Goal: Task Accomplishment & Management: Use online tool/utility

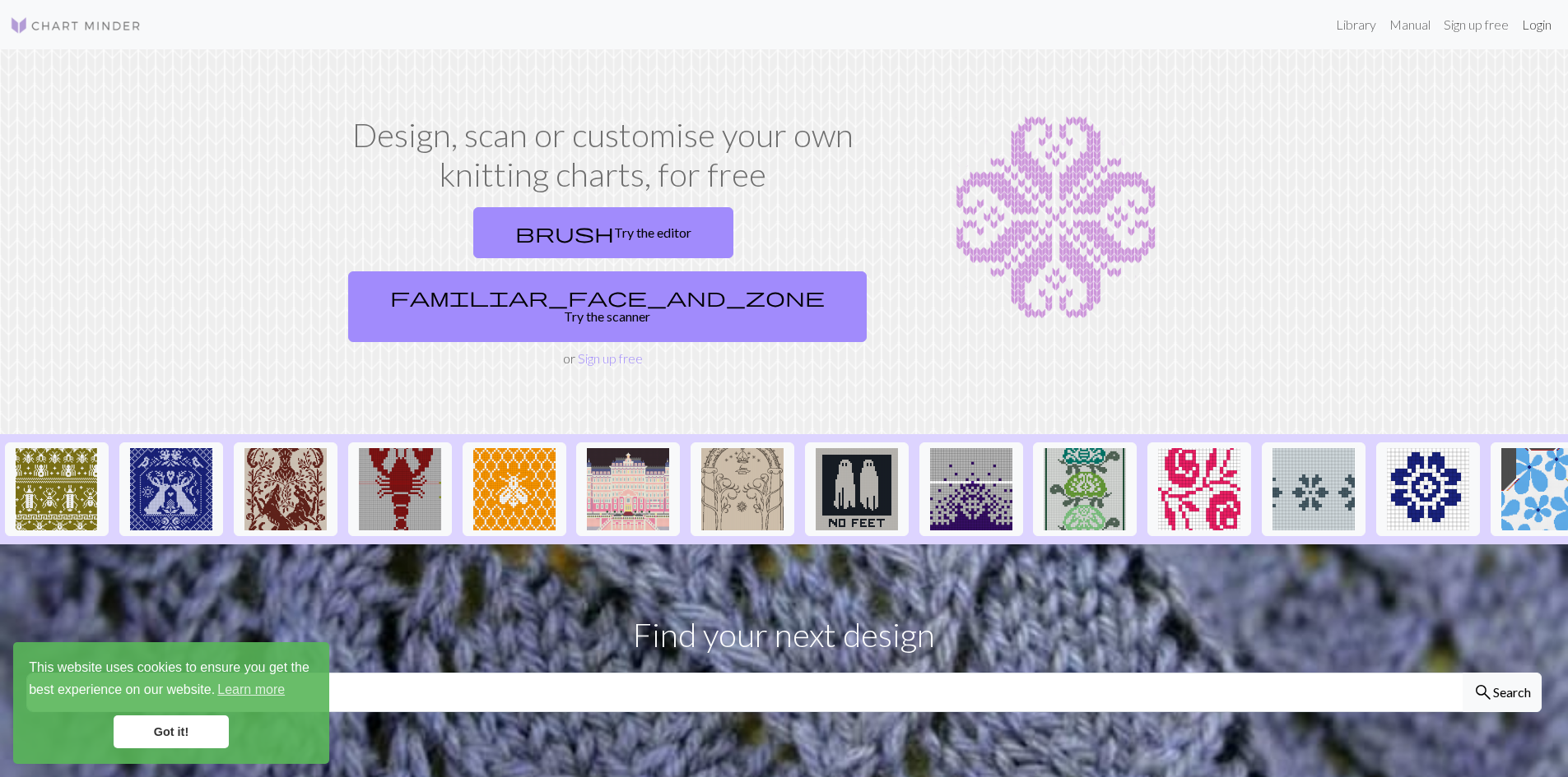
click at [1528, 29] on link "Login" at bounding box center [1536, 24] width 43 height 33
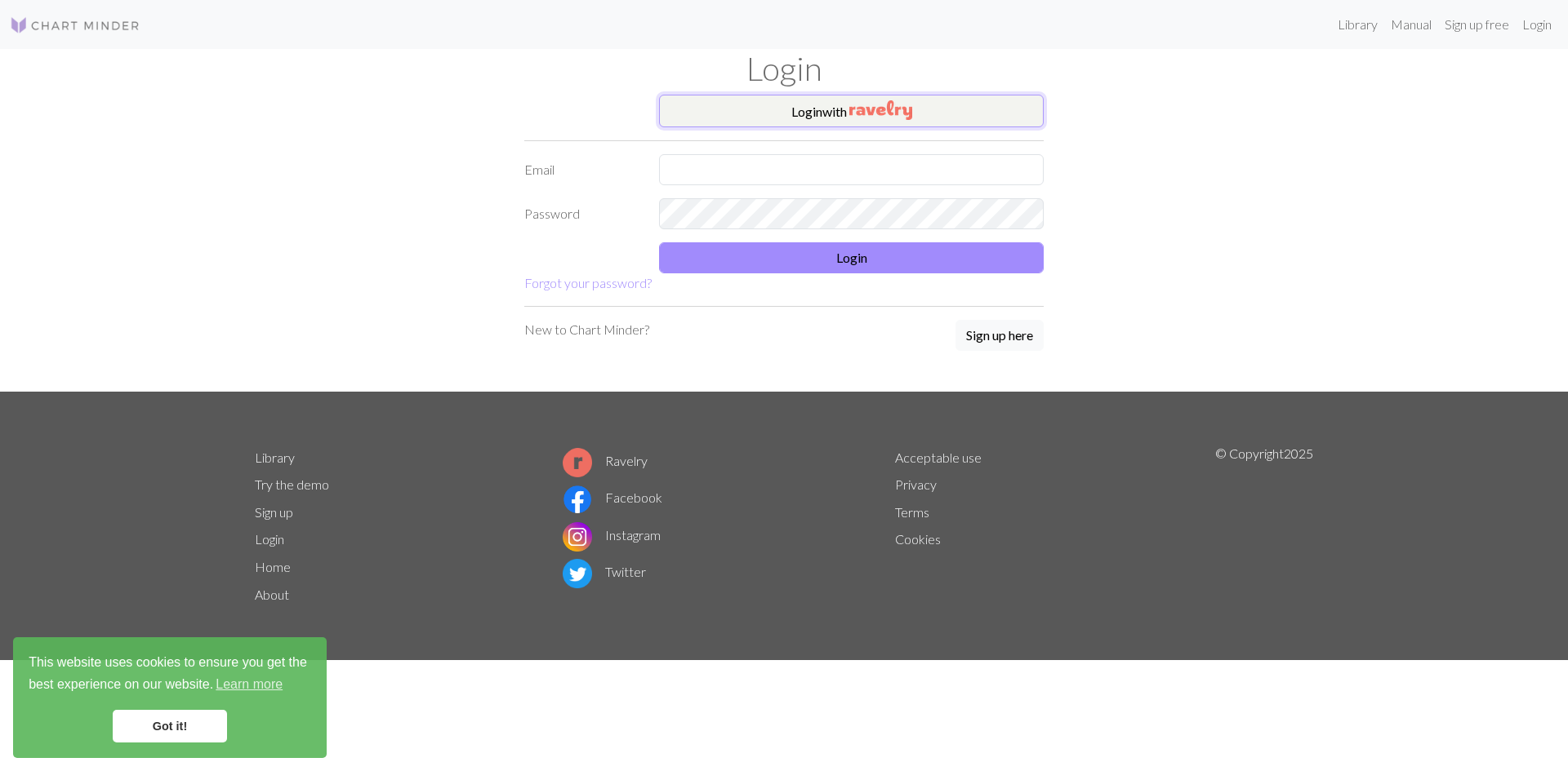
click at [827, 114] on button "Login with" at bounding box center [851, 110] width 384 height 32
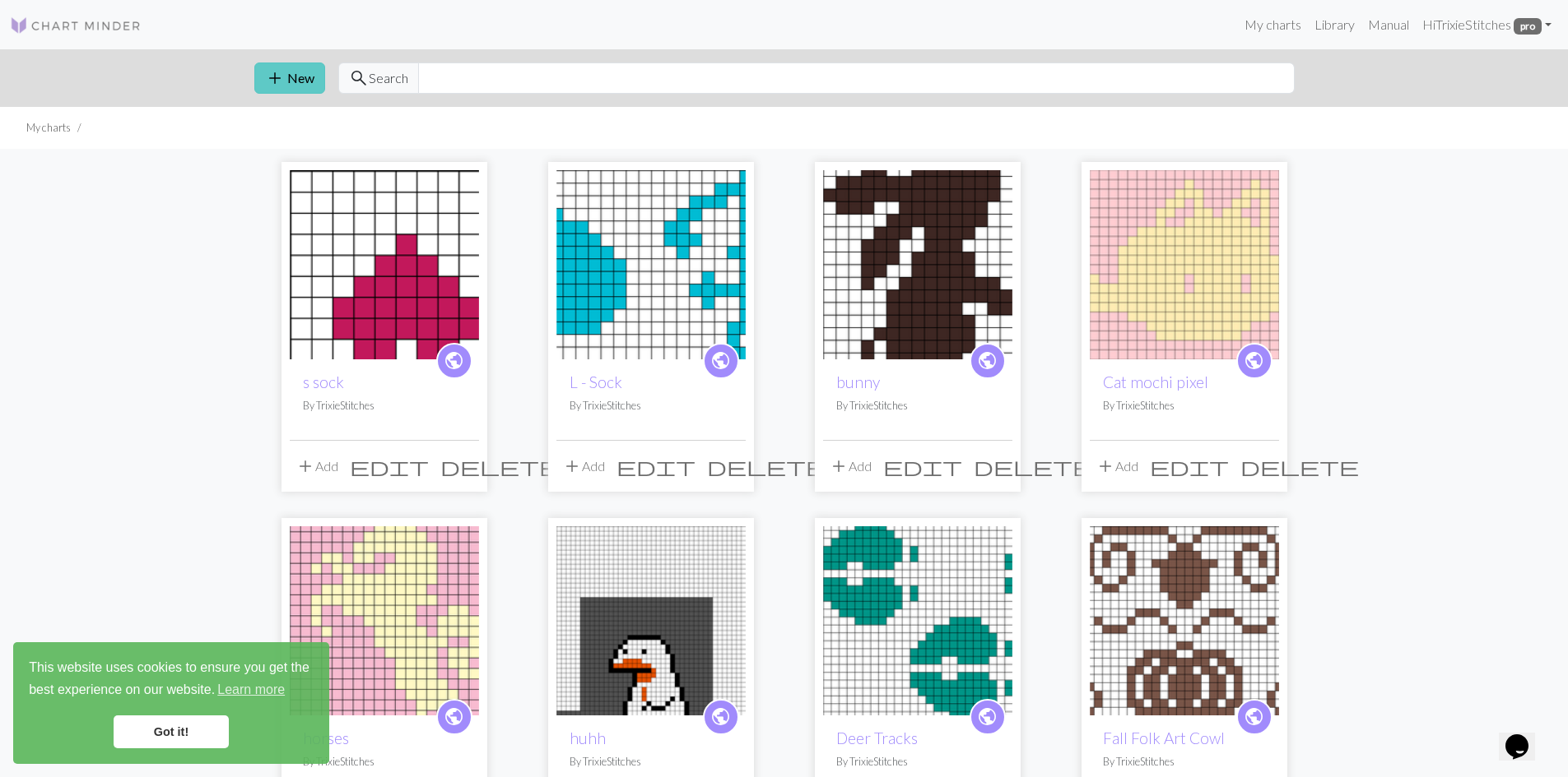
click at [290, 80] on button "add New" at bounding box center [289, 78] width 71 height 32
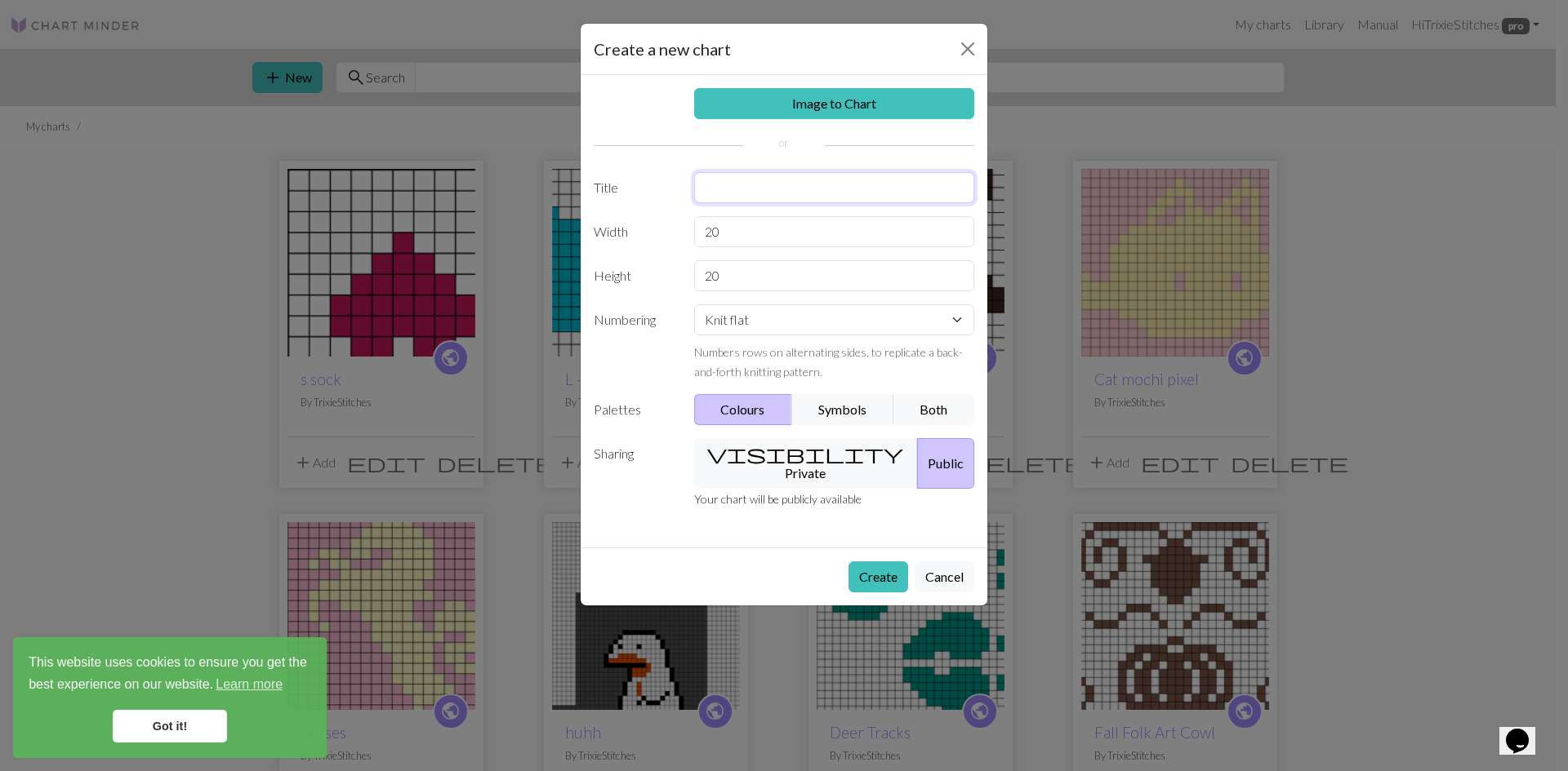
click at [752, 187] on input "text" at bounding box center [834, 188] width 281 height 31
click at [848, 562] on button "Create" at bounding box center [878, 578] width 59 height 31
type input "Sweater yoke"
drag, startPoint x: 724, startPoint y: 229, endPoint x: 701, endPoint y: 231, distance: 23.1
click at [701, 231] on input "20" at bounding box center [834, 232] width 281 height 31
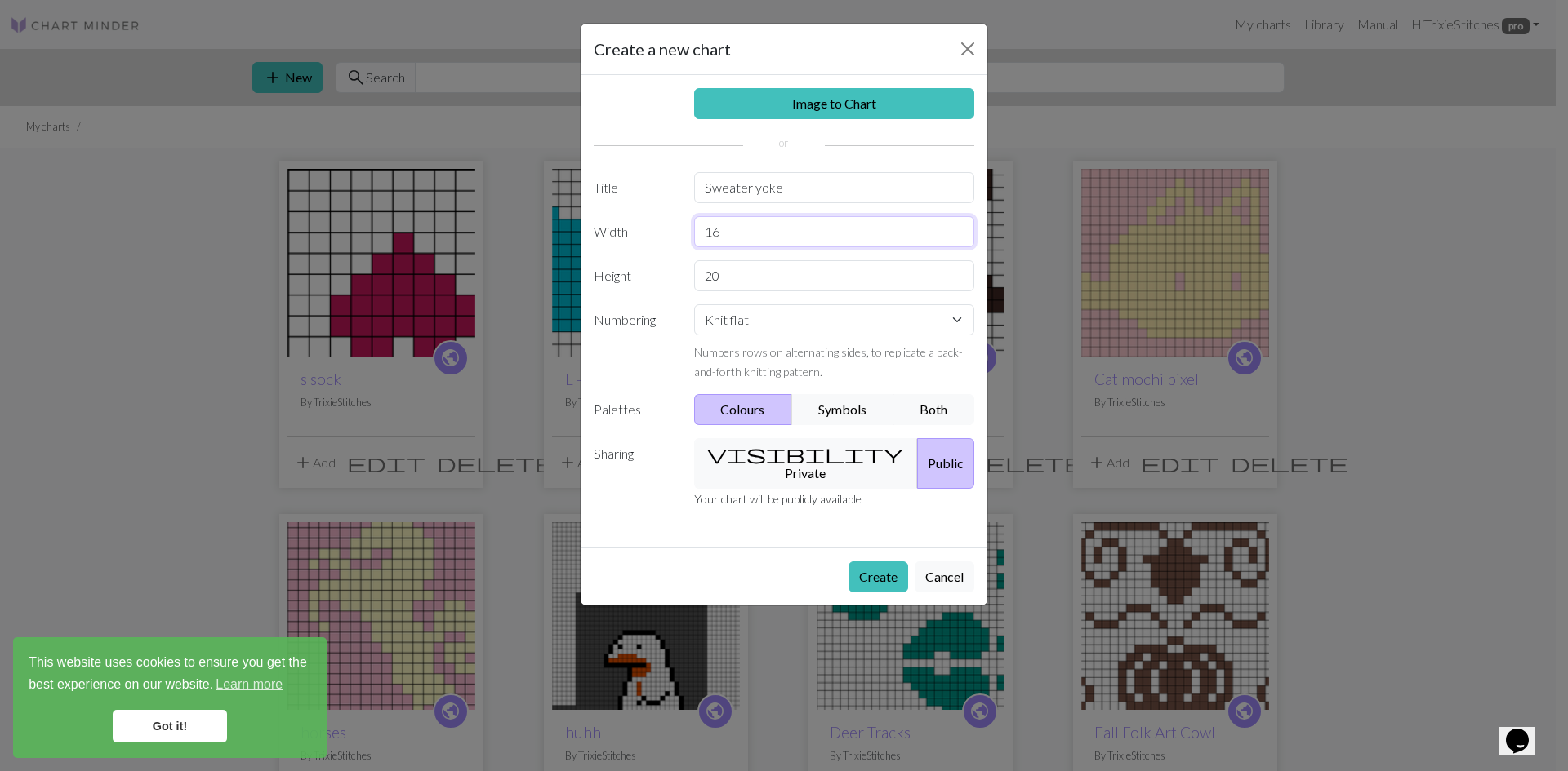
type input "16"
type input "1"
type input "44"
click at [961, 323] on select "Knit flat Knit in the round Lace knitting Cross stitch" at bounding box center [834, 320] width 281 height 31
select select "round"
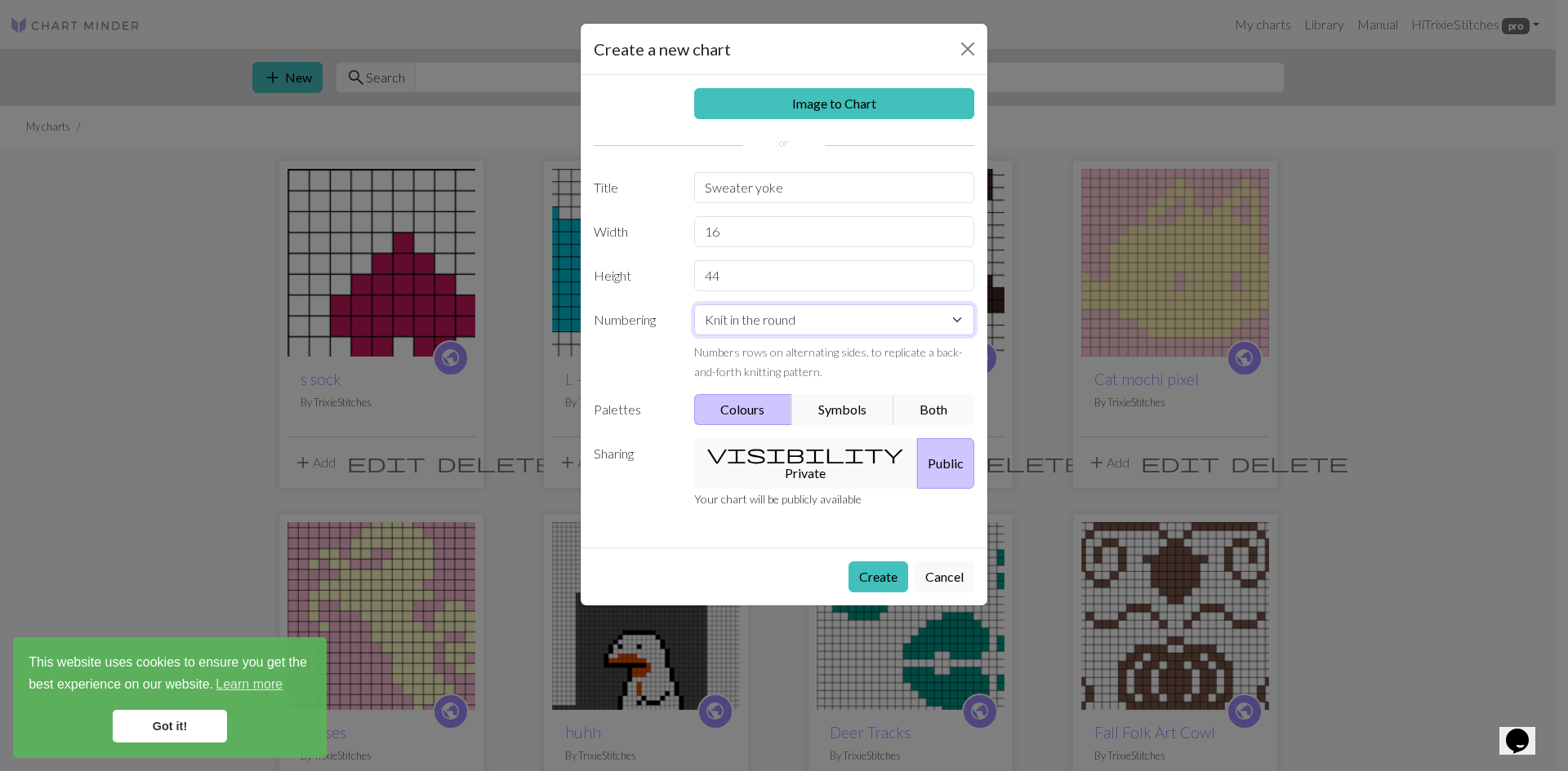
click at [694, 305] on select "Knit flat Knit in the round Lace knitting Cross stitch" at bounding box center [834, 320] width 281 height 31
click at [955, 404] on button "Both" at bounding box center [935, 410] width 82 height 31
click at [811, 456] on button "visibility Private" at bounding box center [806, 463] width 224 height 51
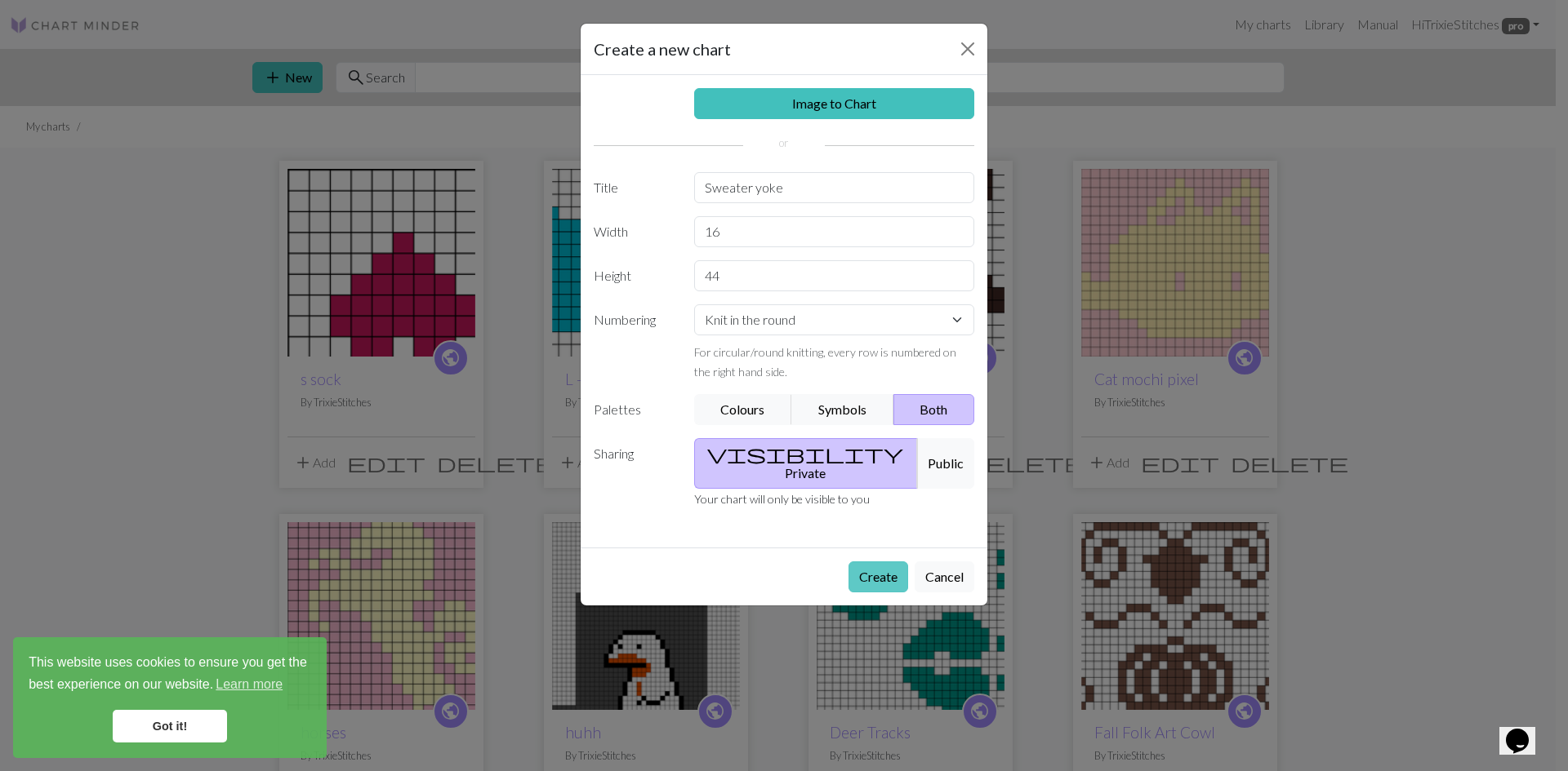
click at [878, 562] on button "Create" at bounding box center [878, 578] width 59 height 31
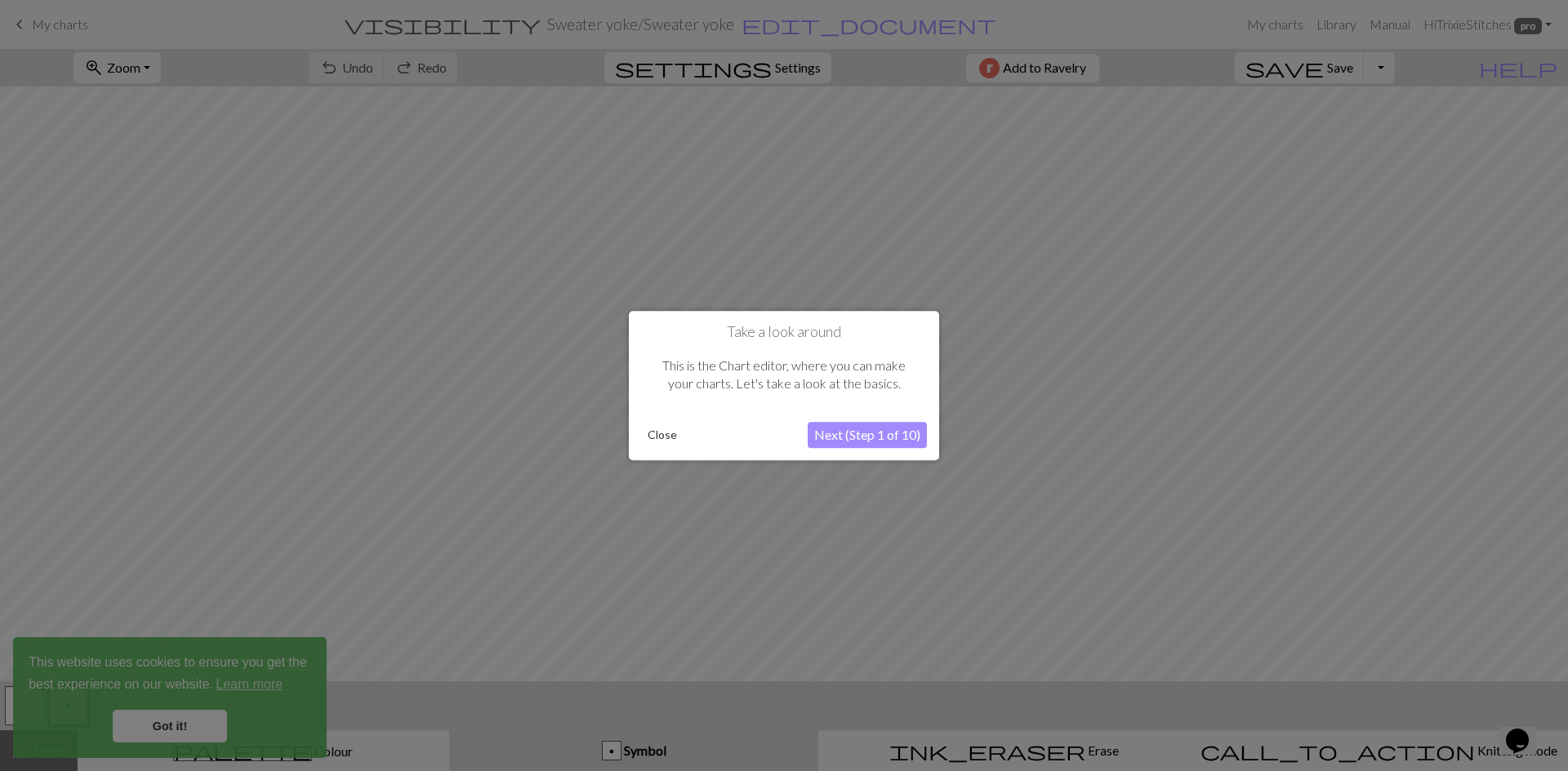
click at [659, 438] on button "Close" at bounding box center [662, 435] width 43 height 24
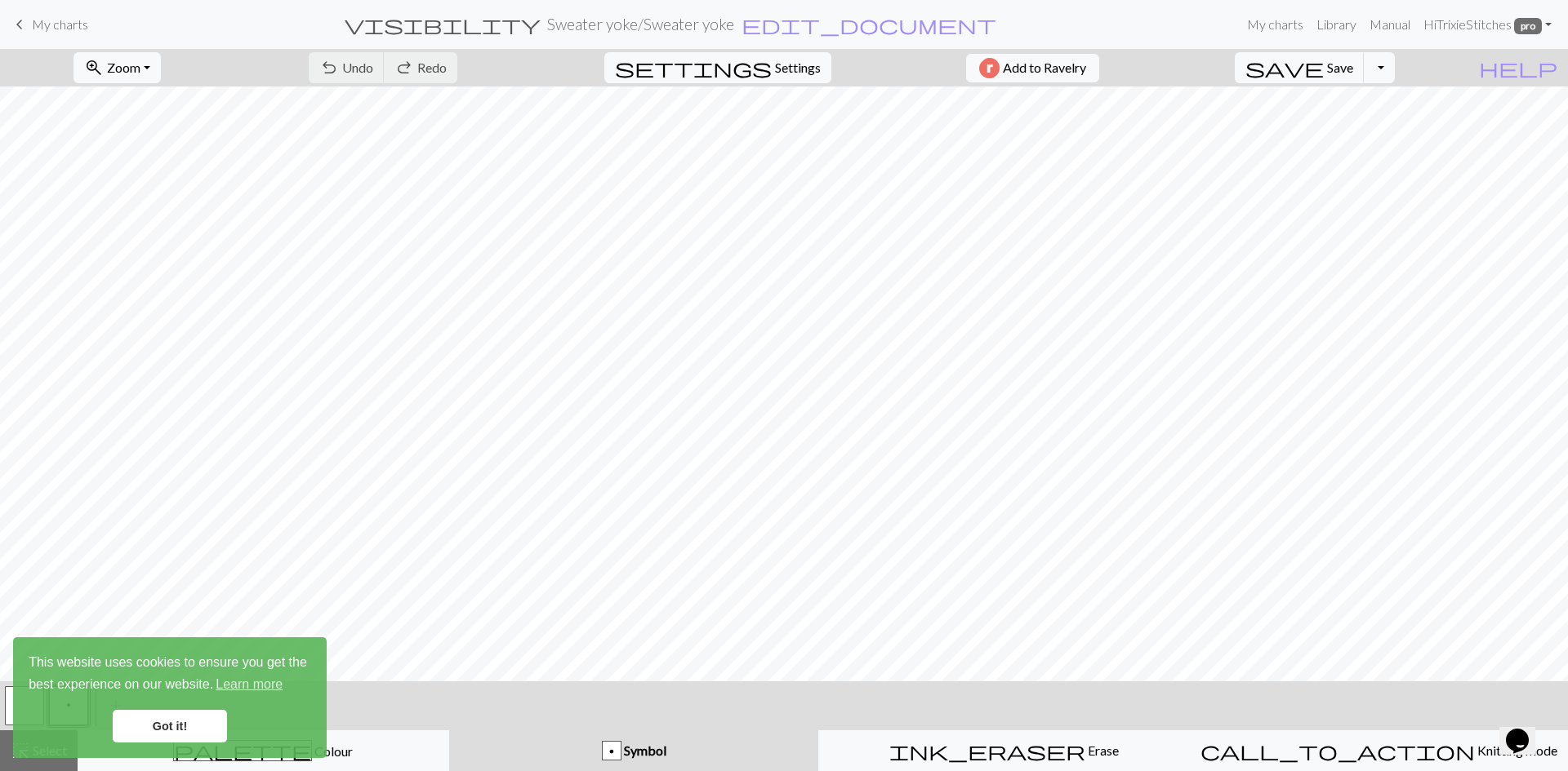
click at [210, 727] on link "Got it!" at bounding box center [169, 726] width 114 height 32
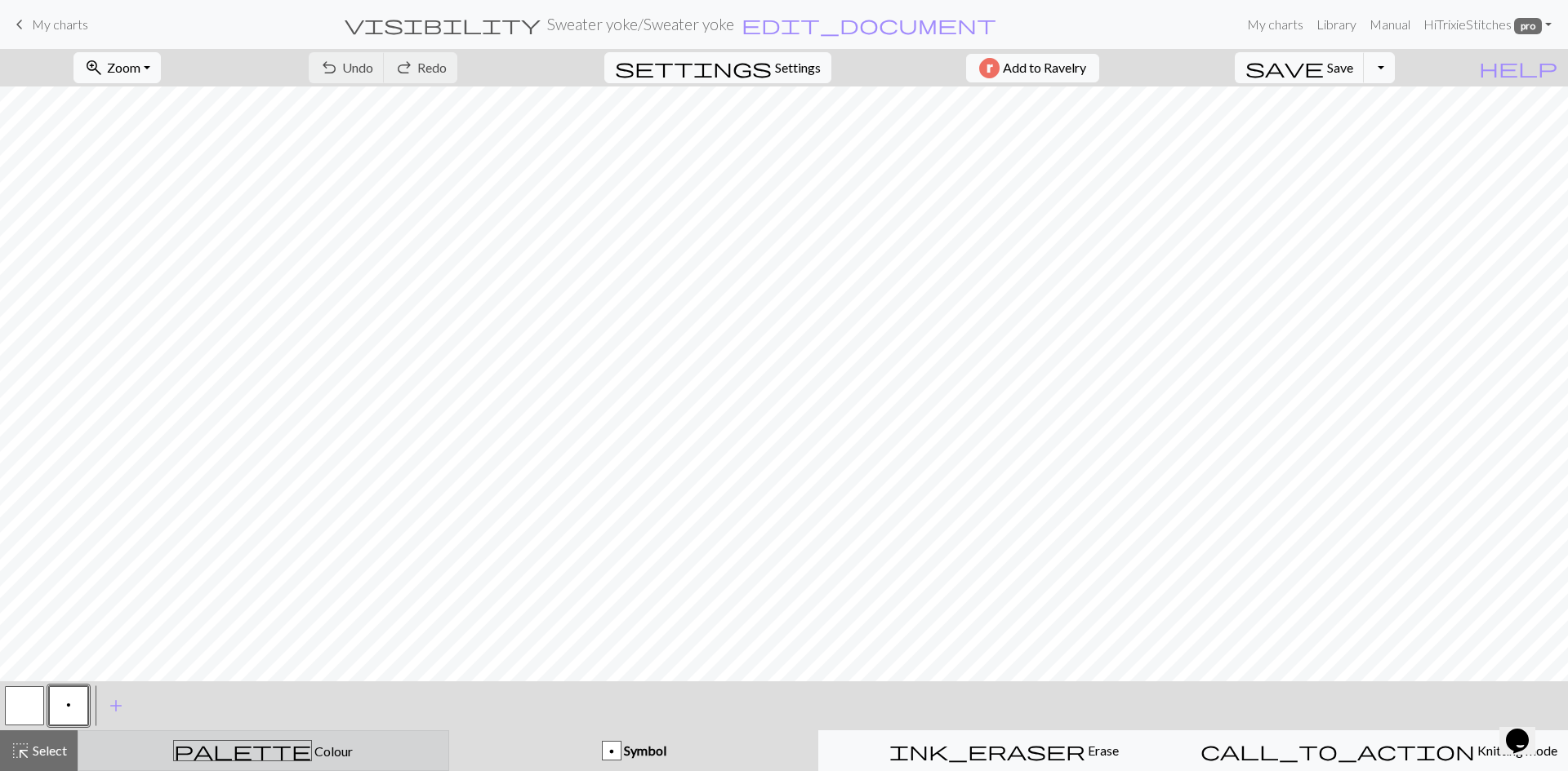
click at [359, 760] on div "palette Colour Colour" at bounding box center [263, 751] width 350 height 21
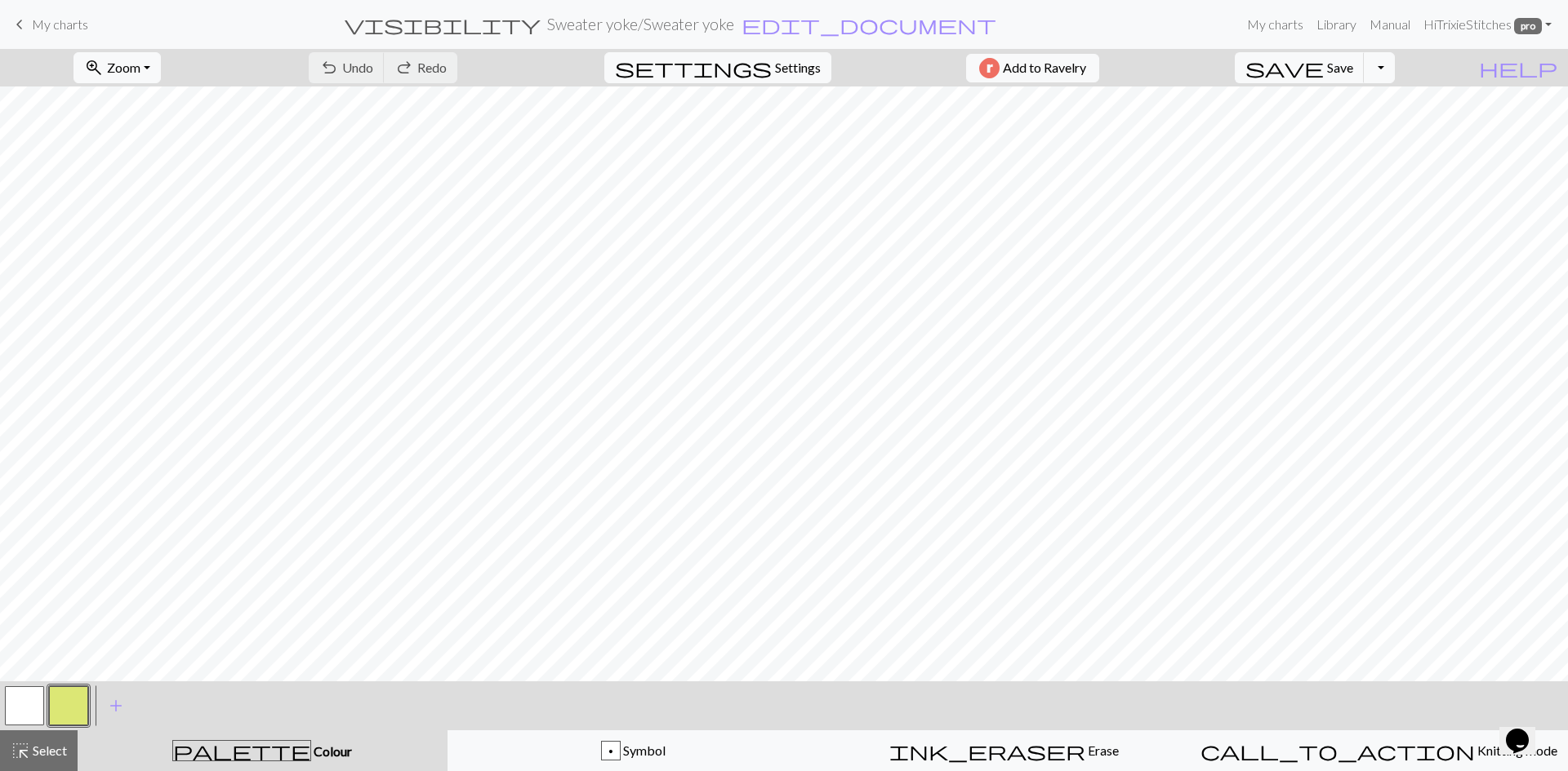
click at [238, 745] on span "palette" at bounding box center [242, 751] width 137 height 23
click at [79, 703] on button "button" at bounding box center [69, 706] width 39 height 39
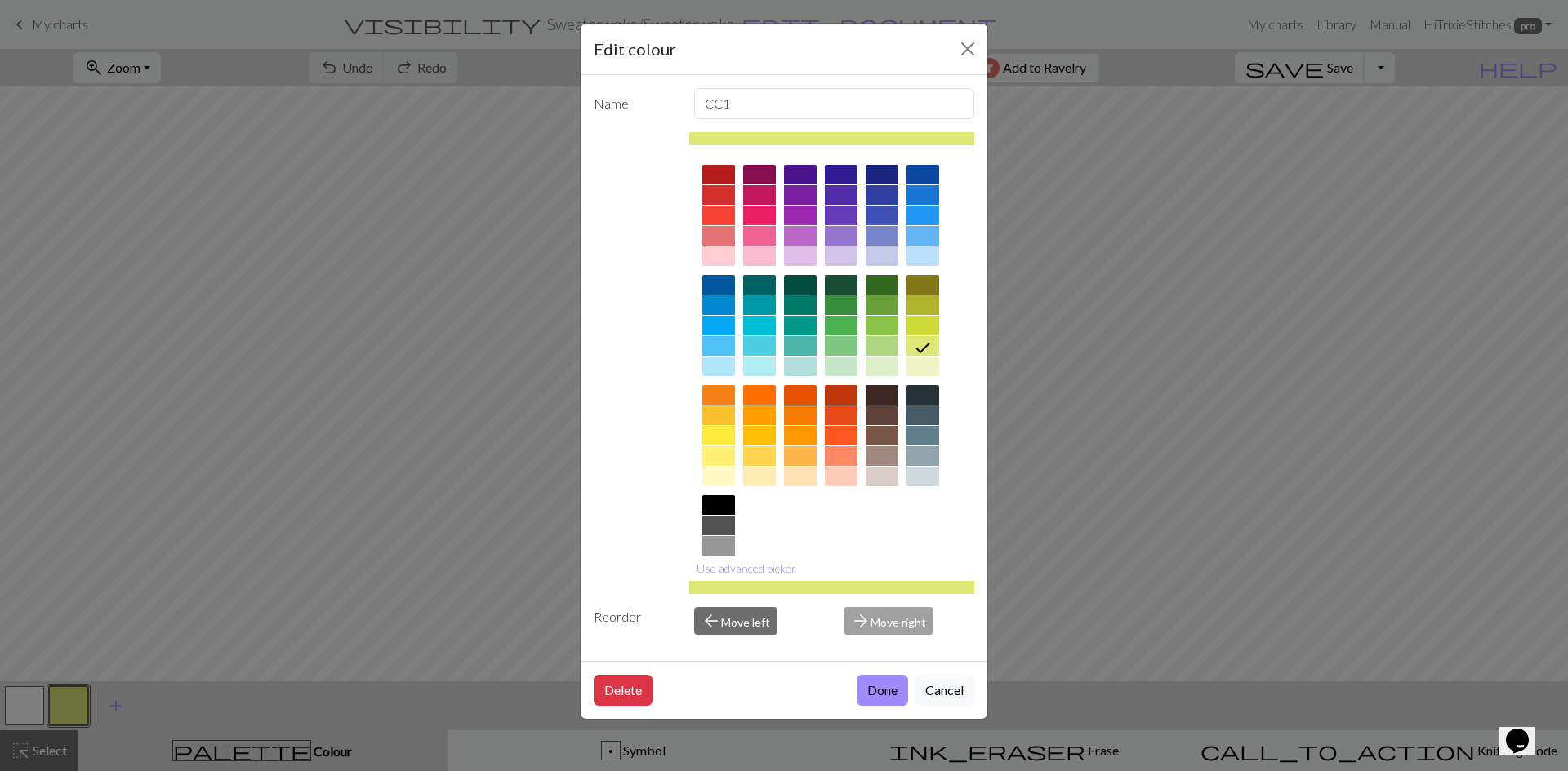
click at [721, 549] on div at bounding box center [718, 545] width 32 height 19
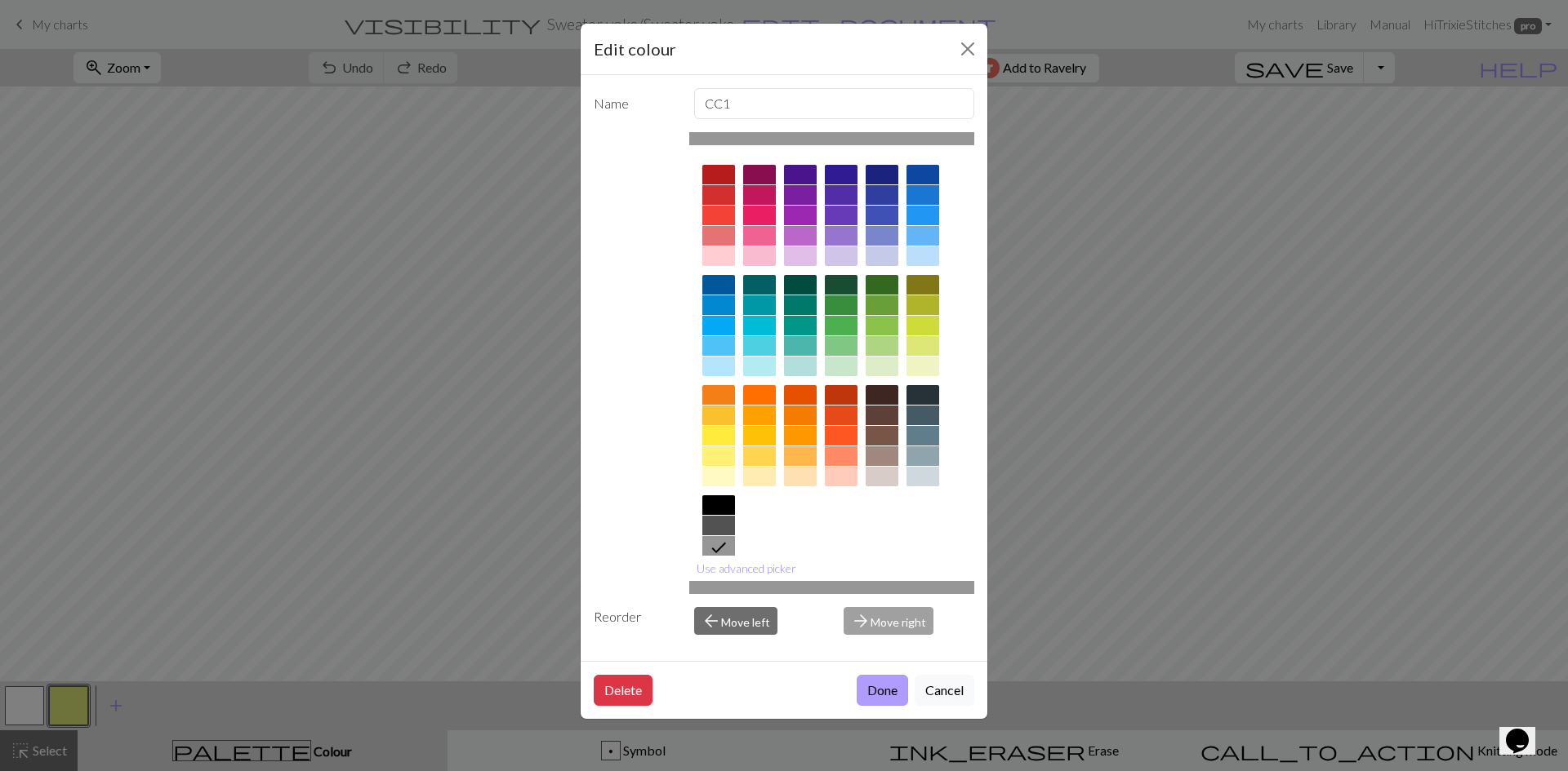
click at [870, 686] on button "Done" at bounding box center [883, 690] width 52 height 31
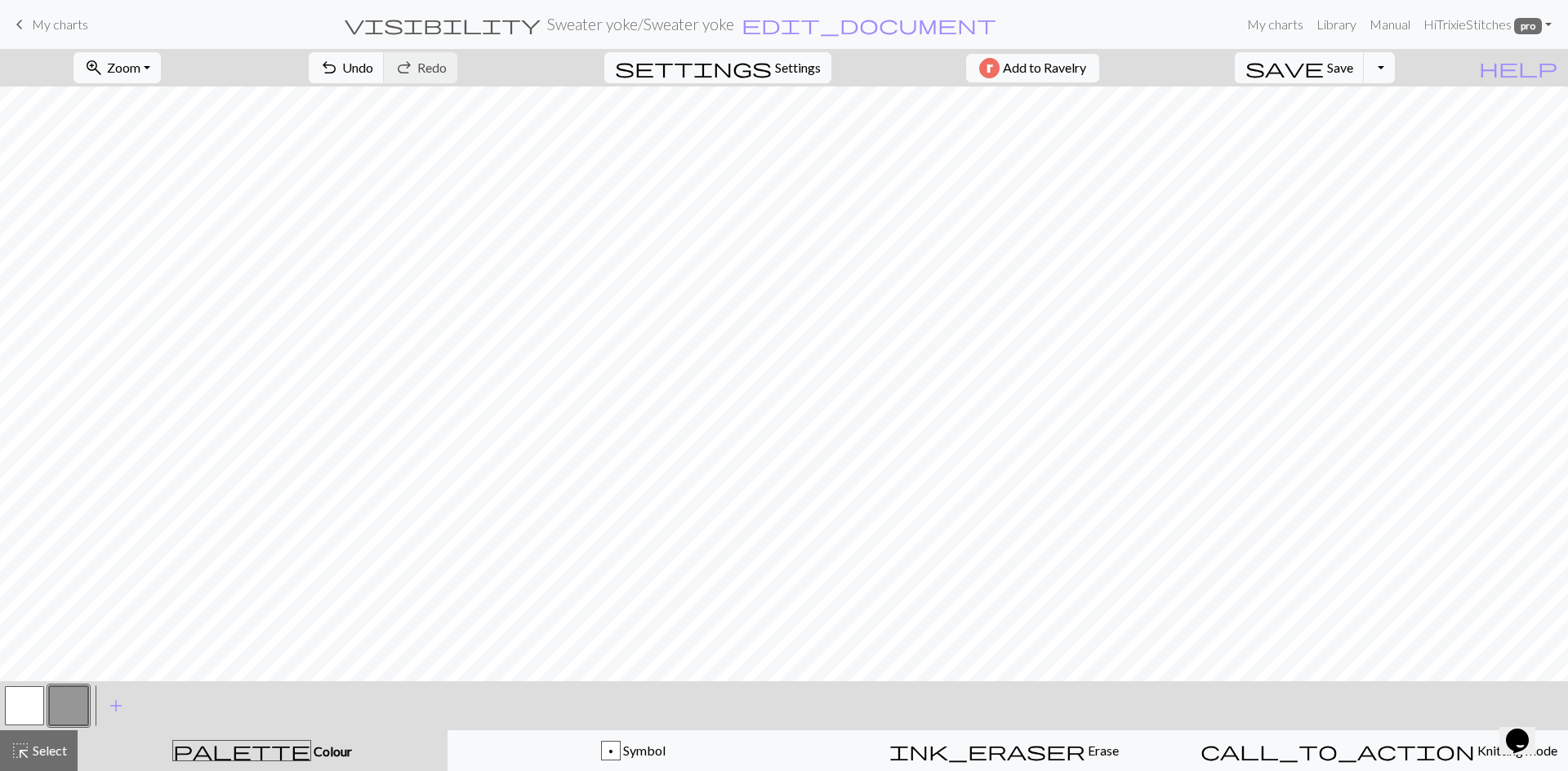
click at [44, 703] on div at bounding box center [25, 706] width 44 height 44
drag, startPoint x: 27, startPoint y: 706, endPoint x: 46, endPoint y: 707, distance: 19.0
click at [29, 706] on button "button" at bounding box center [24, 706] width 39 height 39
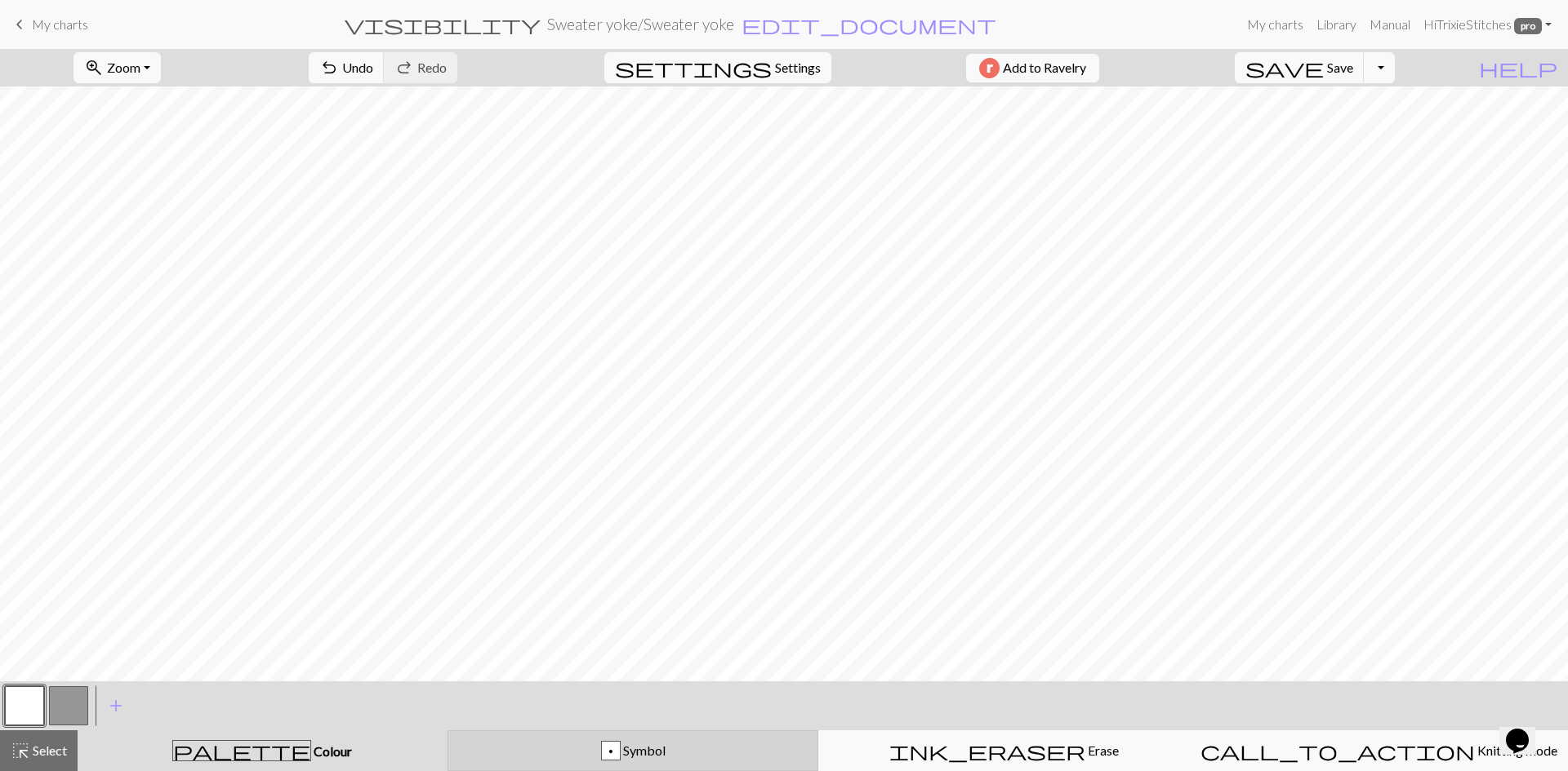
click at [602, 738] on button "p Symbol" at bounding box center [633, 751] width 371 height 41
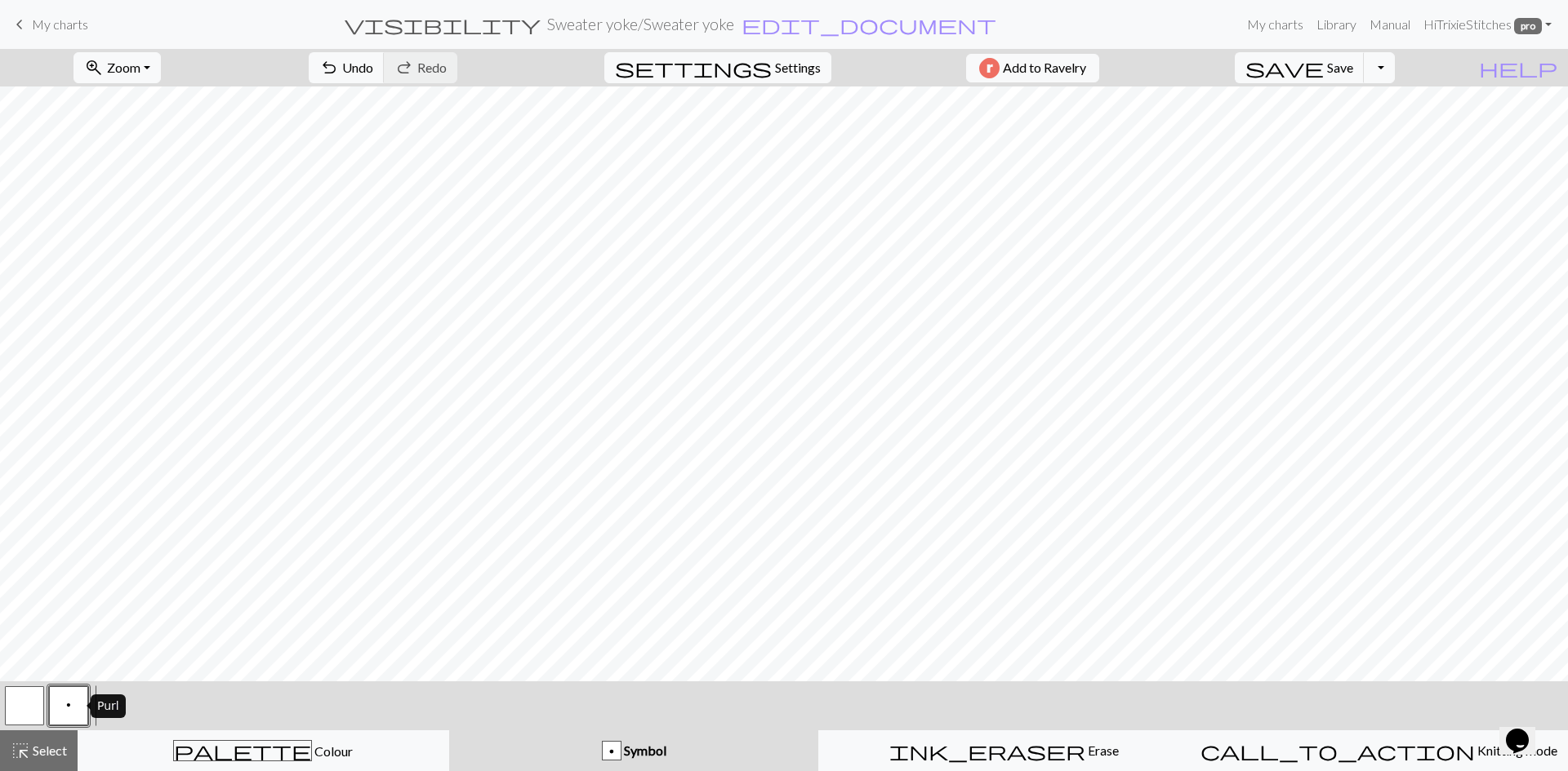
click at [74, 698] on button "p" at bounding box center [69, 706] width 39 height 39
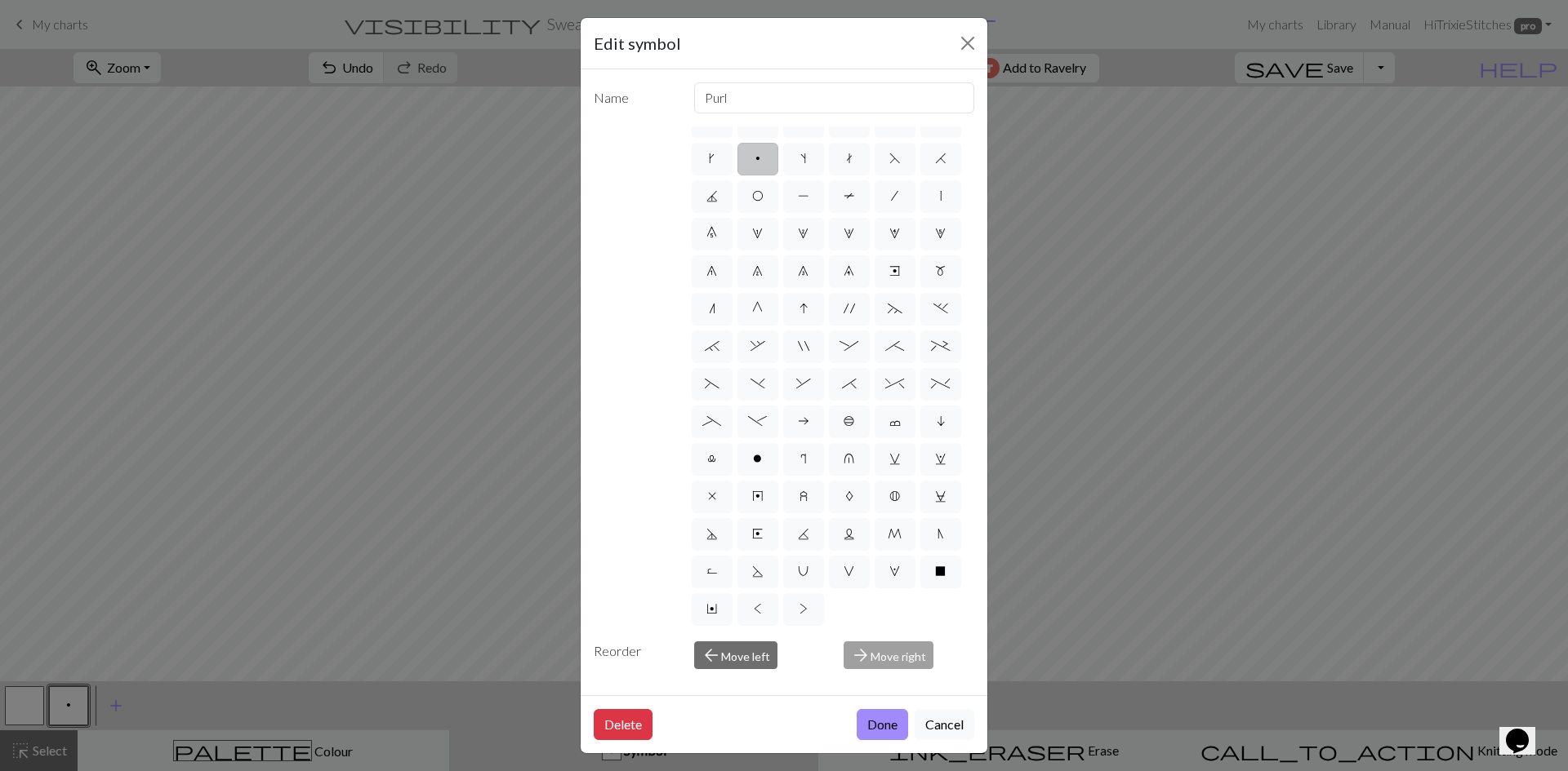
scroll to position [11, 0]
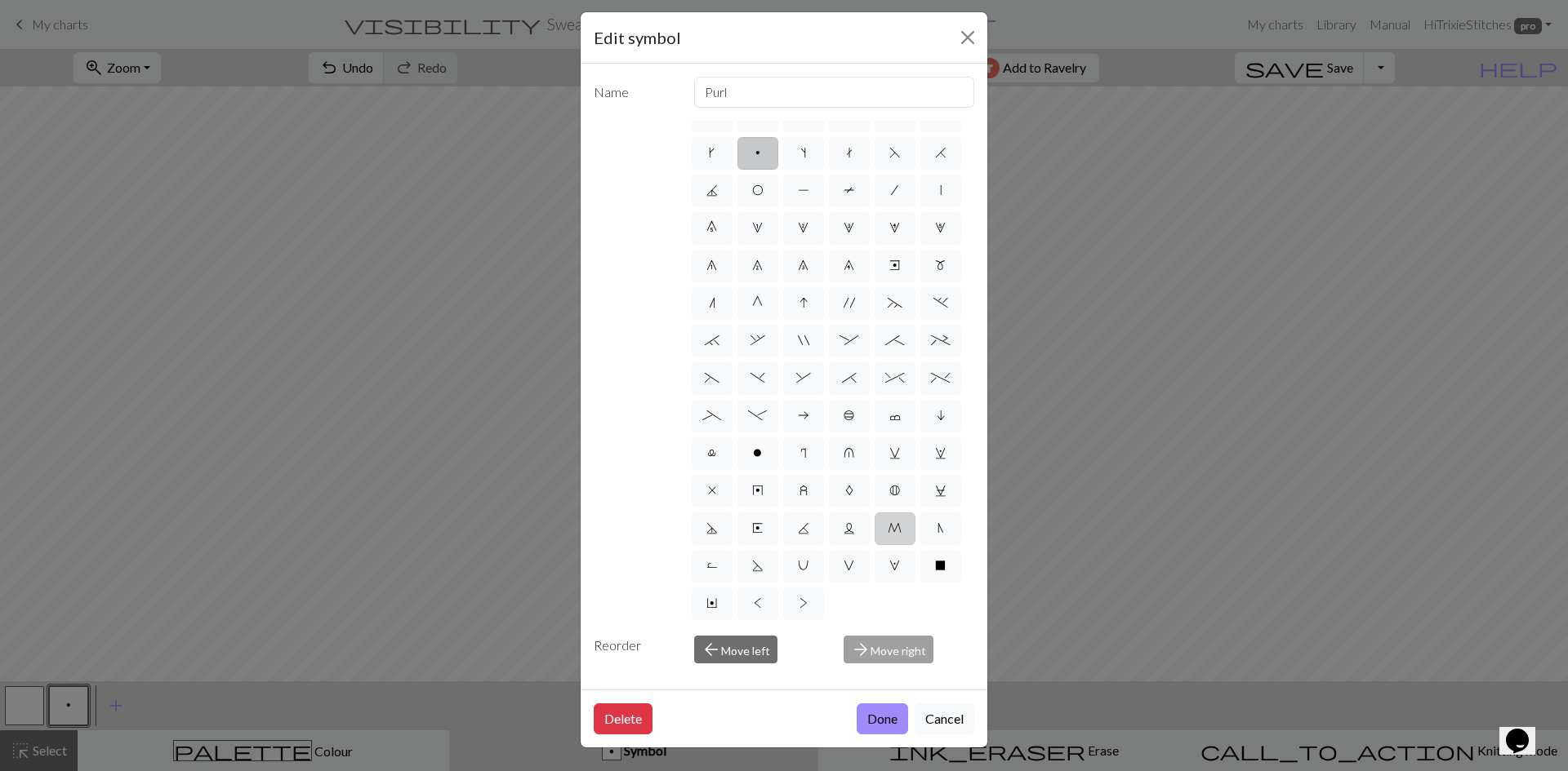
click at [874, 521] on label "M" at bounding box center [895, 529] width 41 height 32
click at [887, 541] on input "M" at bounding box center [892, 546] width 10 height 10
radio input "true"
type input "m1"
click at [877, 717] on button "Done" at bounding box center [883, 719] width 52 height 31
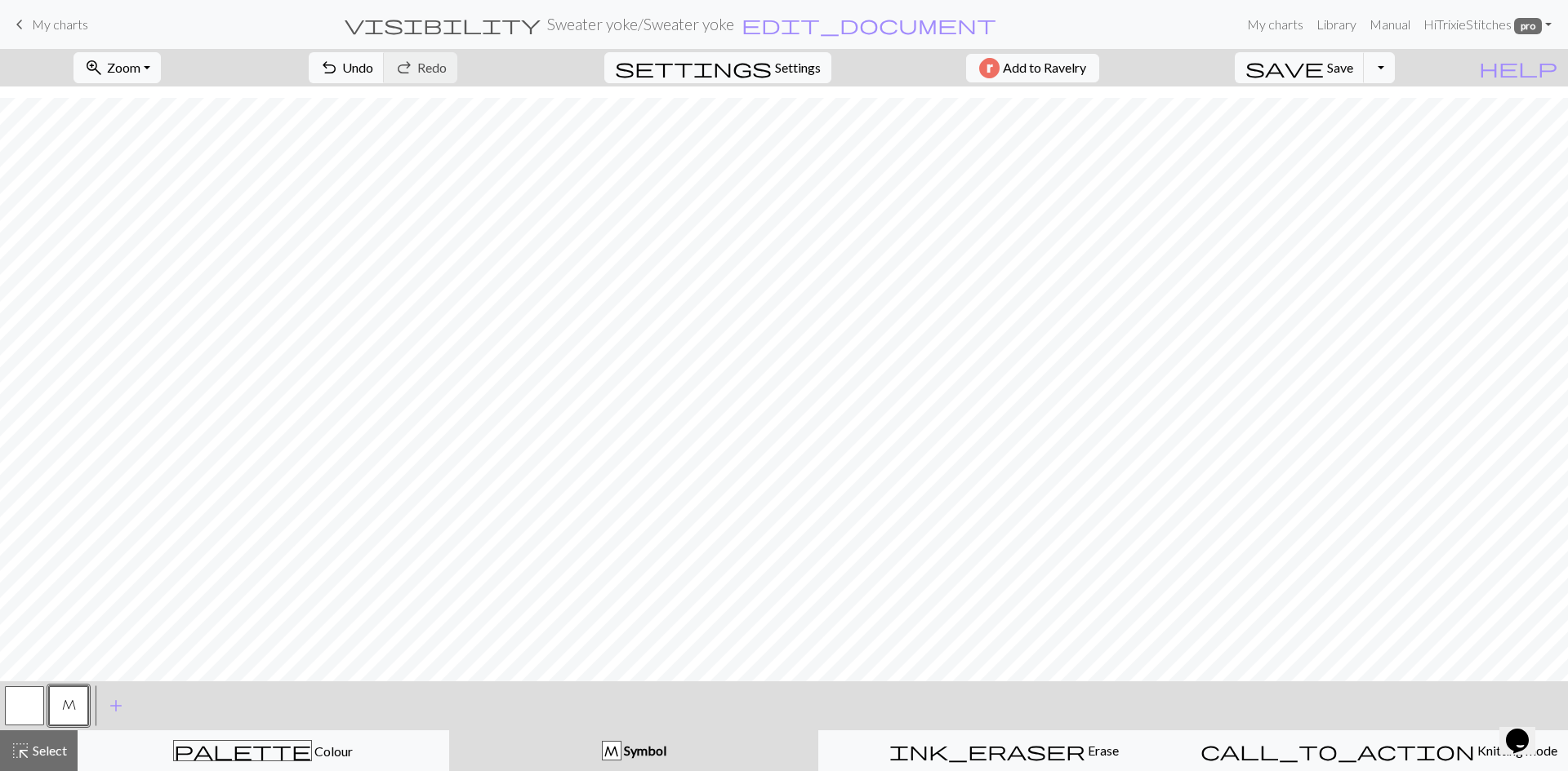
scroll to position [209, 0]
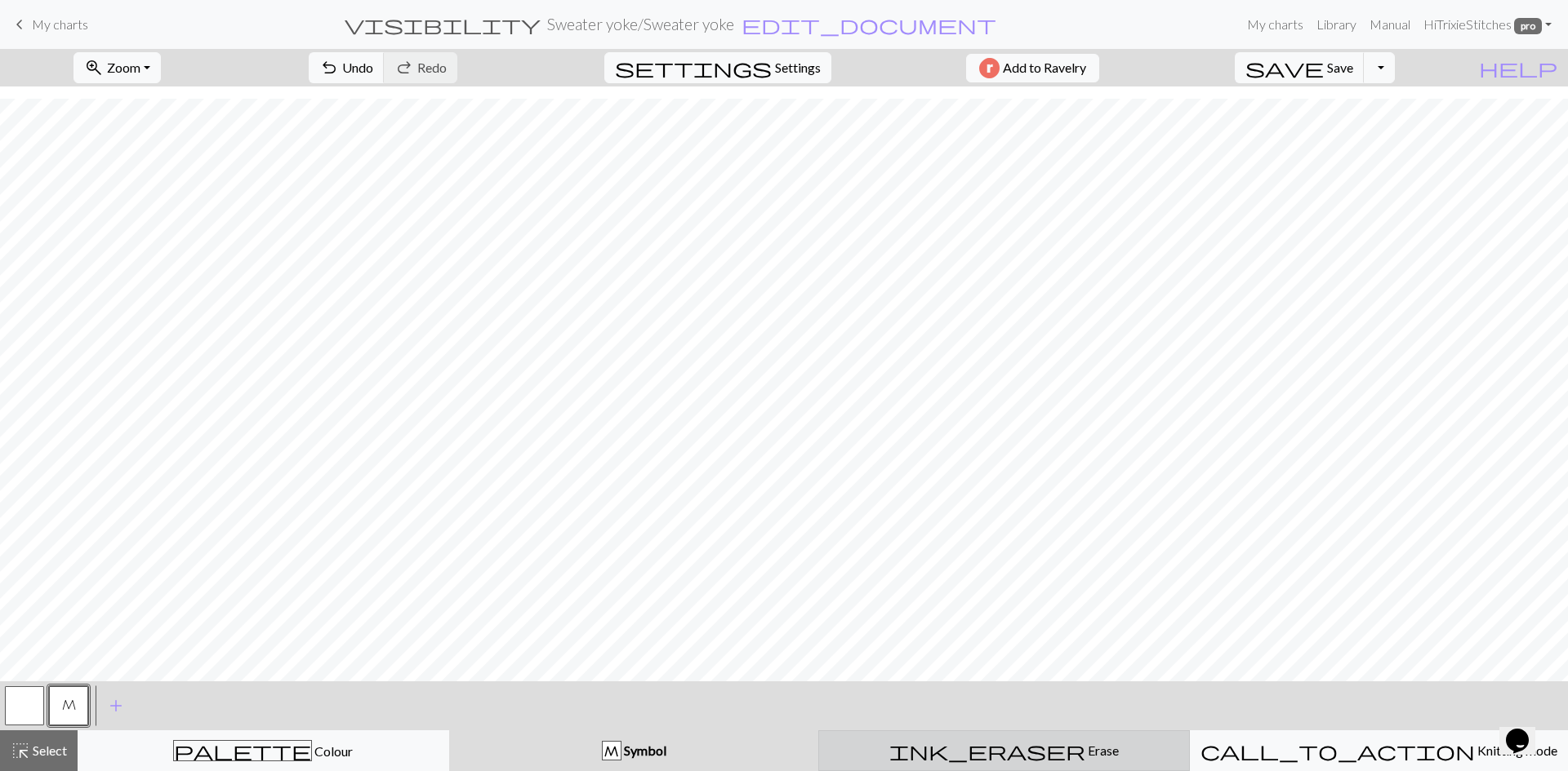
click at [1089, 751] on div "ink_eraser Erase Erase" at bounding box center [1004, 751] width 350 height 19
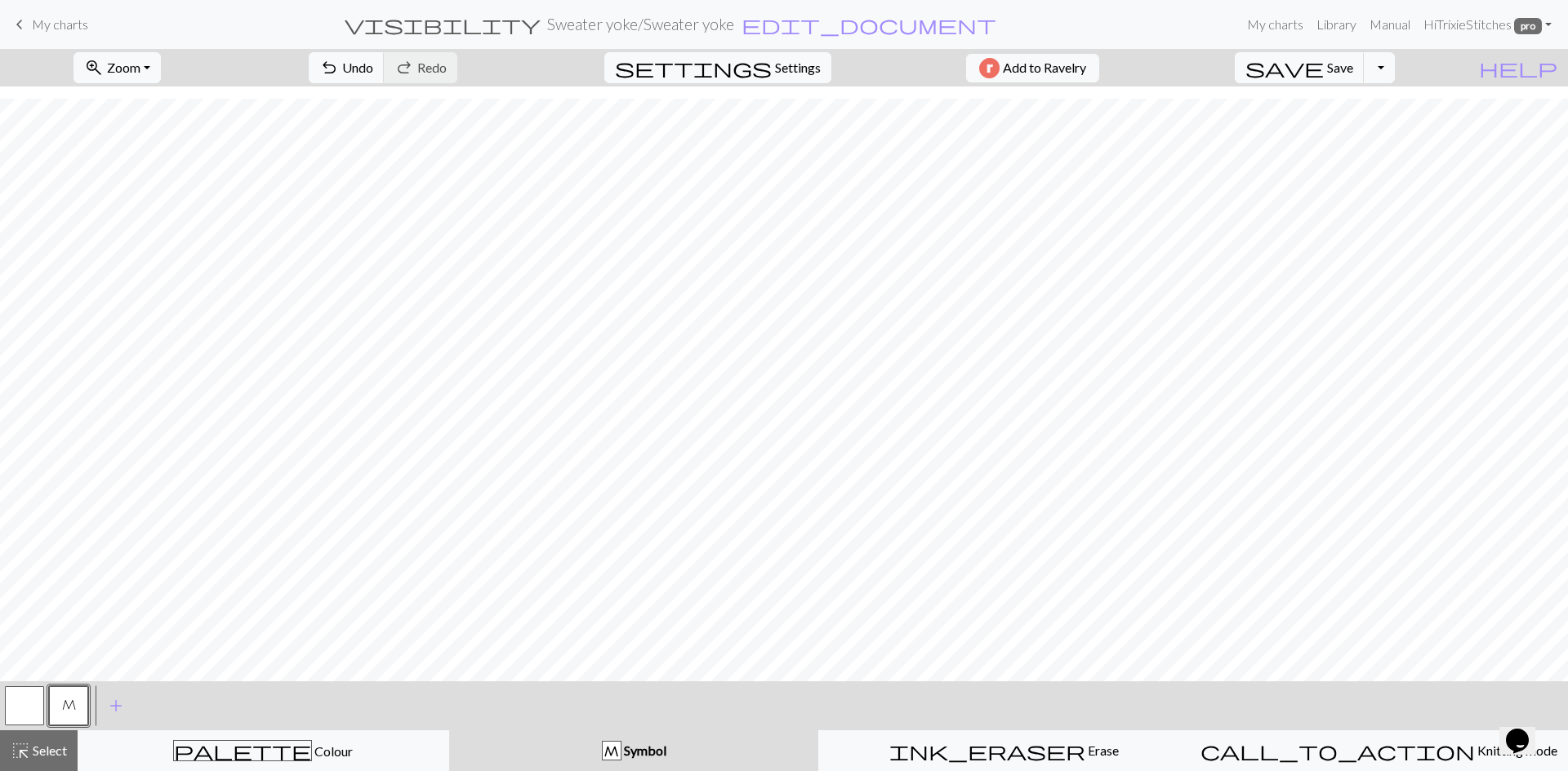
scroll to position [160, 0]
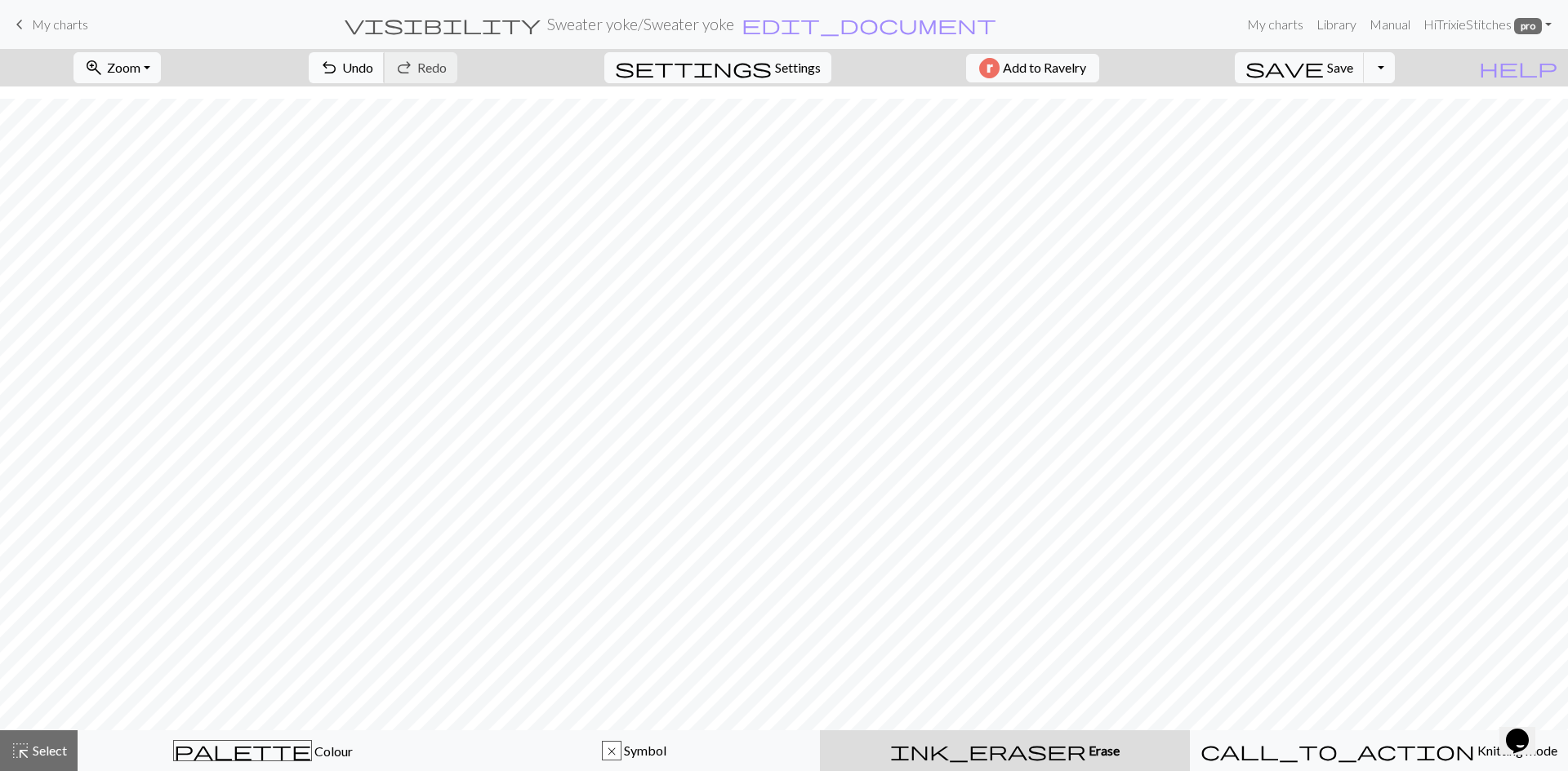
click at [339, 68] on span "undo" at bounding box center [329, 68] width 19 height 23
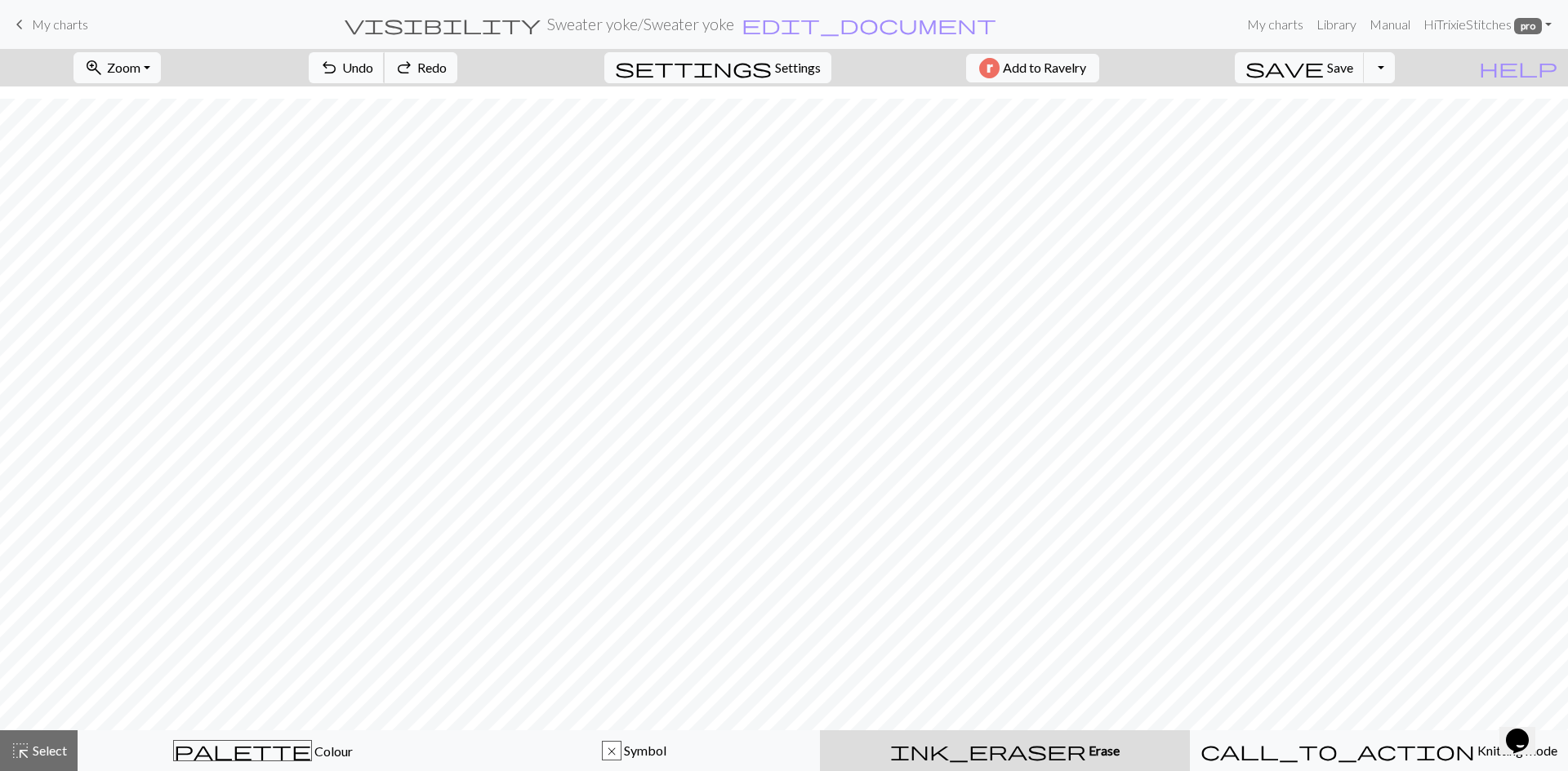
click at [339, 68] on span "undo" at bounding box center [329, 68] width 19 height 23
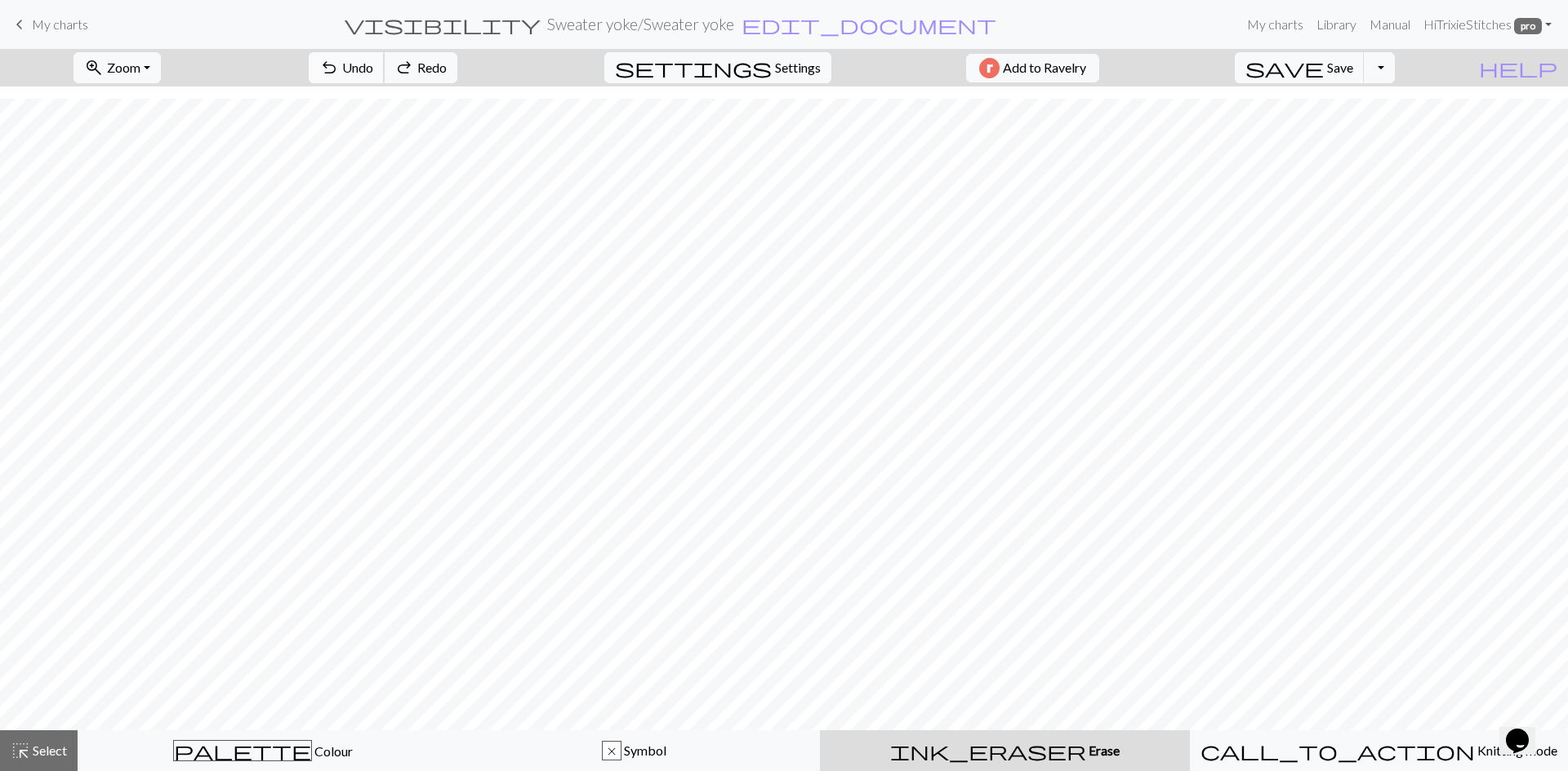
click at [339, 68] on span "undo" at bounding box center [329, 68] width 19 height 23
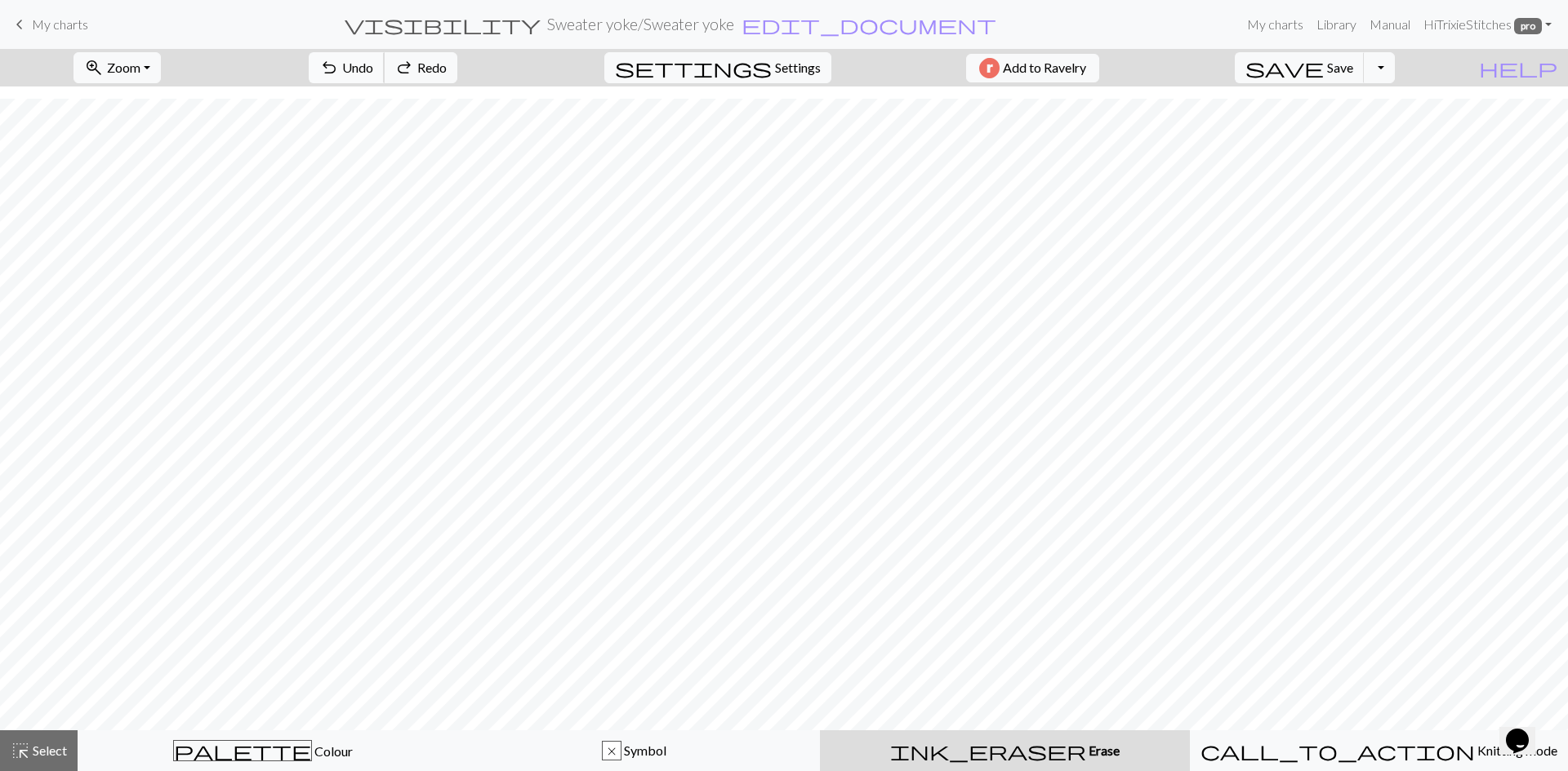
click at [339, 68] on span "undo" at bounding box center [329, 68] width 19 height 23
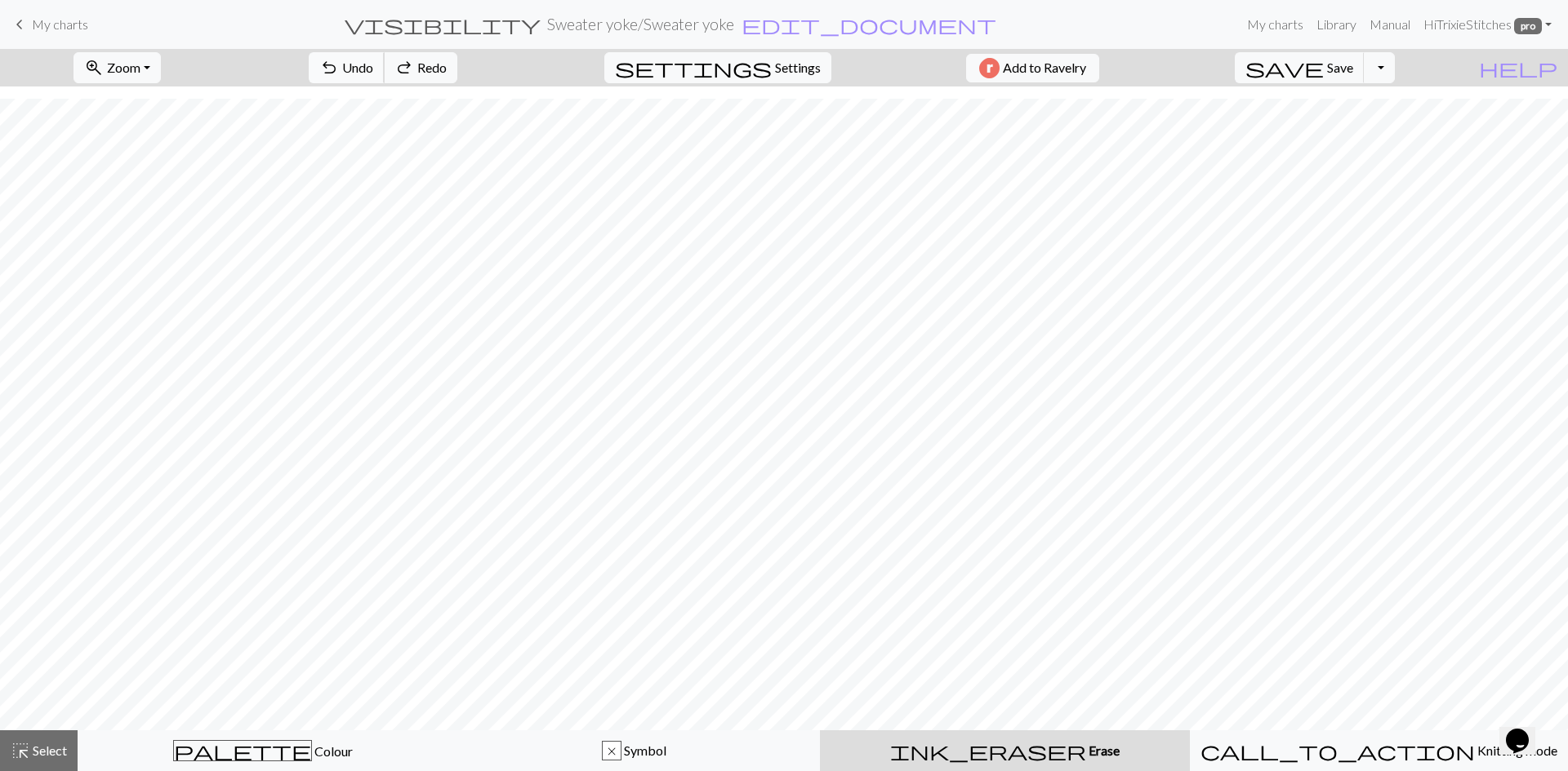
click at [339, 68] on span "undo" at bounding box center [329, 68] width 19 height 23
click at [413, 68] on div "undo Undo Undo redo Redo Redo" at bounding box center [383, 68] width 173 height 38
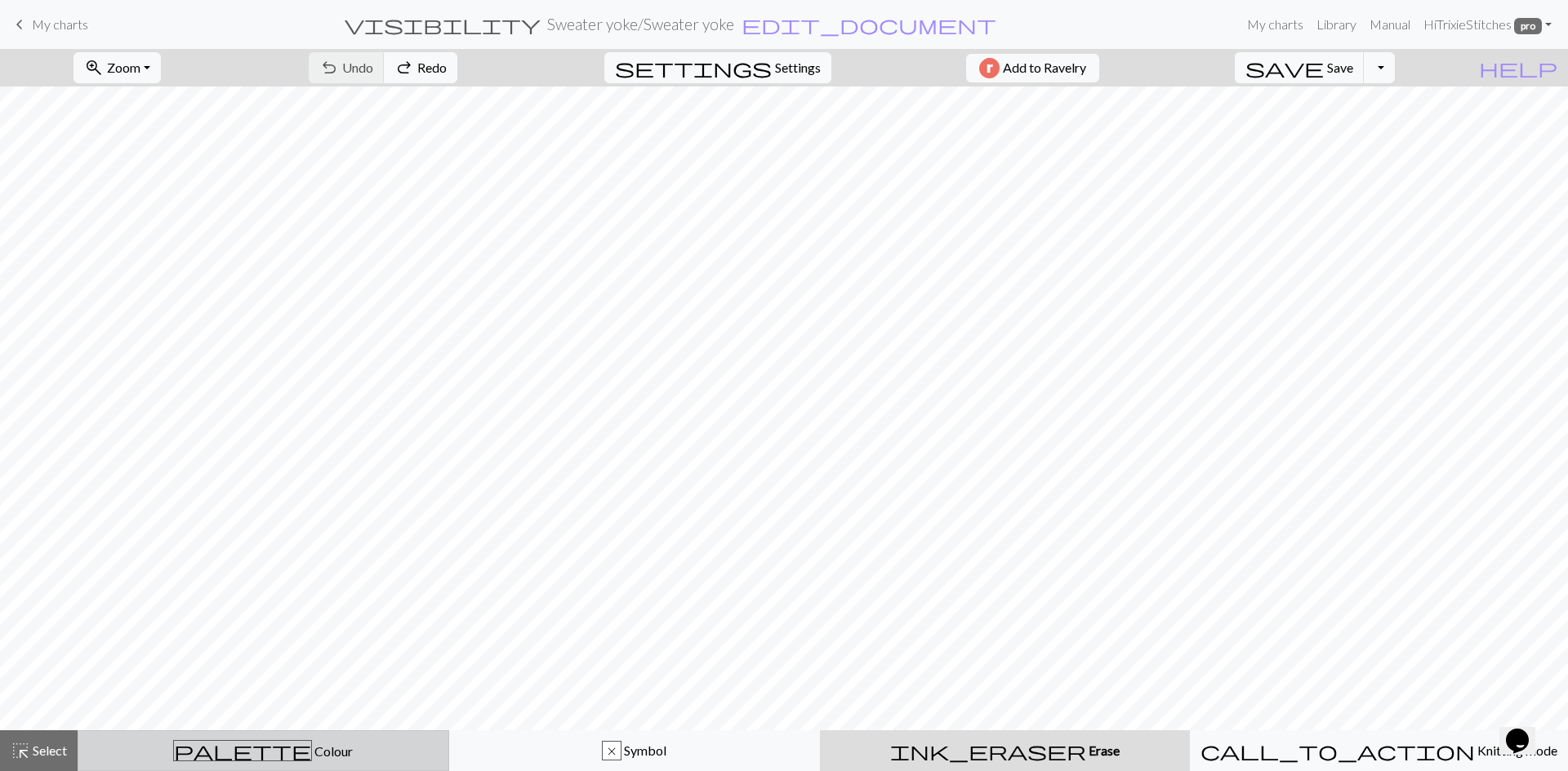
click at [312, 752] on span "Colour" at bounding box center [332, 751] width 41 height 16
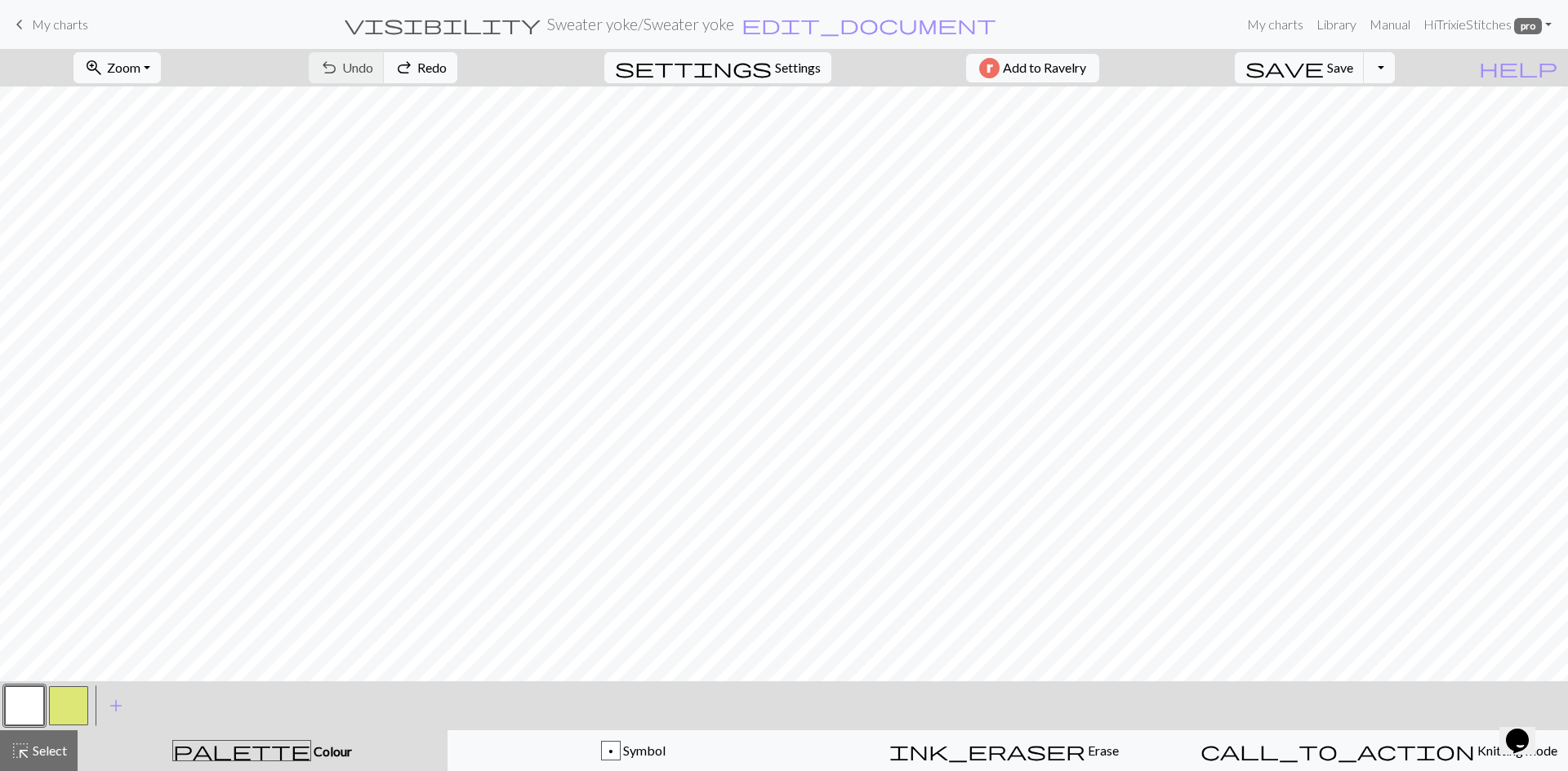
click at [68, 704] on button "button" at bounding box center [69, 706] width 39 height 39
click at [31, 704] on button "button" at bounding box center [24, 706] width 39 height 39
drag, startPoint x: 31, startPoint y: 704, endPoint x: 89, endPoint y: 714, distance: 58.9
click at [89, 714] on div at bounding box center [69, 706] width 44 height 44
click at [72, 705] on button "button" at bounding box center [69, 706] width 39 height 39
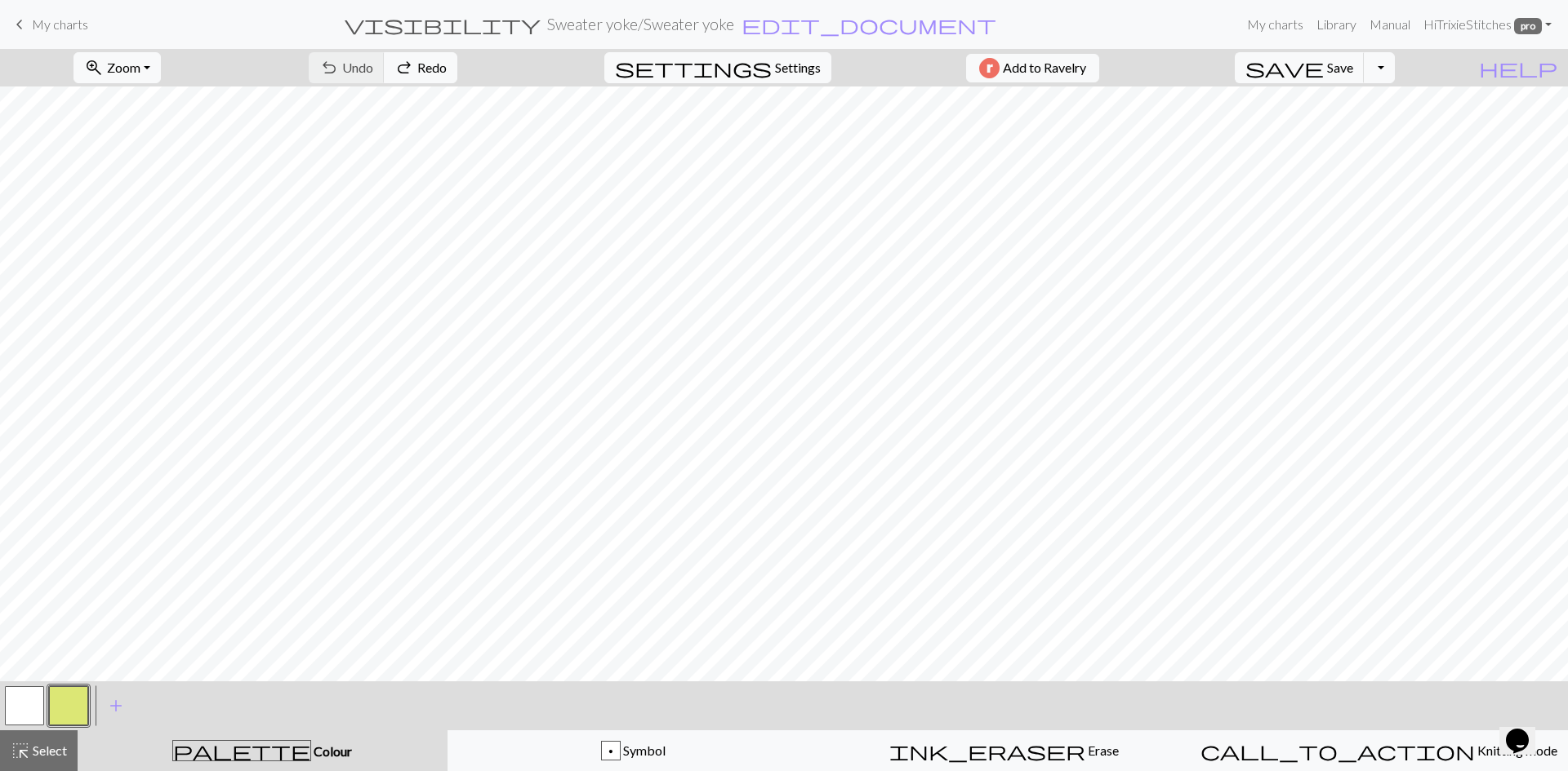
click at [72, 705] on button "button" at bounding box center [69, 706] width 39 height 39
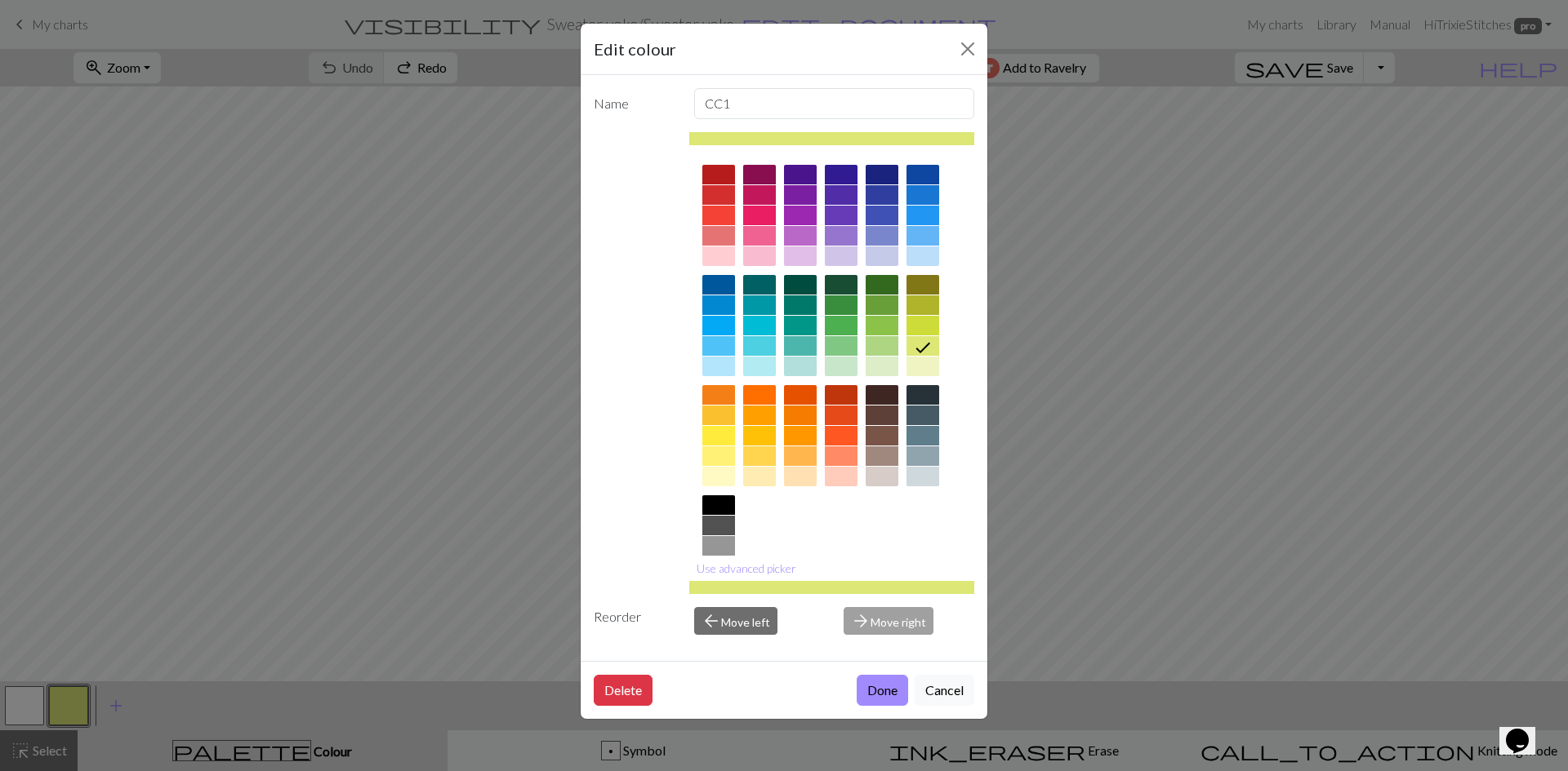
click at [758, 173] on div at bounding box center [759, 174] width 32 height 19
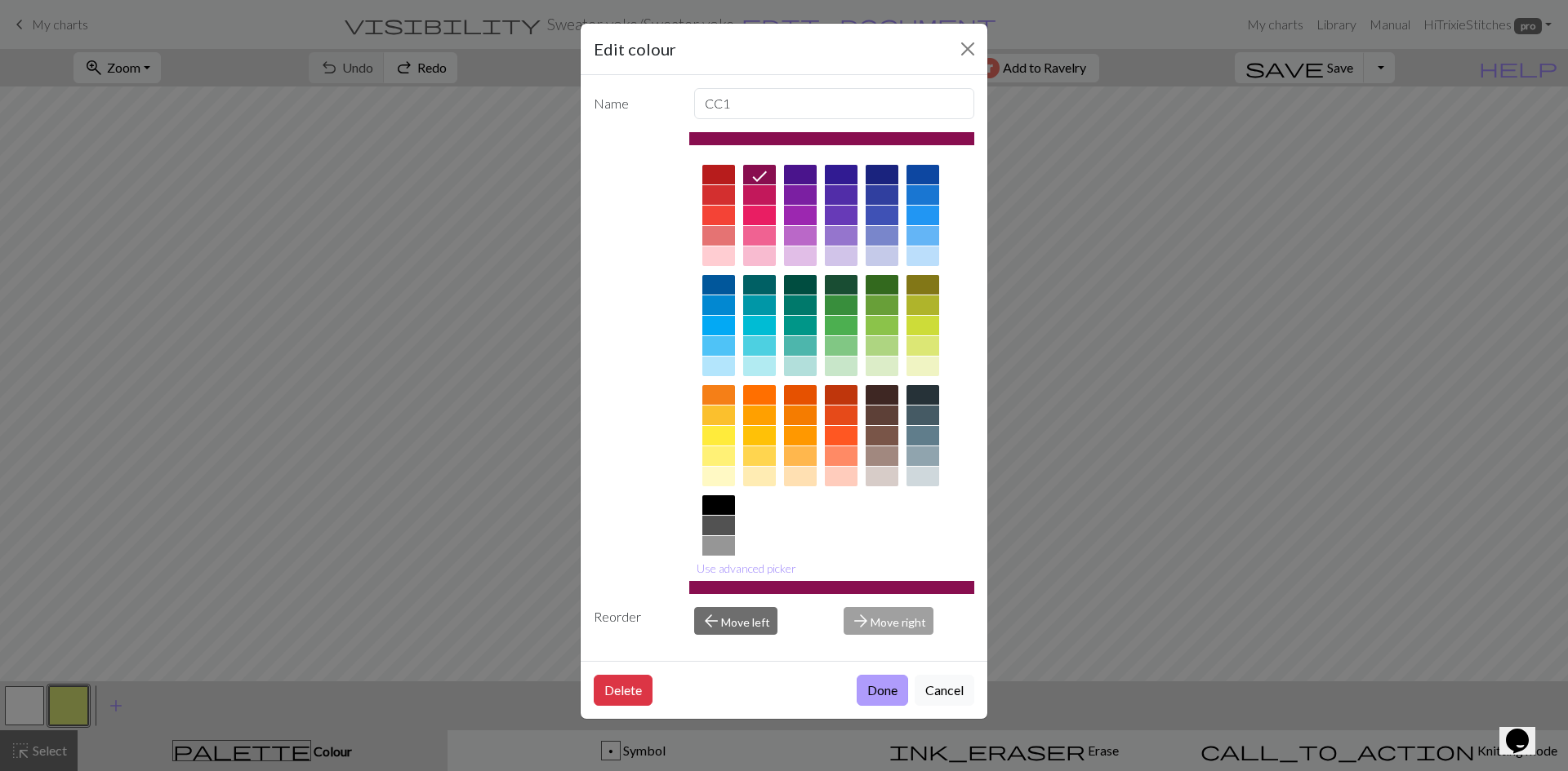
click at [871, 686] on button "Done" at bounding box center [883, 690] width 52 height 31
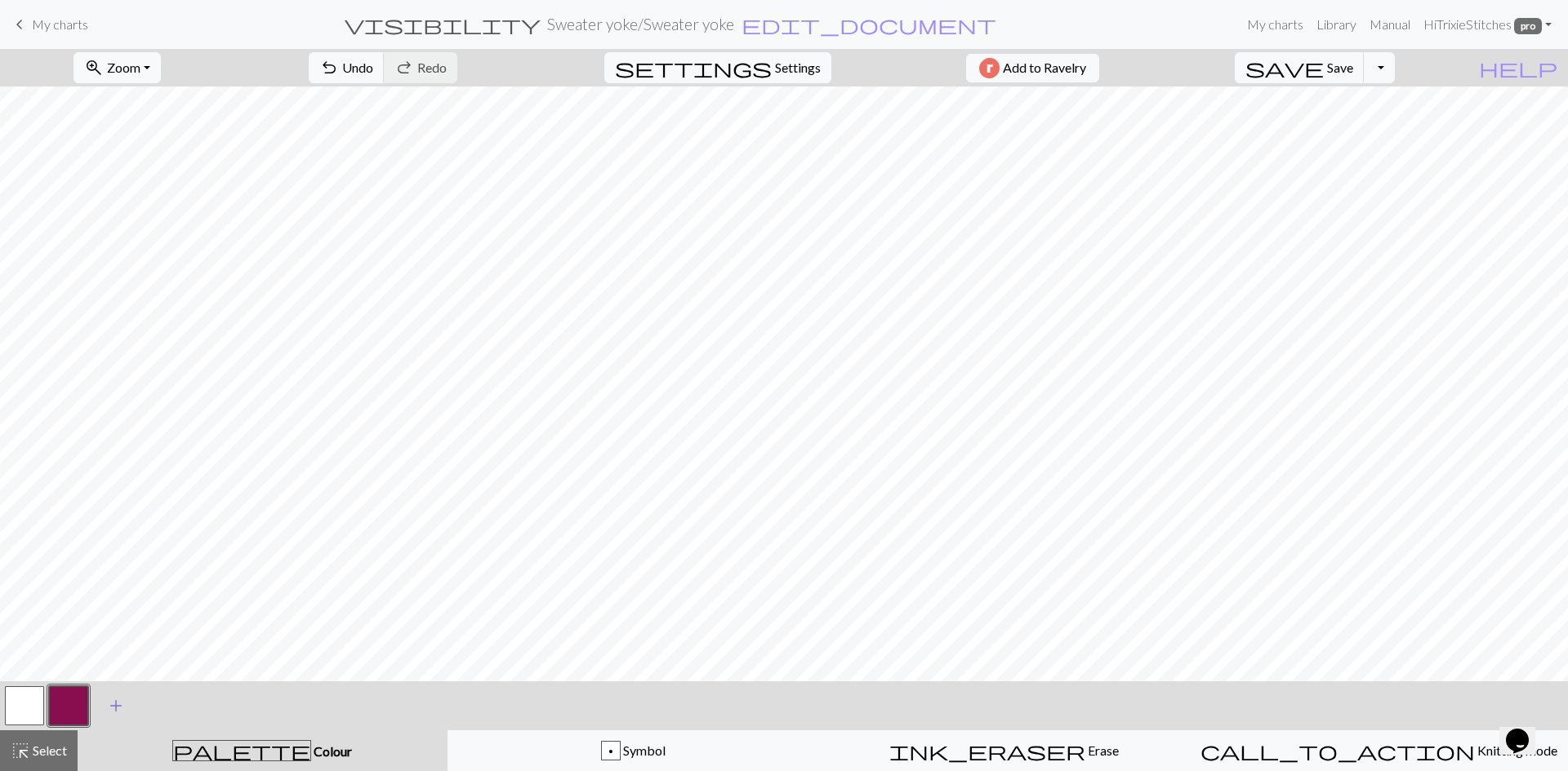
click at [116, 700] on span "add" at bounding box center [116, 705] width 19 height 23
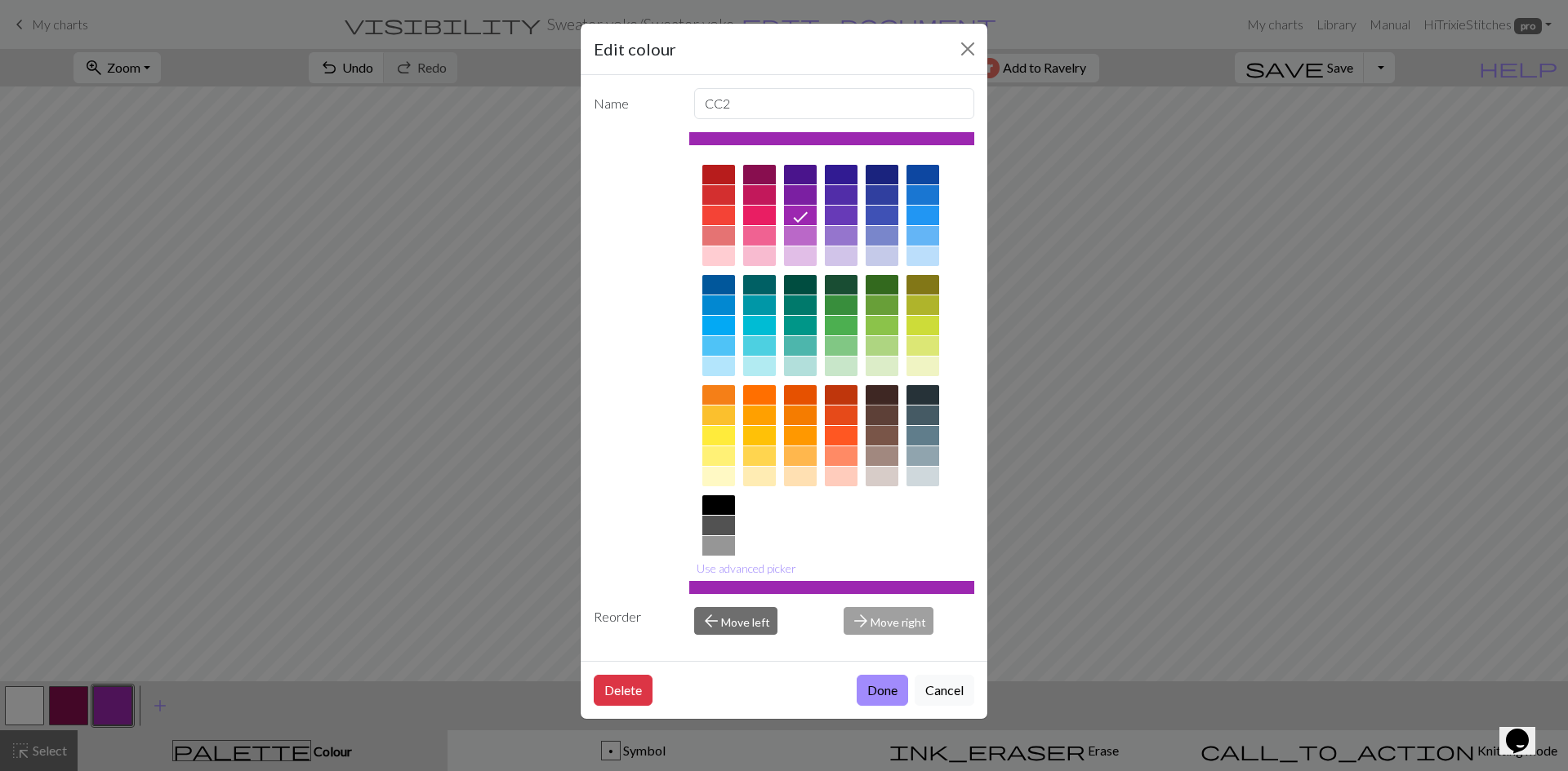
click at [882, 413] on div at bounding box center [882, 415] width 32 height 19
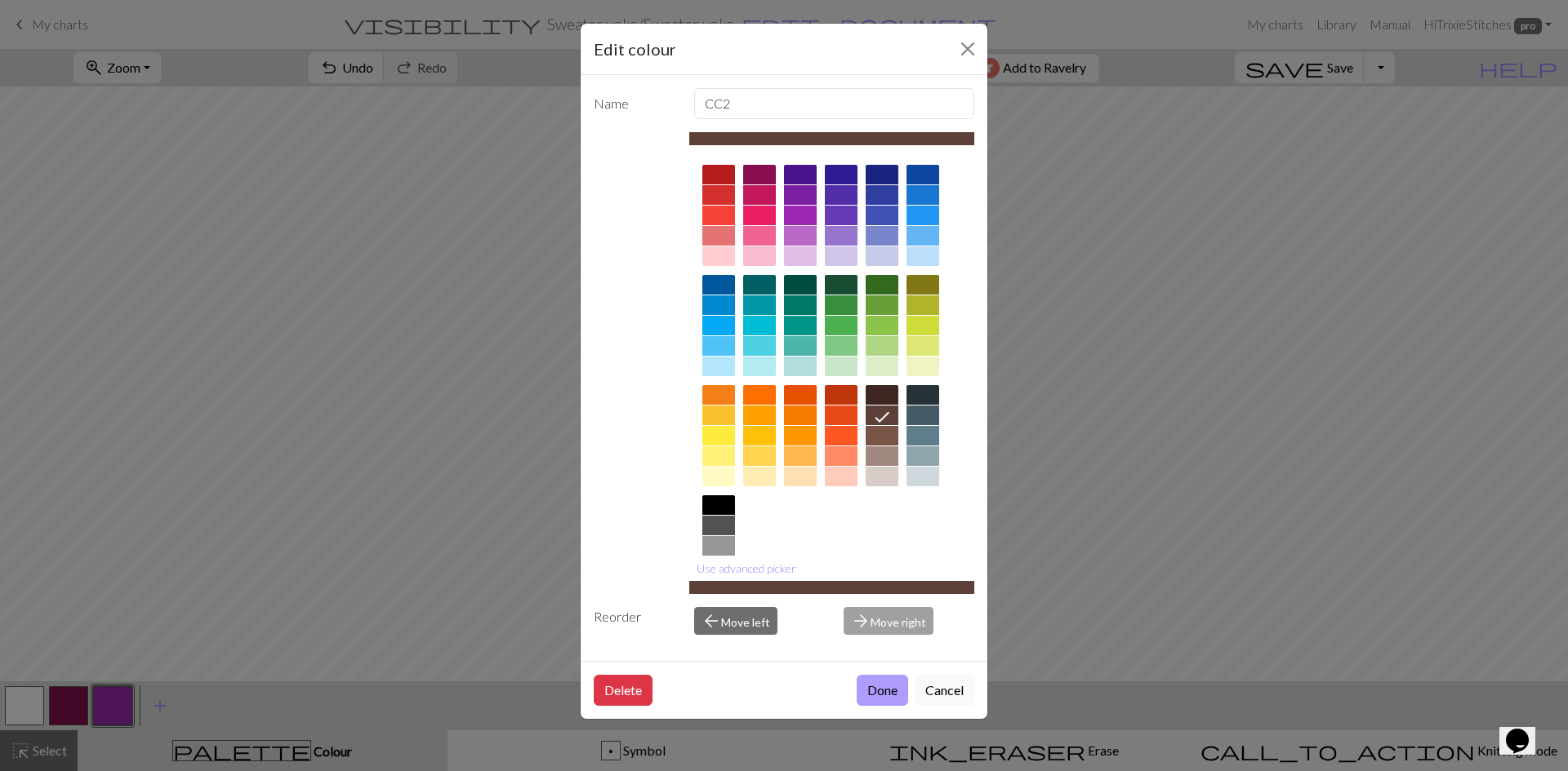
click at [874, 695] on button "Done" at bounding box center [883, 690] width 52 height 31
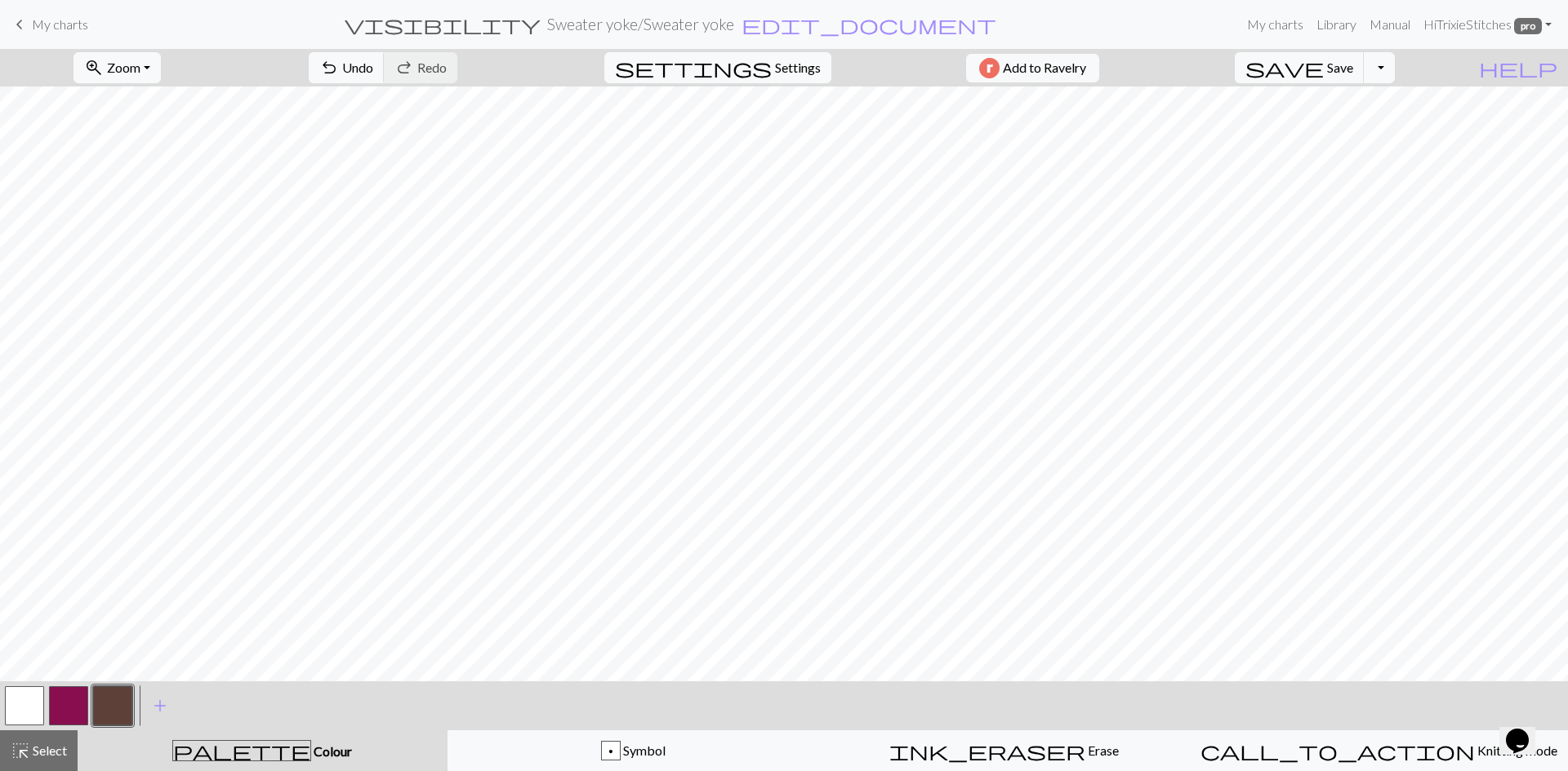
click at [69, 703] on button "button" at bounding box center [69, 706] width 39 height 39
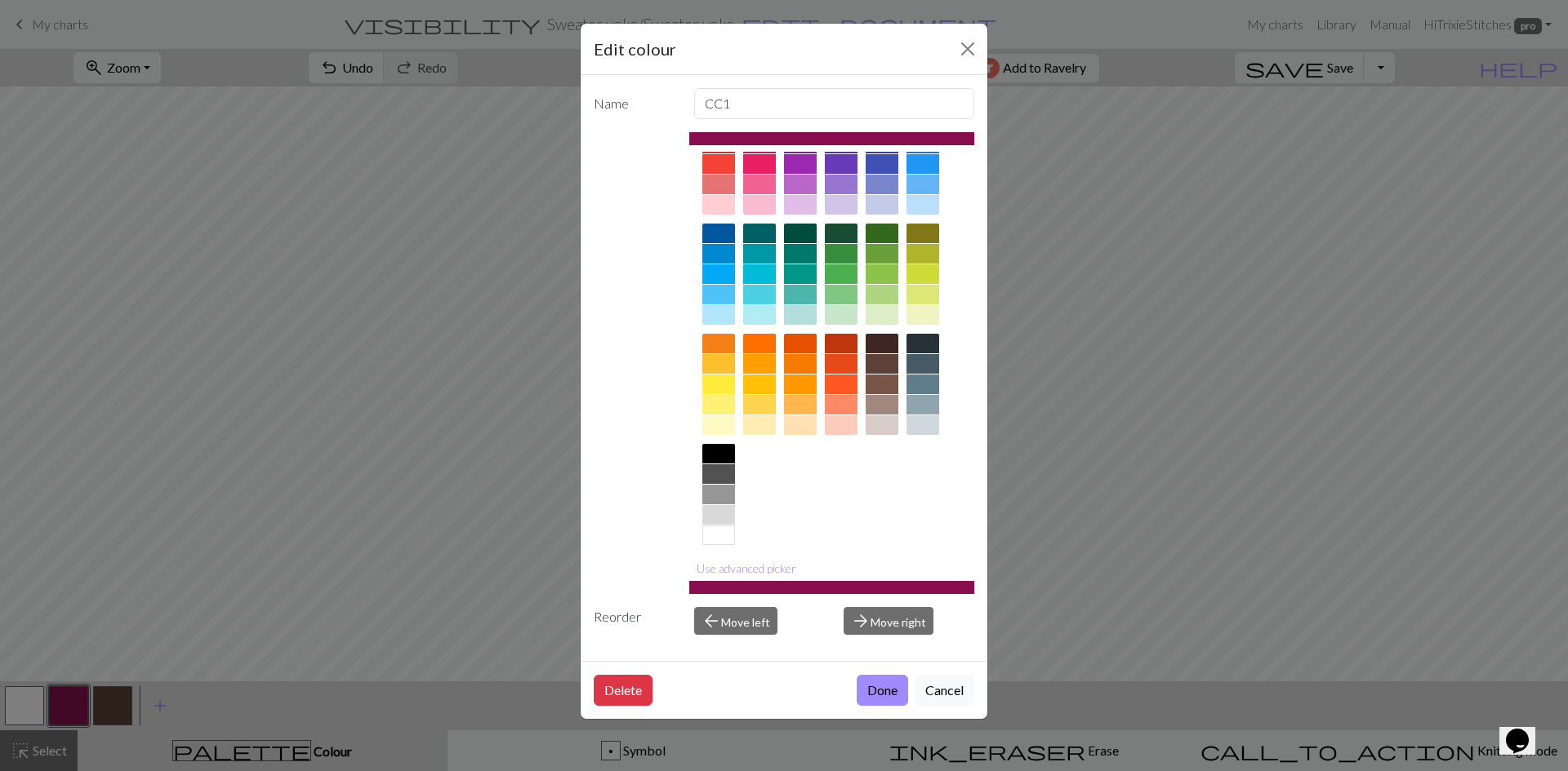
scroll to position [59, 0]
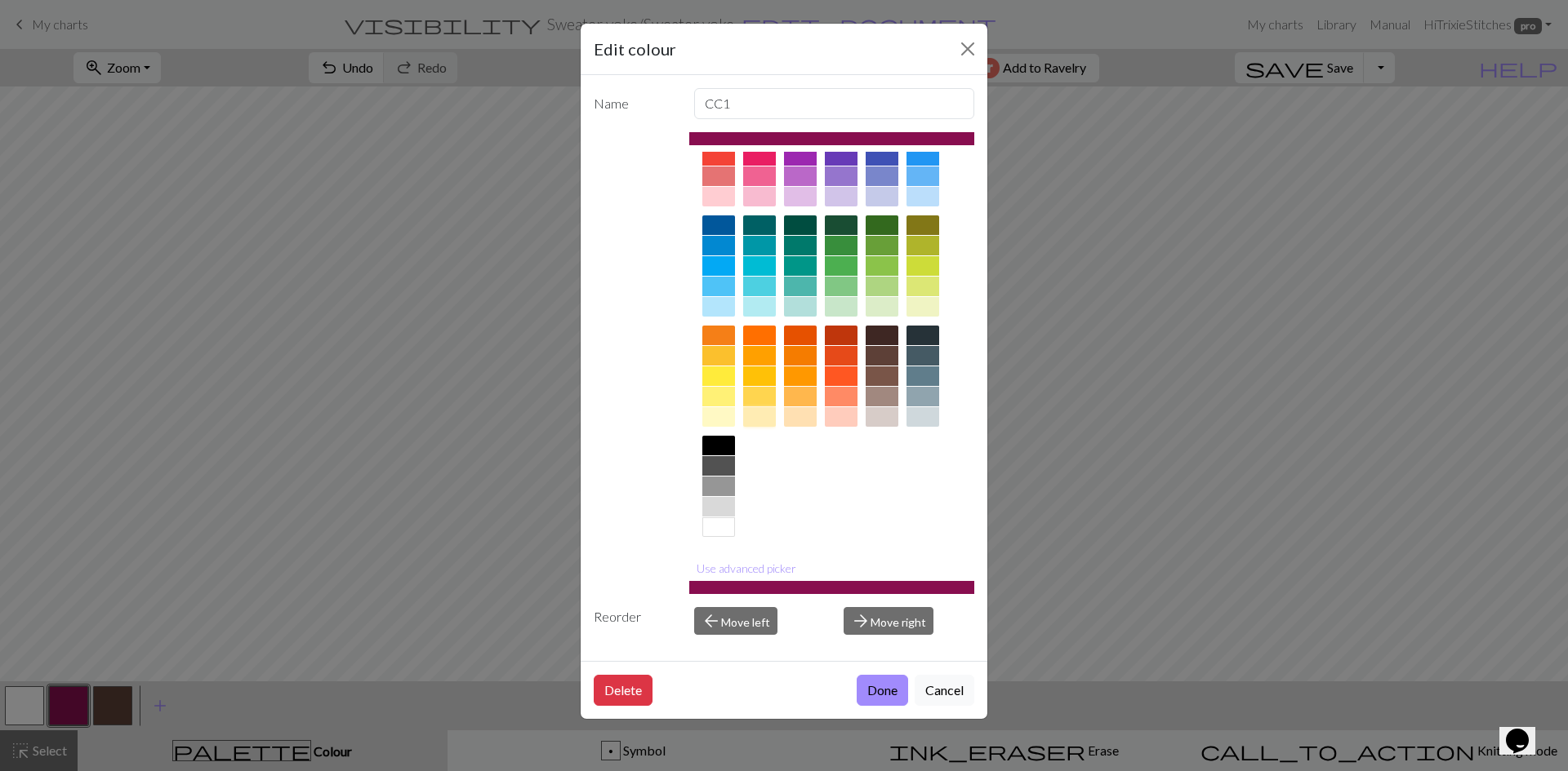
click at [764, 421] on div at bounding box center [759, 417] width 32 height 19
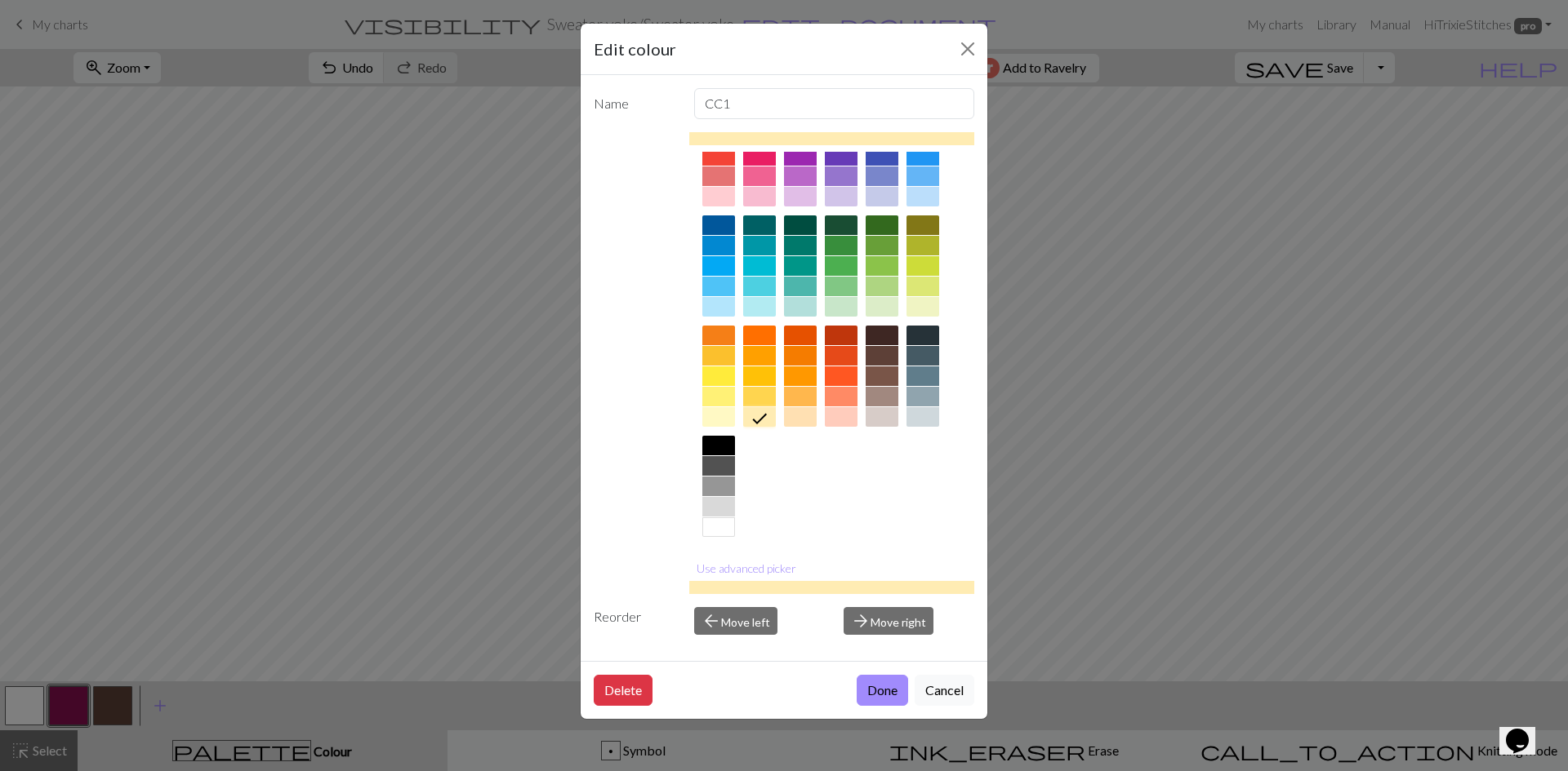
click at [723, 419] on div at bounding box center [718, 417] width 32 height 19
click at [758, 420] on div at bounding box center [759, 417] width 32 height 19
click at [880, 684] on button "Done" at bounding box center [883, 690] width 52 height 31
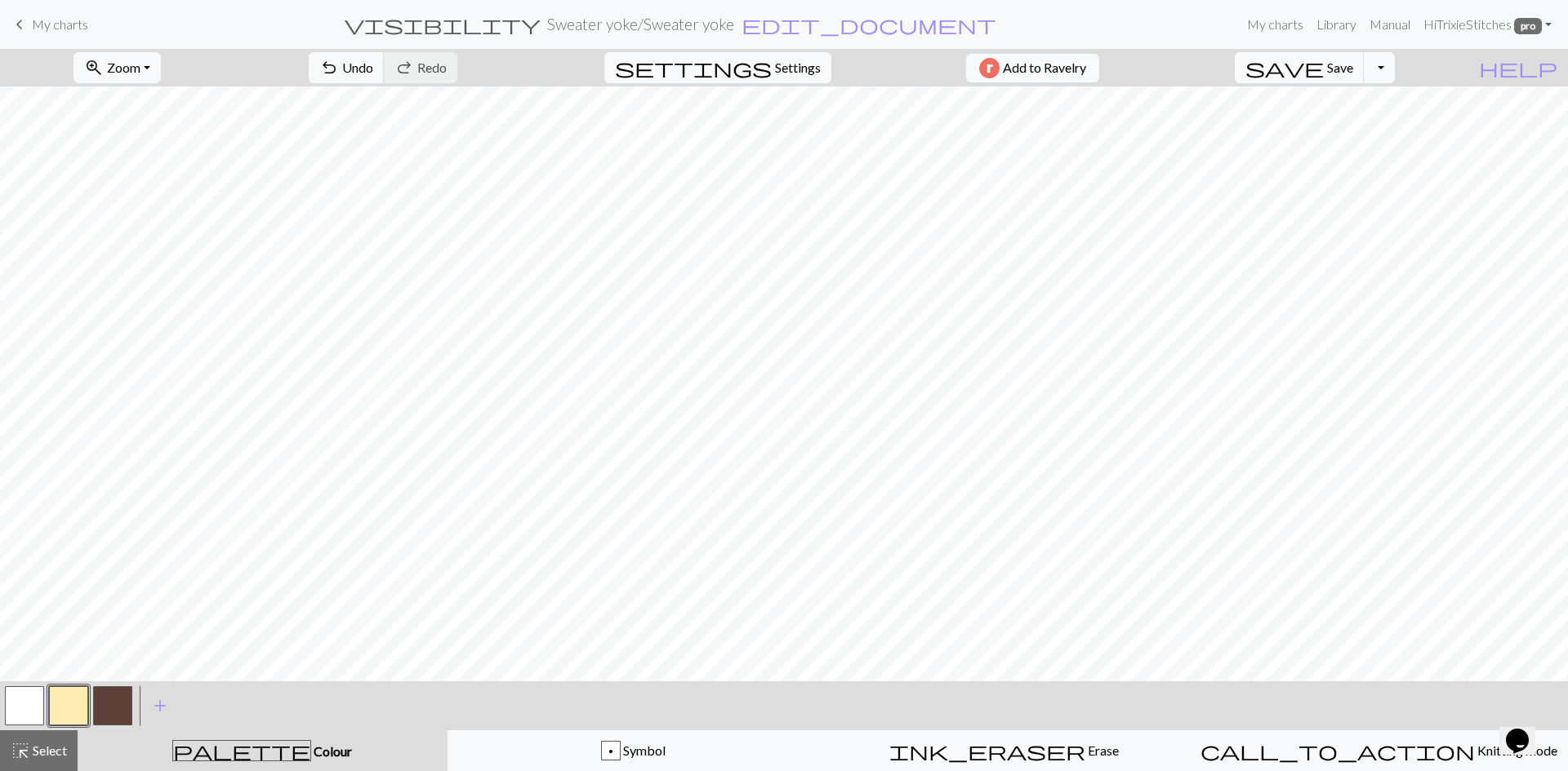
click at [109, 706] on button "button" at bounding box center [113, 706] width 39 height 39
click at [112, 699] on button "button" at bounding box center [113, 706] width 39 height 39
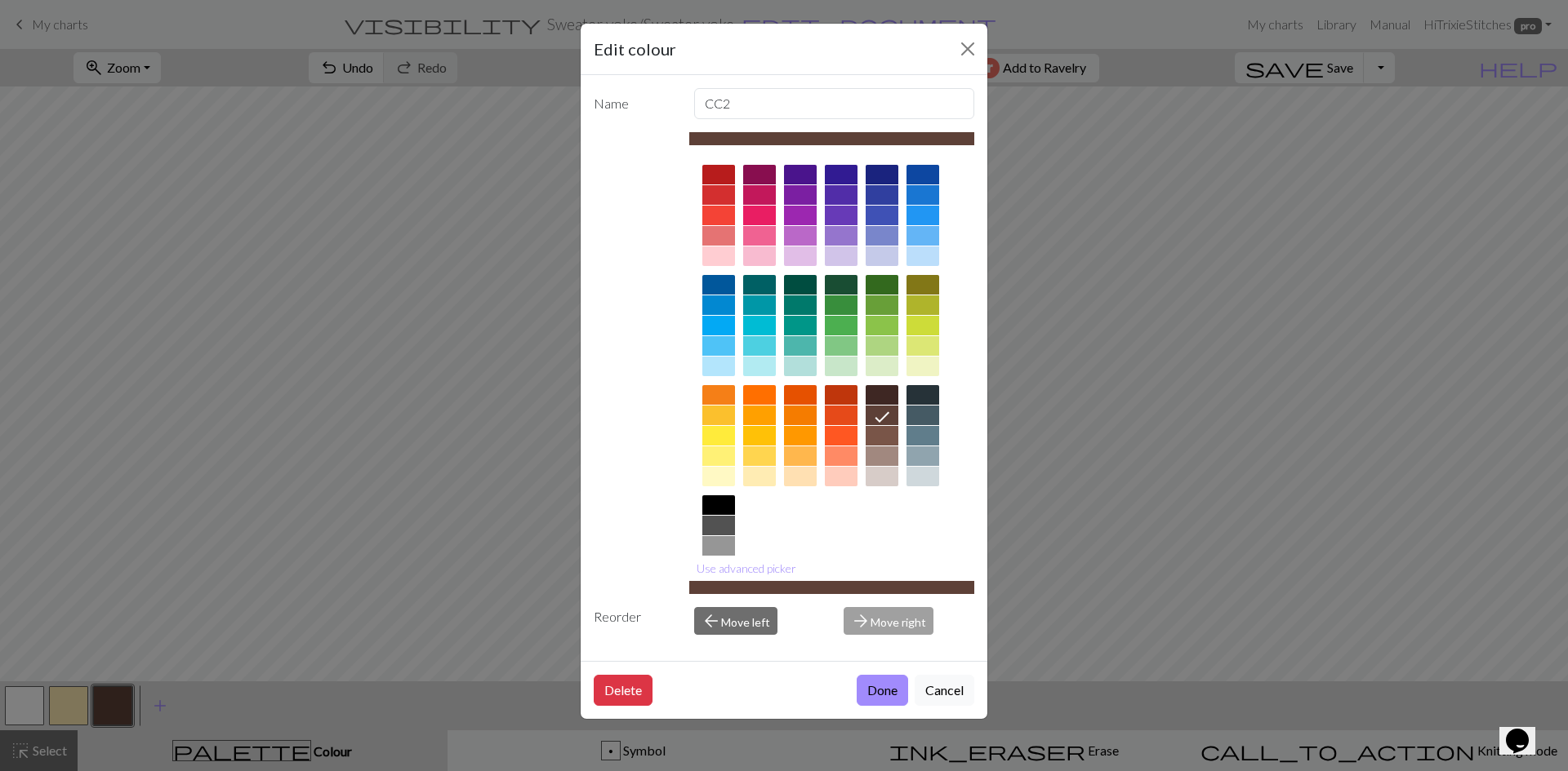
click at [114, 699] on div "Edit colour Name CC2 Use advanced picker Reorder arrow_back Move left arrow_for…" at bounding box center [784, 385] width 1568 height 771
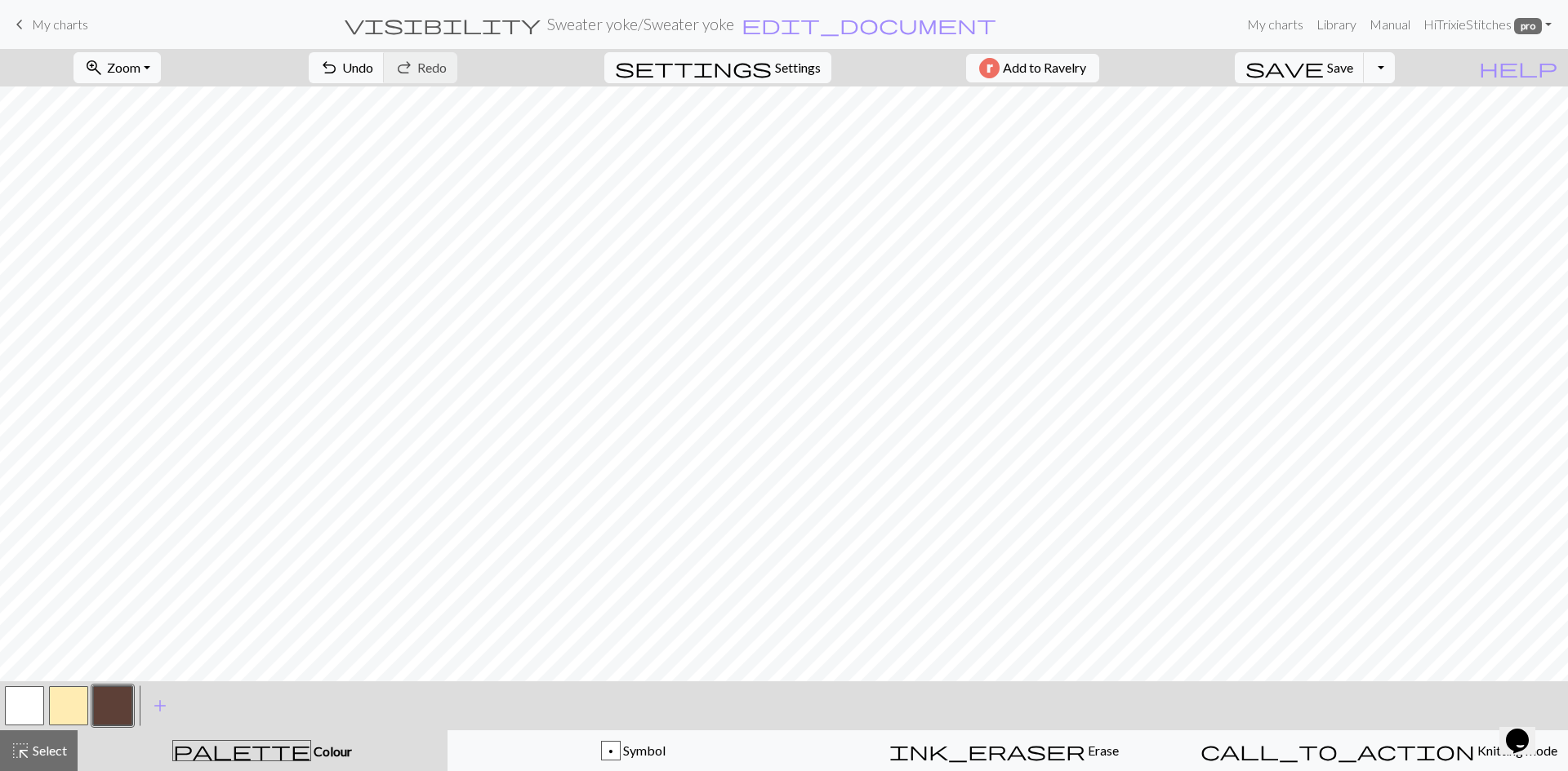
drag, startPoint x: 238, startPoint y: 670, endPoint x: 118, endPoint y: 707, distance: 125.6
click at [118, 707] on button "button" at bounding box center [113, 706] width 39 height 39
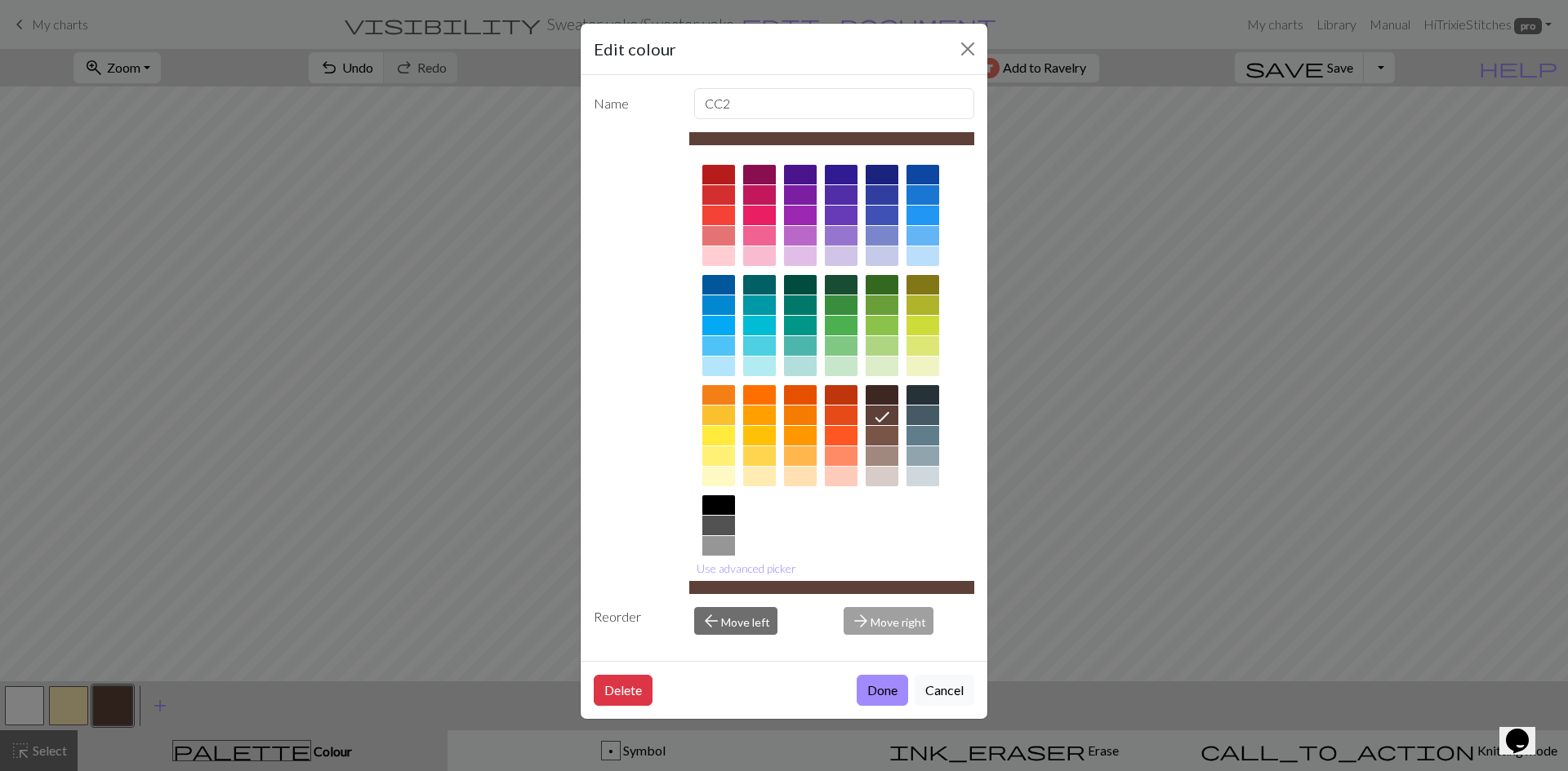
click at [124, 700] on div "Edit colour Name CC2 Use advanced picker Reorder arrow_back Move left arrow_for…" at bounding box center [784, 385] width 1568 height 771
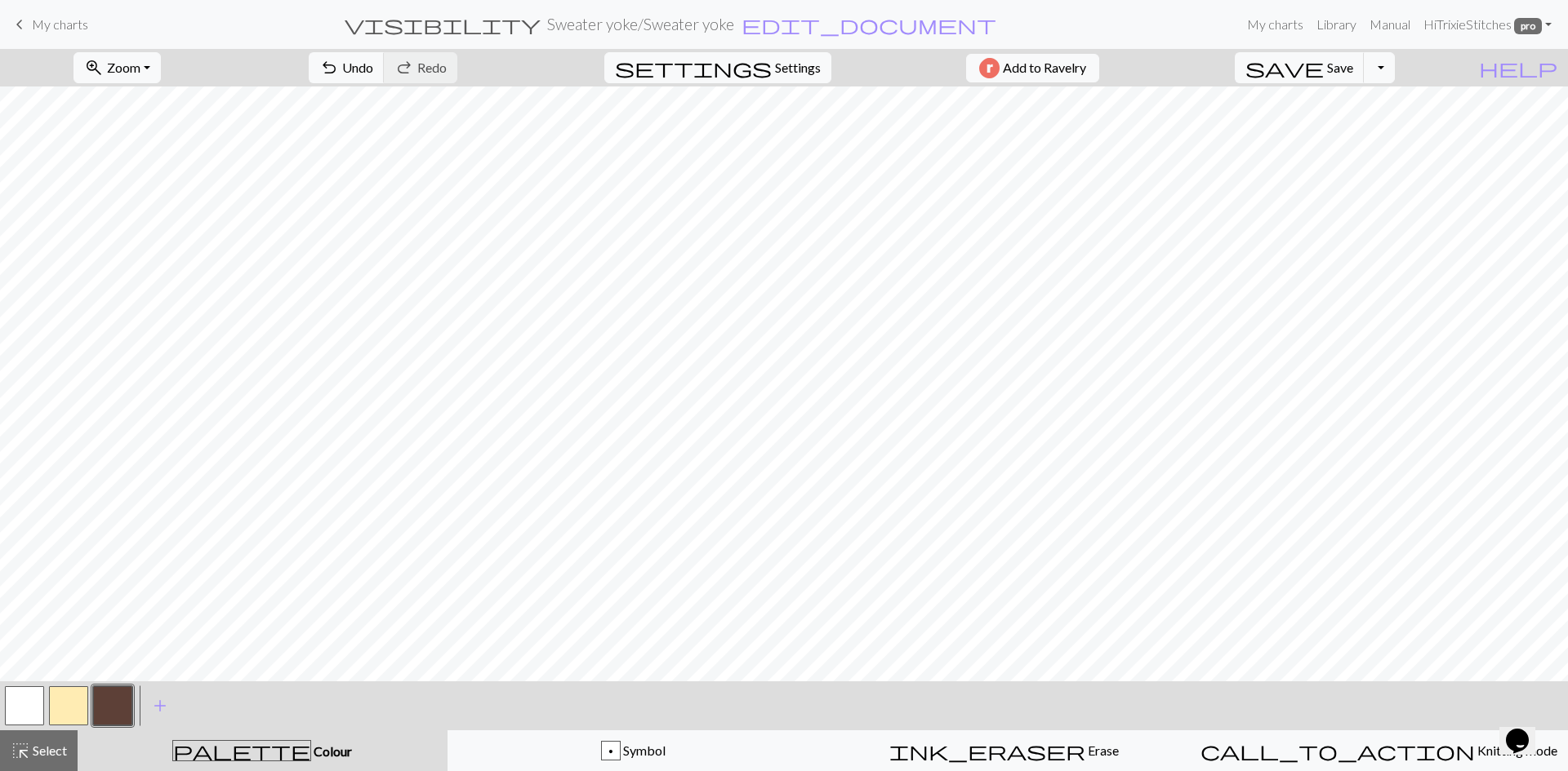
drag, startPoint x: 157, startPoint y: 673, endPoint x: 38, endPoint y: 702, distance: 122.5
click at [28, 702] on button "button" at bounding box center [24, 706] width 39 height 39
click at [117, 693] on button "button" at bounding box center [113, 706] width 39 height 39
click at [14, 704] on button "button" at bounding box center [24, 706] width 39 height 39
click at [119, 701] on button "button" at bounding box center [113, 706] width 39 height 39
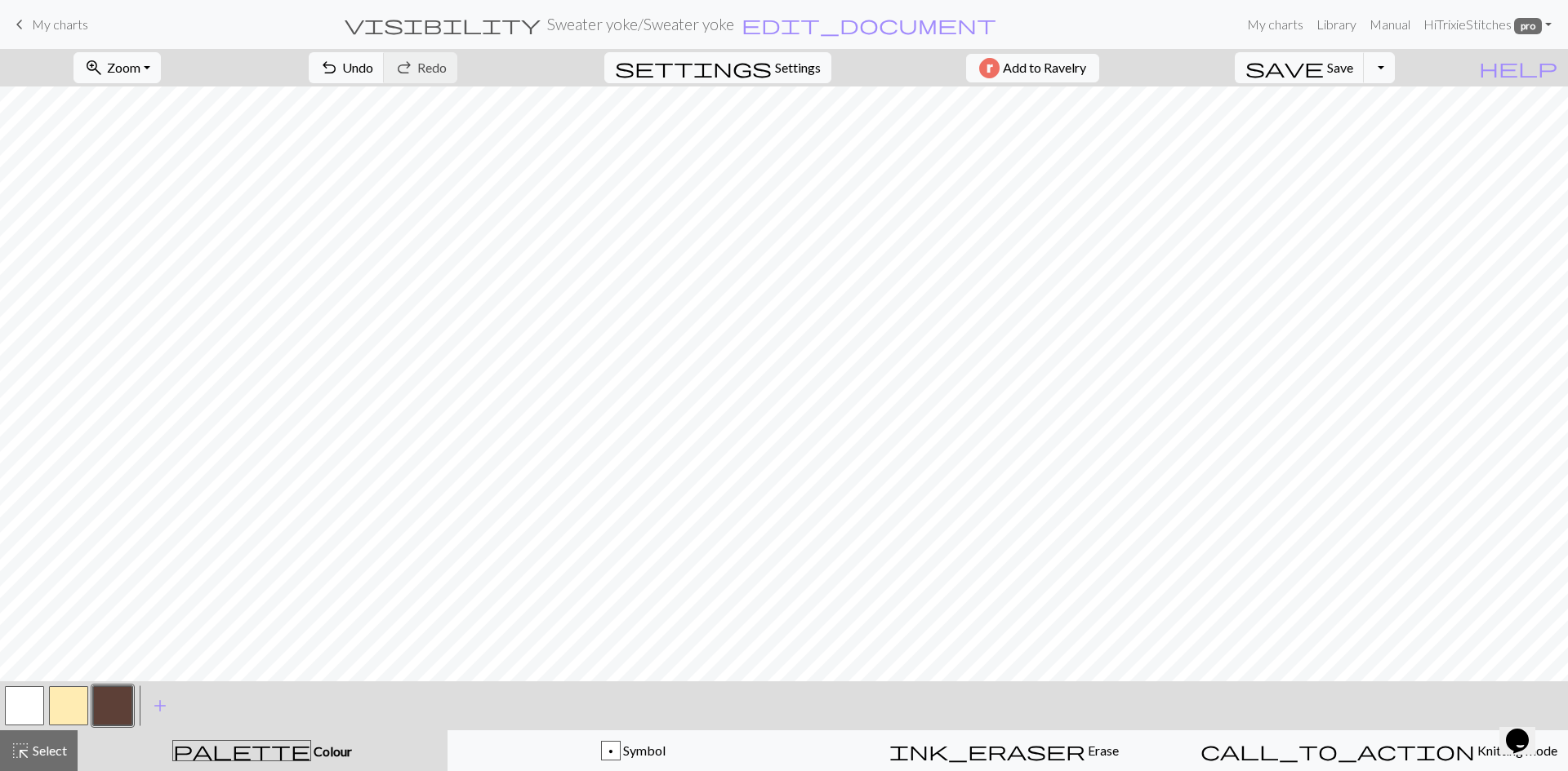
click at [6, 709] on button "button" at bounding box center [24, 706] width 39 height 39
click at [38, 701] on button "button" at bounding box center [24, 706] width 39 height 39
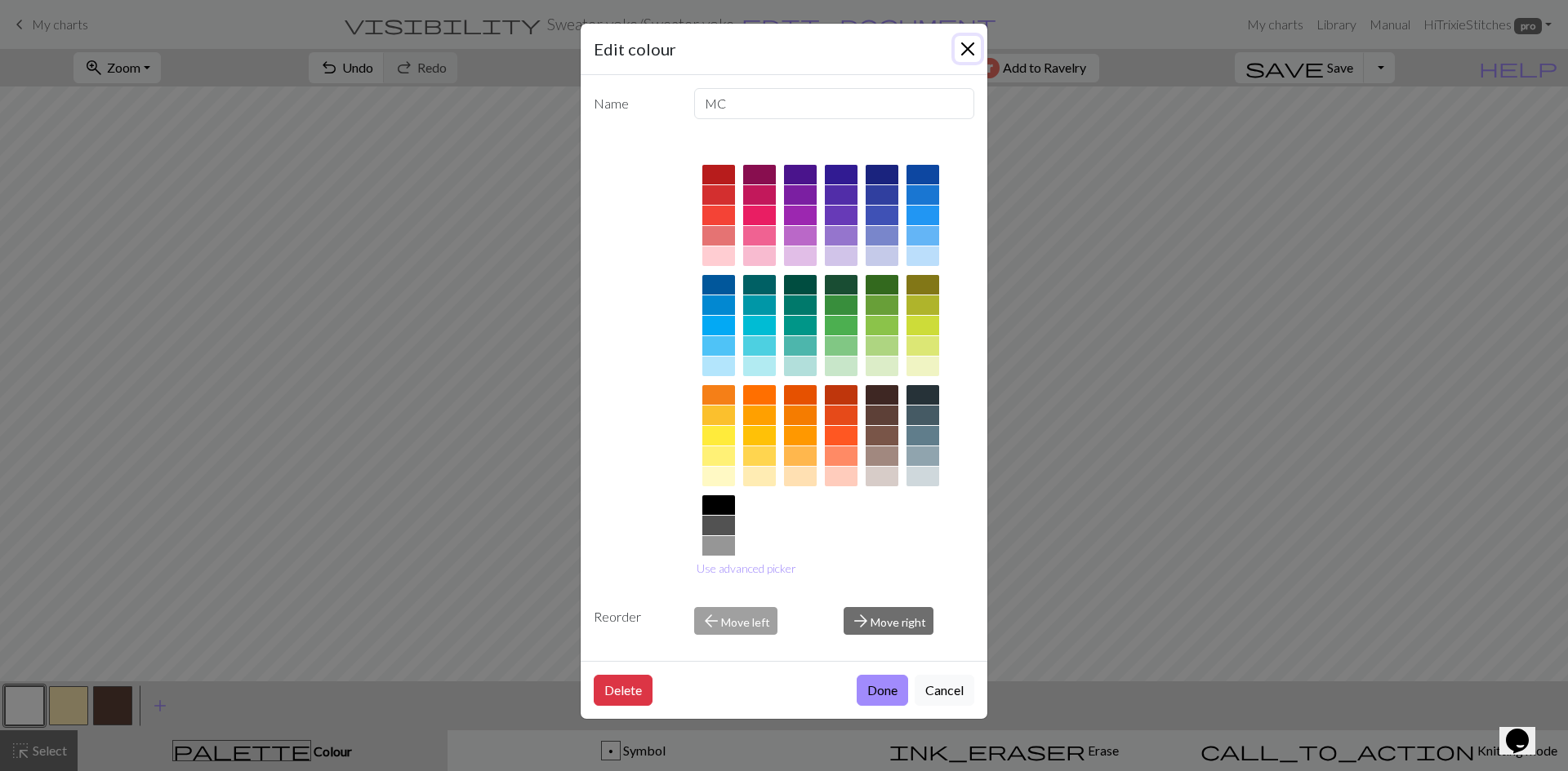
click at [972, 46] on button "Close" at bounding box center [968, 49] width 26 height 26
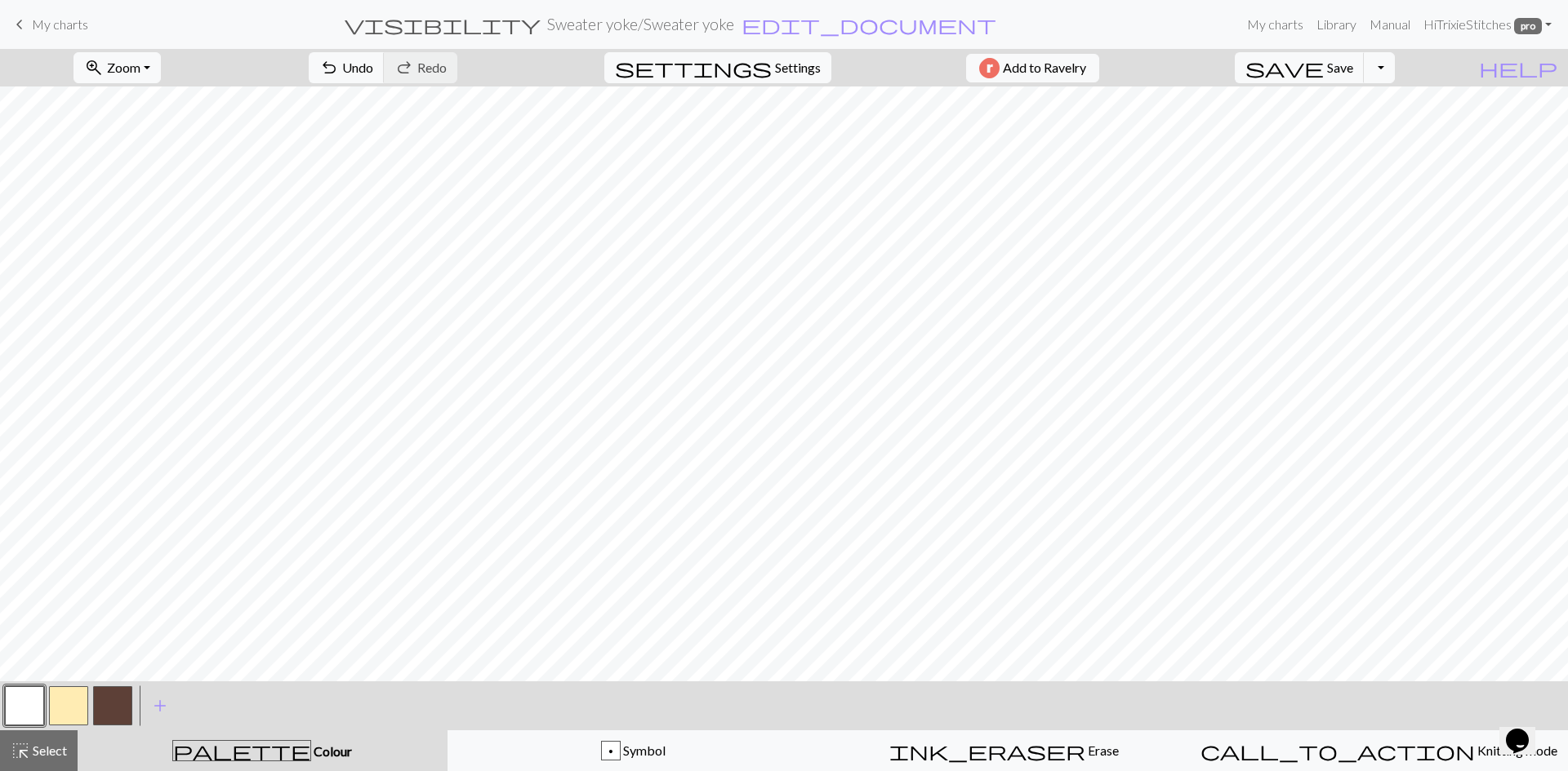
drag, startPoint x: 114, startPoint y: 716, endPoint x: 272, endPoint y: 679, distance: 162.3
click at [127, 713] on button "button" at bounding box center [113, 706] width 39 height 39
click at [23, 705] on button "button" at bounding box center [24, 706] width 39 height 39
click at [109, 706] on button "button" at bounding box center [113, 706] width 39 height 39
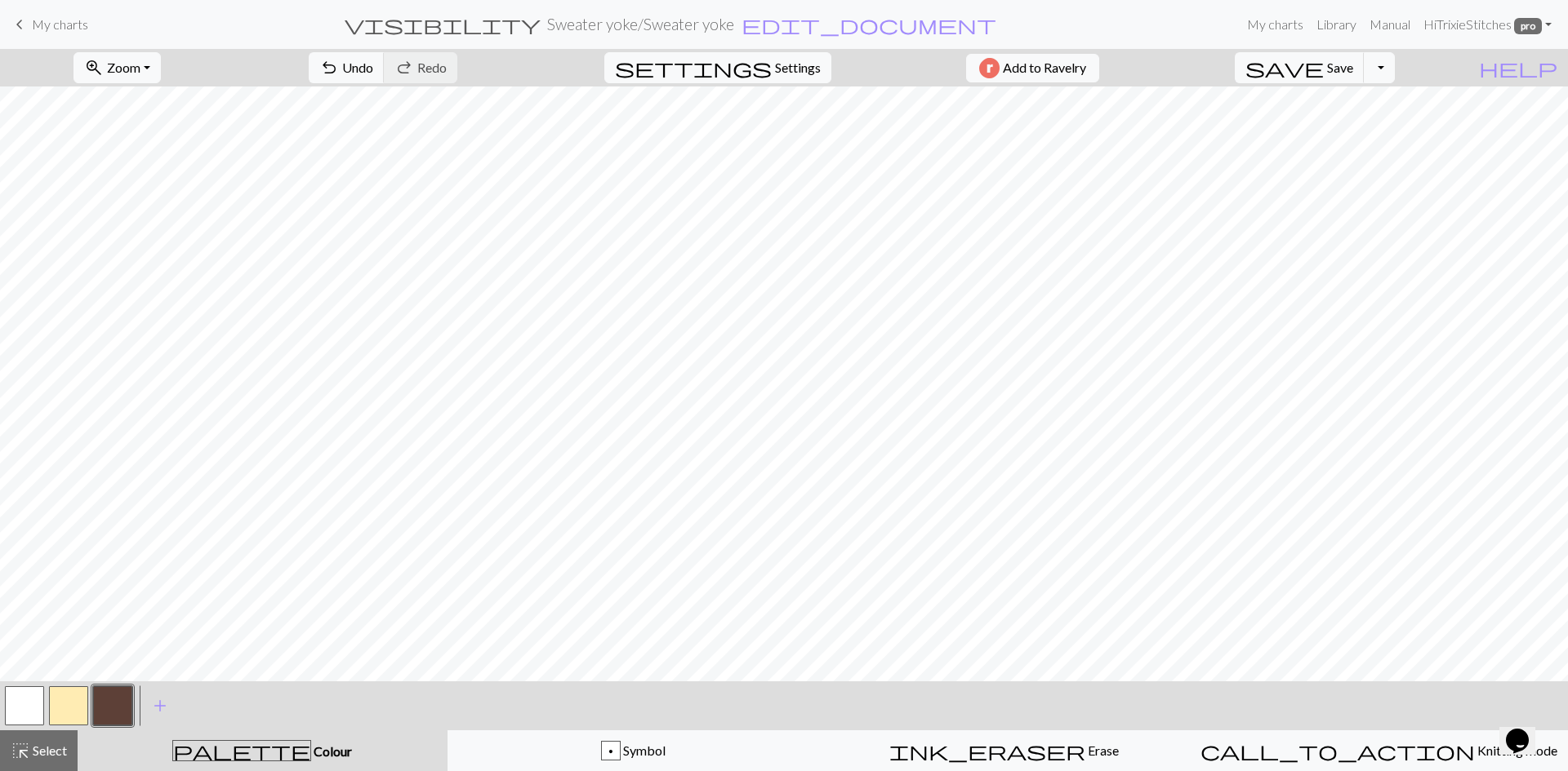
click at [24, 702] on button "button" at bounding box center [24, 706] width 39 height 39
drag, startPoint x: 114, startPoint y: 702, endPoint x: 190, endPoint y: 691, distance: 76.8
click at [114, 702] on button "button" at bounding box center [113, 706] width 39 height 39
click at [116, 707] on button "button" at bounding box center [113, 706] width 39 height 39
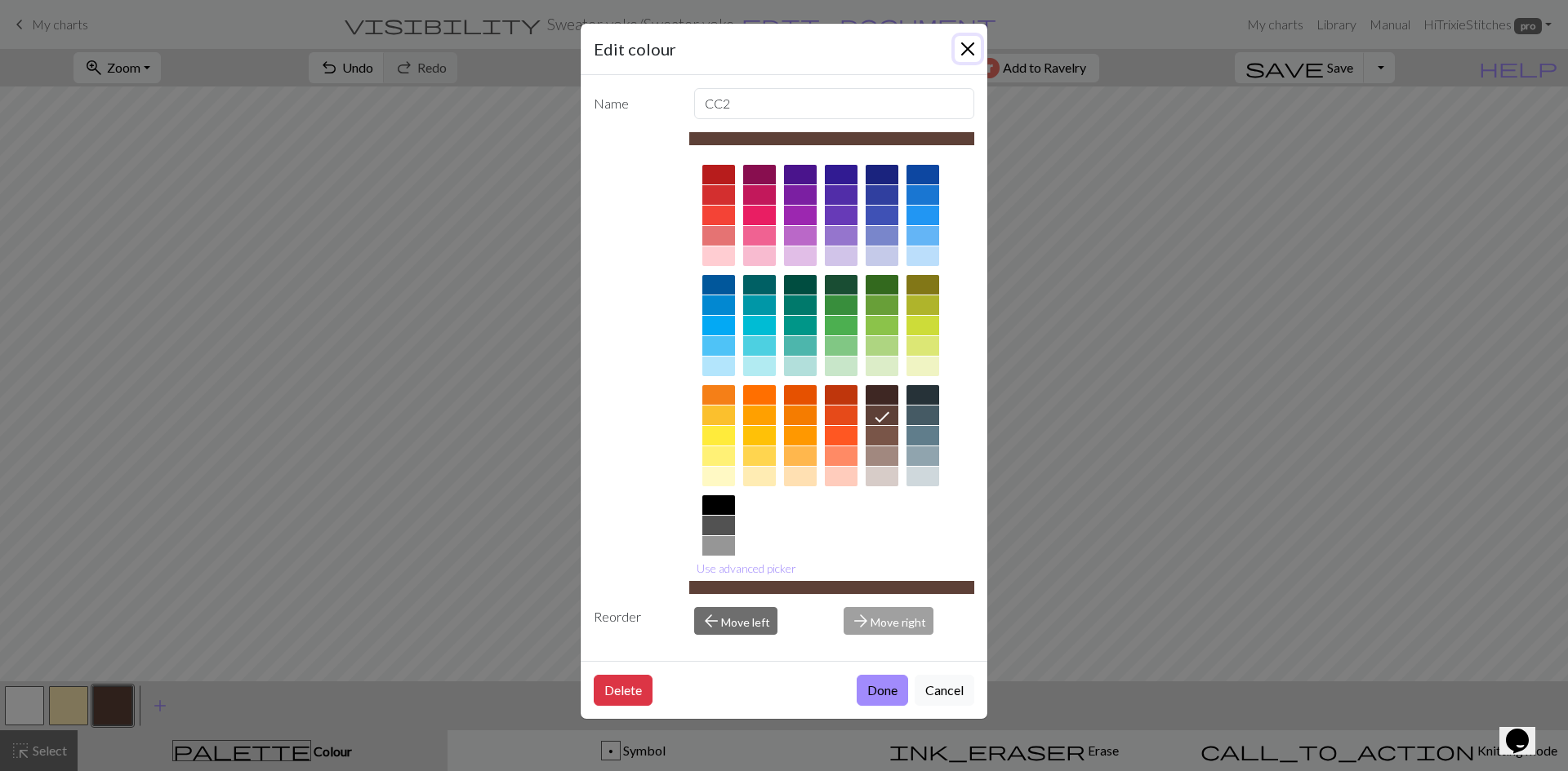
click at [972, 44] on button "Close" at bounding box center [968, 49] width 26 height 26
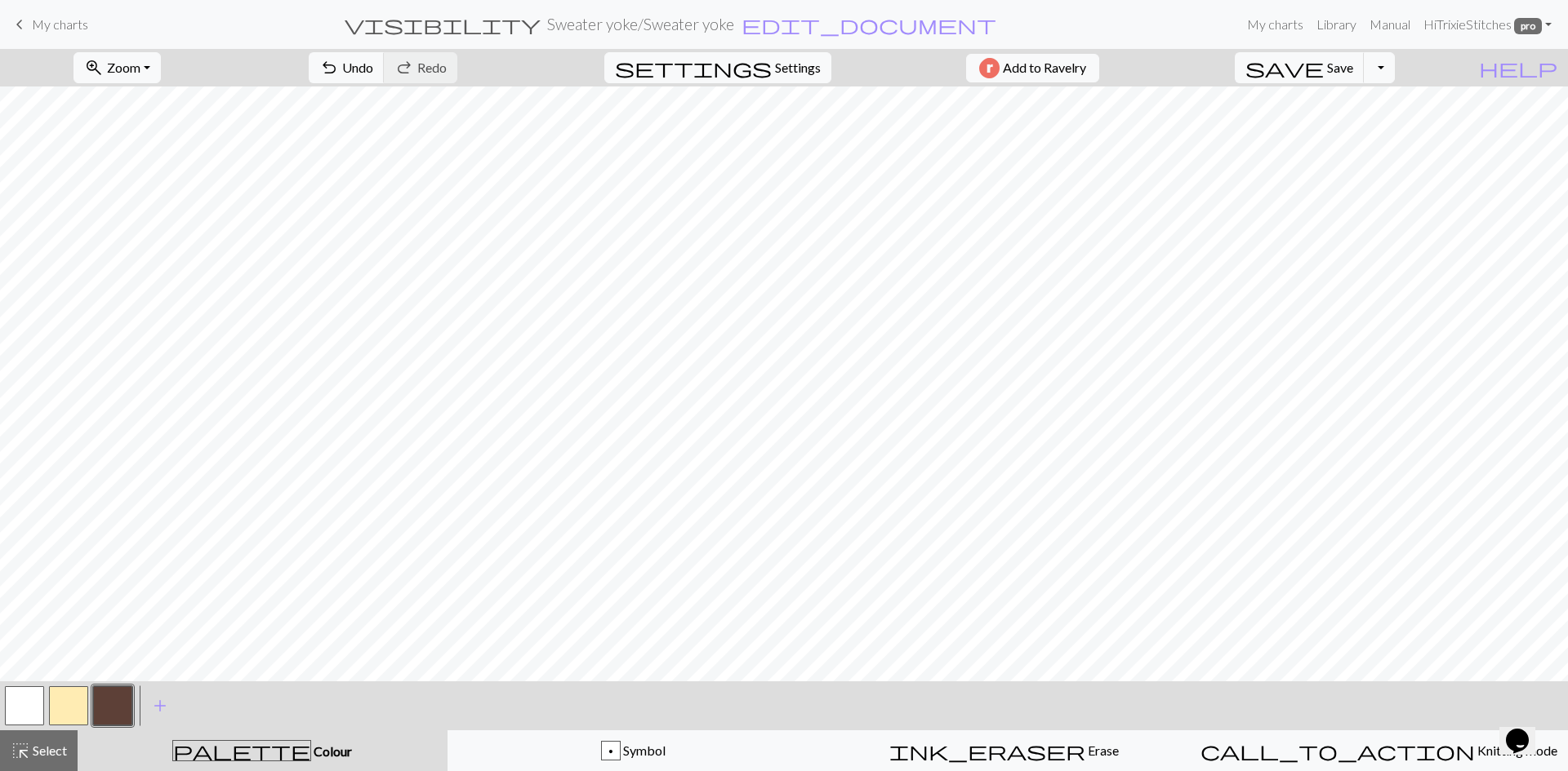
drag, startPoint x: 938, startPoint y: 85, endPoint x: 58, endPoint y: 694, distance: 1070.2
click at [31, 703] on button "button" at bounding box center [24, 706] width 39 height 39
click at [112, 700] on button "button" at bounding box center [113, 706] width 39 height 39
click at [38, 708] on button "button" at bounding box center [24, 706] width 39 height 39
click at [110, 708] on button "button" at bounding box center [113, 706] width 39 height 39
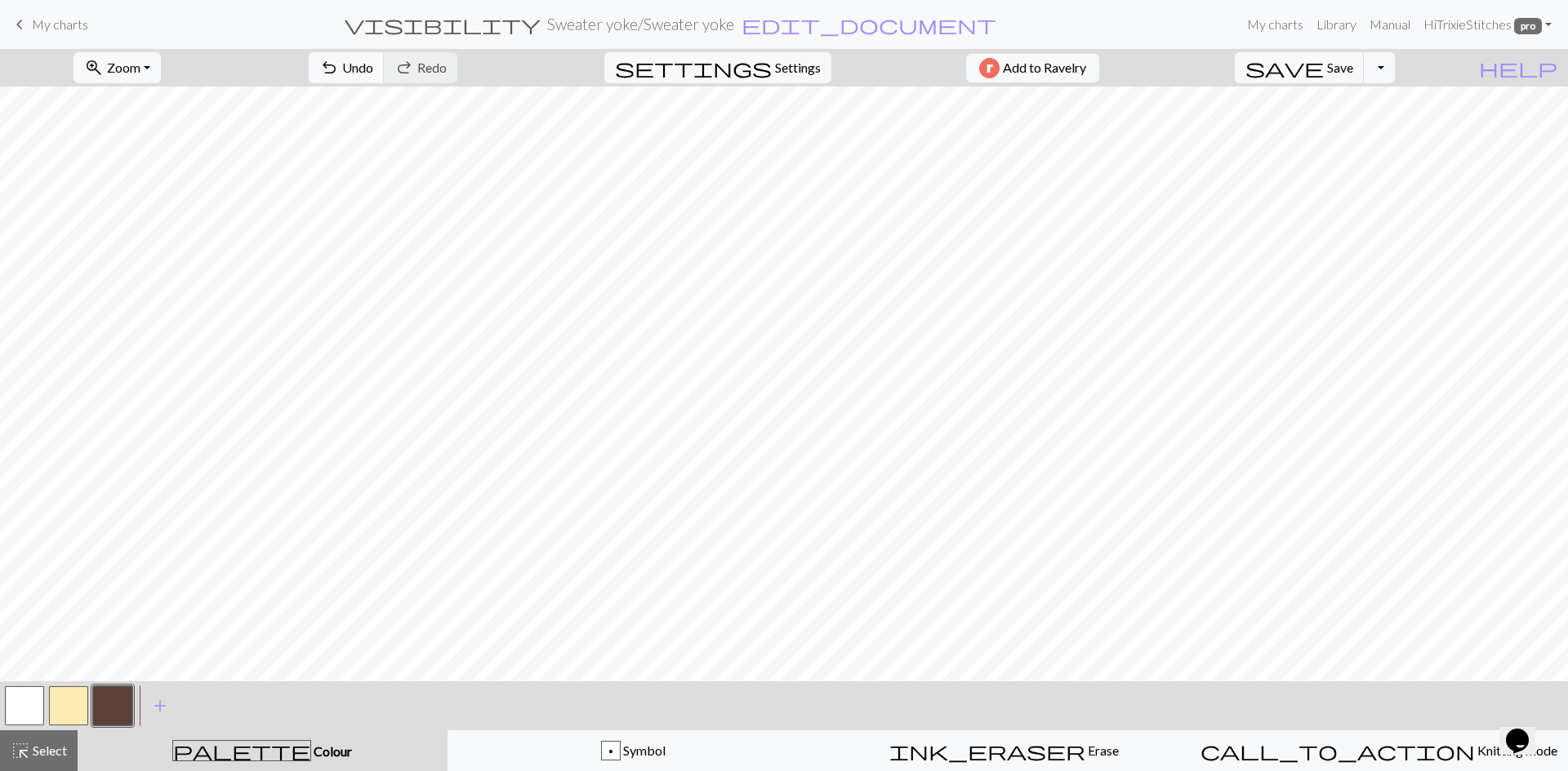
click at [21, 711] on button "button" at bounding box center [24, 706] width 39 height 39
click at [114, 704] on button "button" at bounding box center [113, 706] width 39 height 39
click at [22, 698] on button "button" at bounding box center [24, 706] width 39 height 39
click at [123, 700] on button "button" at bounding box center [113, 706] width 39 height 39
click at [28, 709] on button "button" at bounding box center [24, 706] width 39 height 39
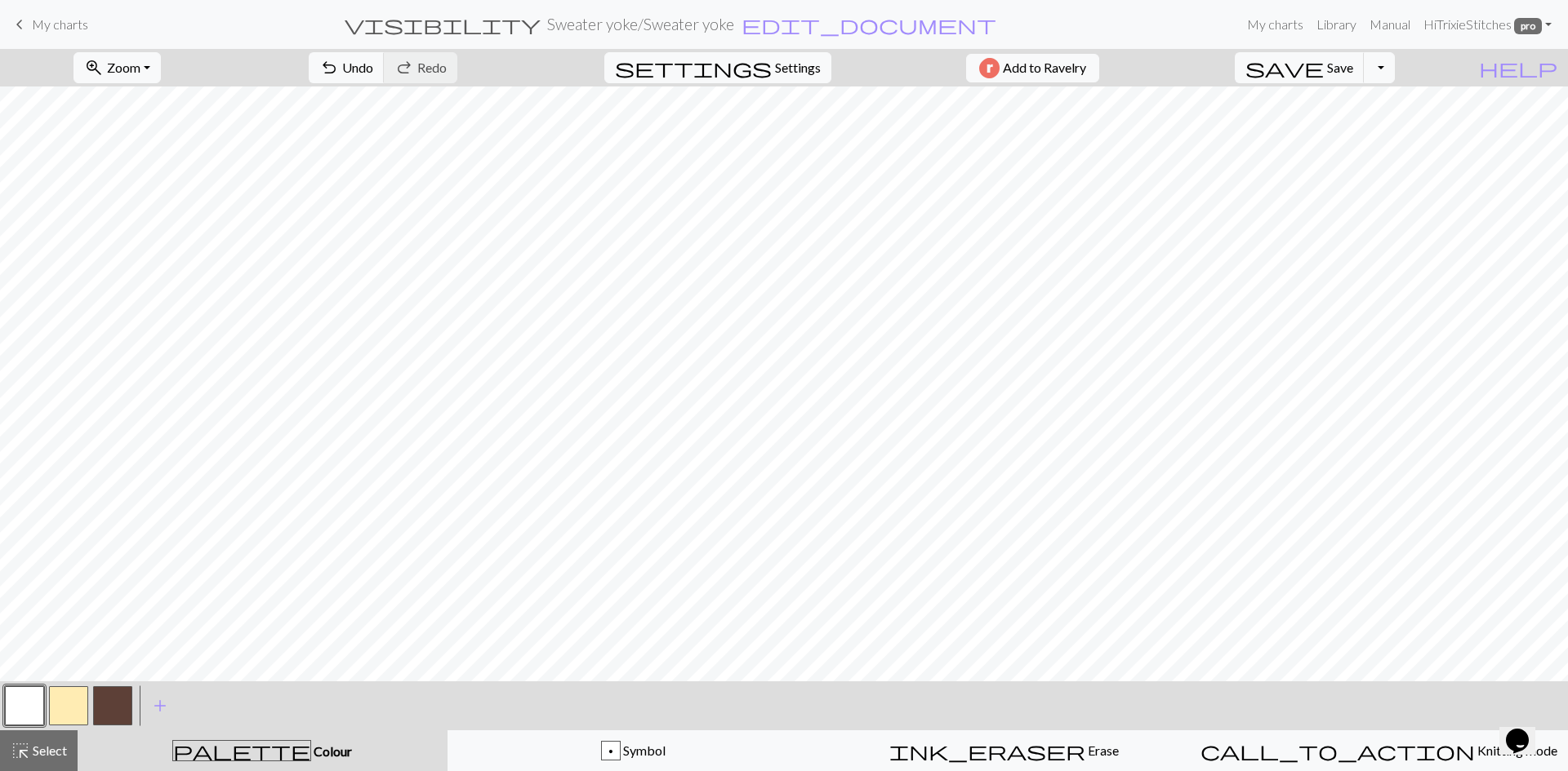
click at [101, 706] on button "button" at bounding box center [113, 706] width 39 height 39
click at [63, 707] on button "button" at bounding box center [69, 706] width 39 height 39
click at [24, 707] on button "button" at bounding box center [24, 706] width 39 height 39
click at [23, 707] on button "button" at bounding box center [24, 706] width 39 height 39
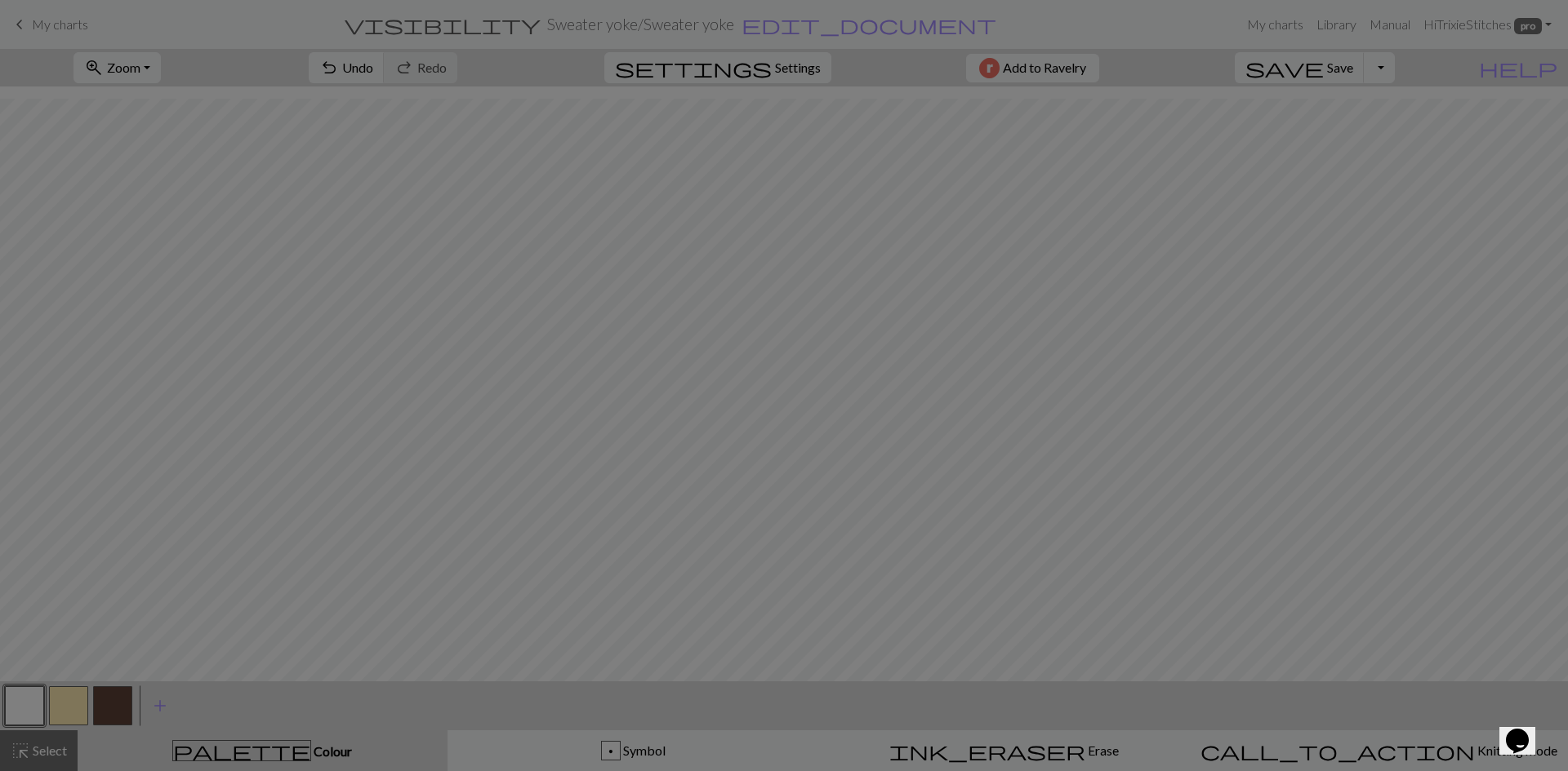
click at [23, 707] on div "Edit colour Name MC Use advanced picker Reorder arrow_back Move left arrow_forw…" at bounding box center [784, 385] width 1568 height 771
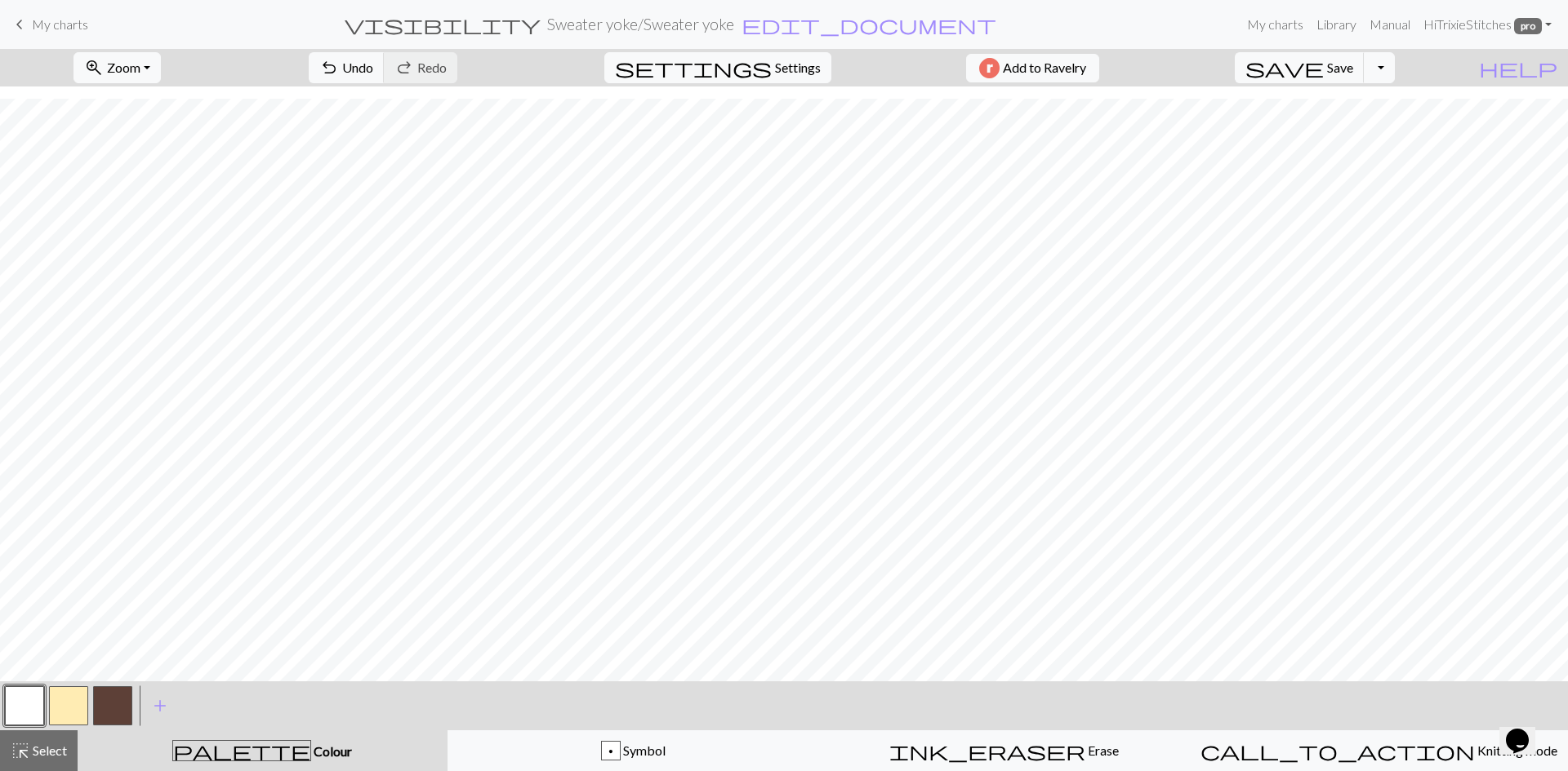
click at [23, 707] on button "button" at bounding box center [24, 706] width 39 height 39
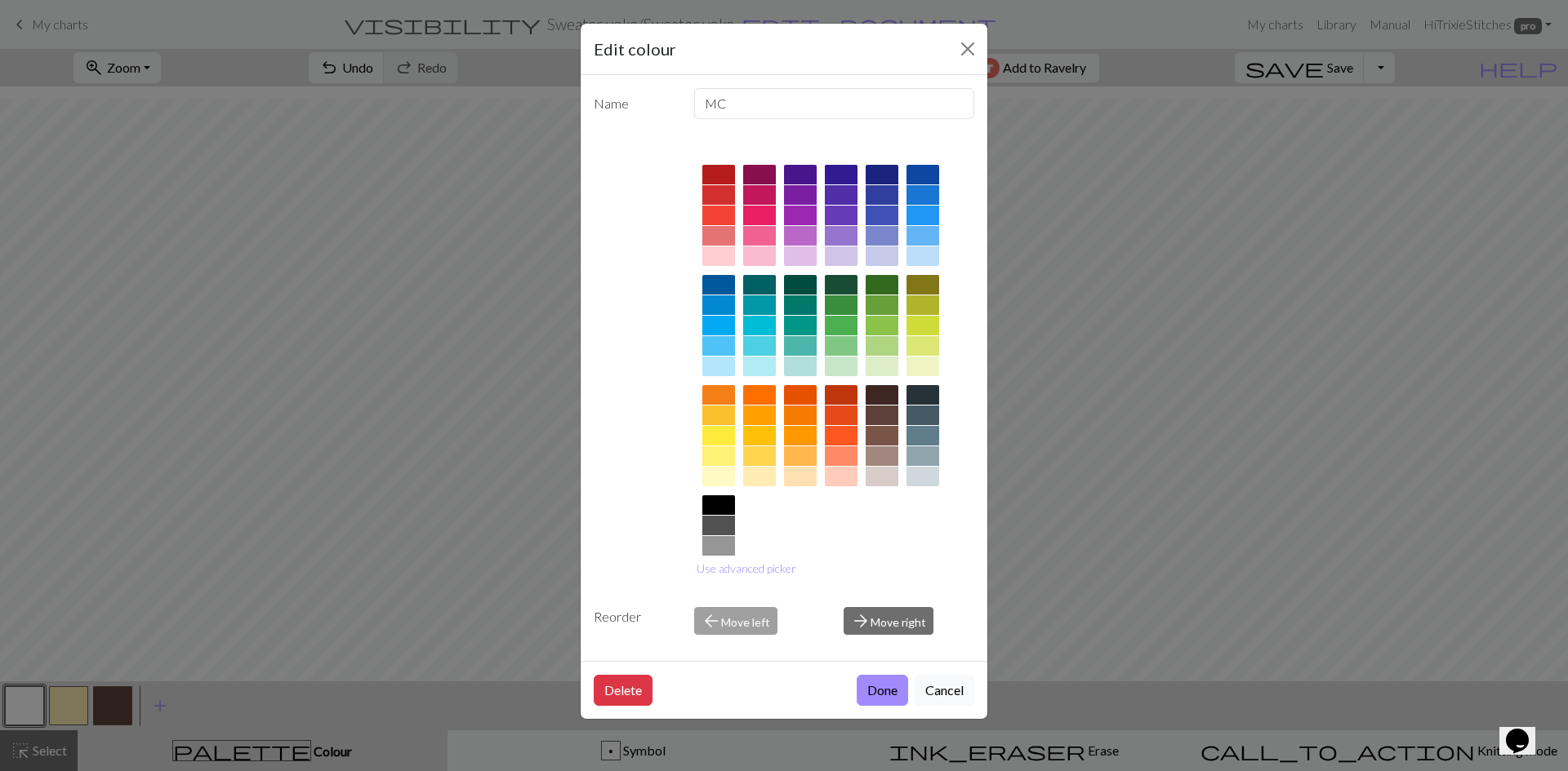
click at [721, 549] on div at bounding box center [718, 545] width 32 height 19
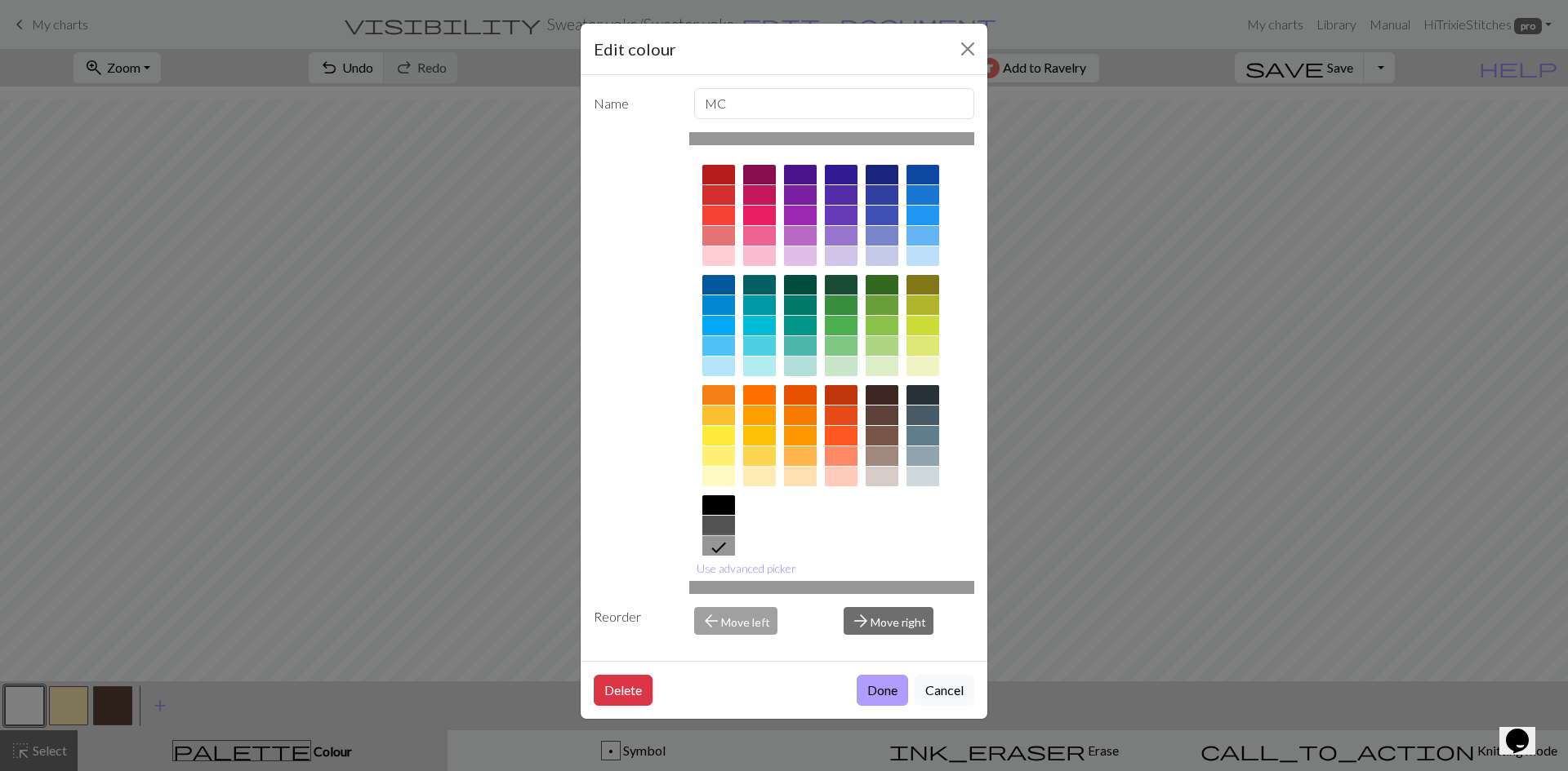
click at [872, 690] on button "Done" at bounding box center [883, 690] width 52 height 31
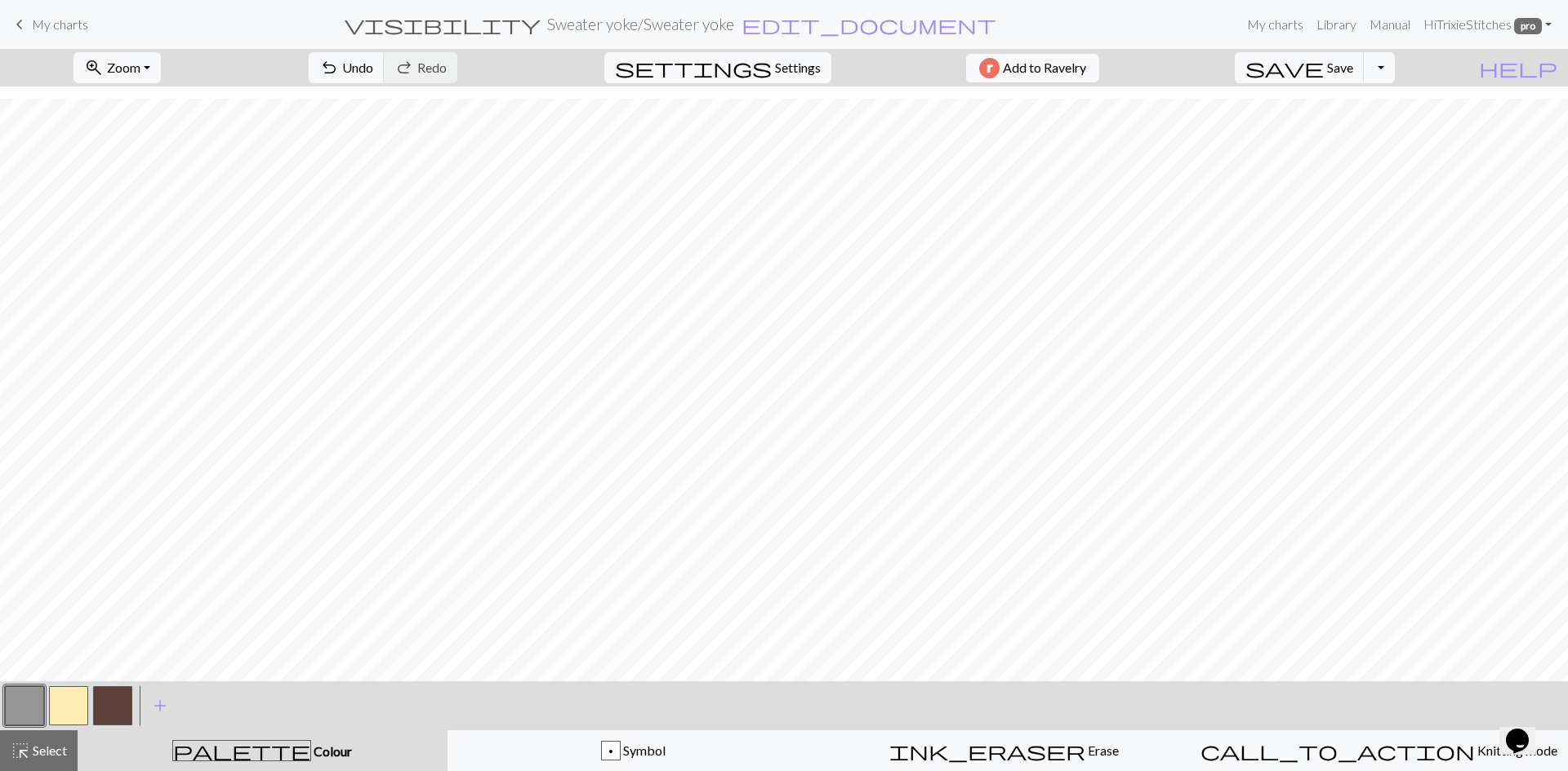
drag, startPoint x: 69, startPoint y: 701, endPoint x: 246, endPoint y: 702, distance: 177.0
click at [70, 701] on button "button" at bounding box center [69, 706] width 39 height 39
drag, startPoint x: 33, startPoint y: 700, endPoint x: 158, endPoint y: 700, distance: 125.0
click at [34, 700] on button "button" at bounding box center [24, 706] width 39 height 39
click at [72, 710] on button "button" at bounding box center [69, 706] width 39 height 39
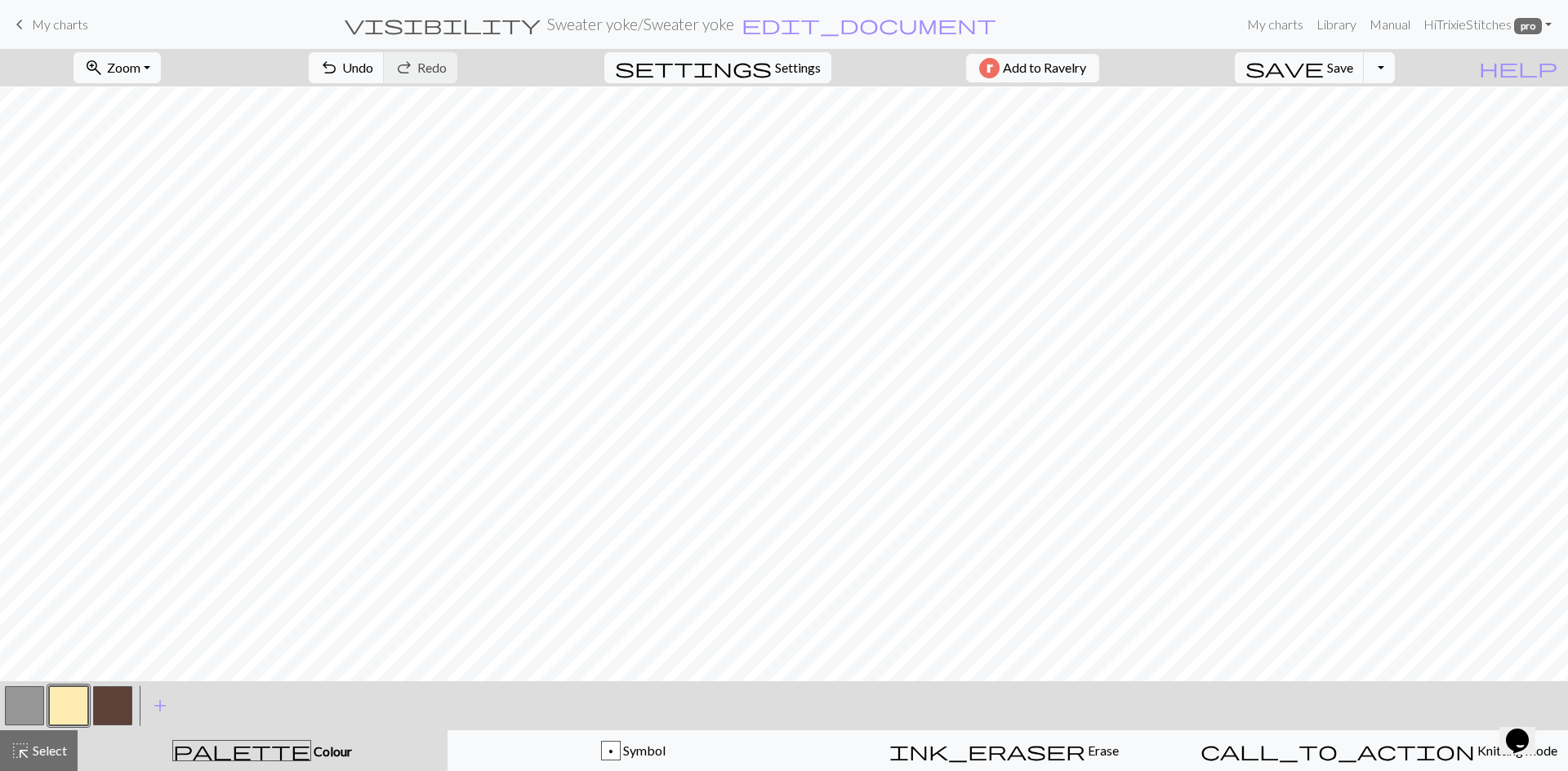
scroll to position [0, 0]
click at [114, 717] on button "button" at bounding box center [113, 706] width 39 height 39
click at [73, 695] on button "button" at bounding box center [69, 706] width 39 height 39
click at [106, 701] on button "button" at bounding box center [113, 706] width 39 height 39
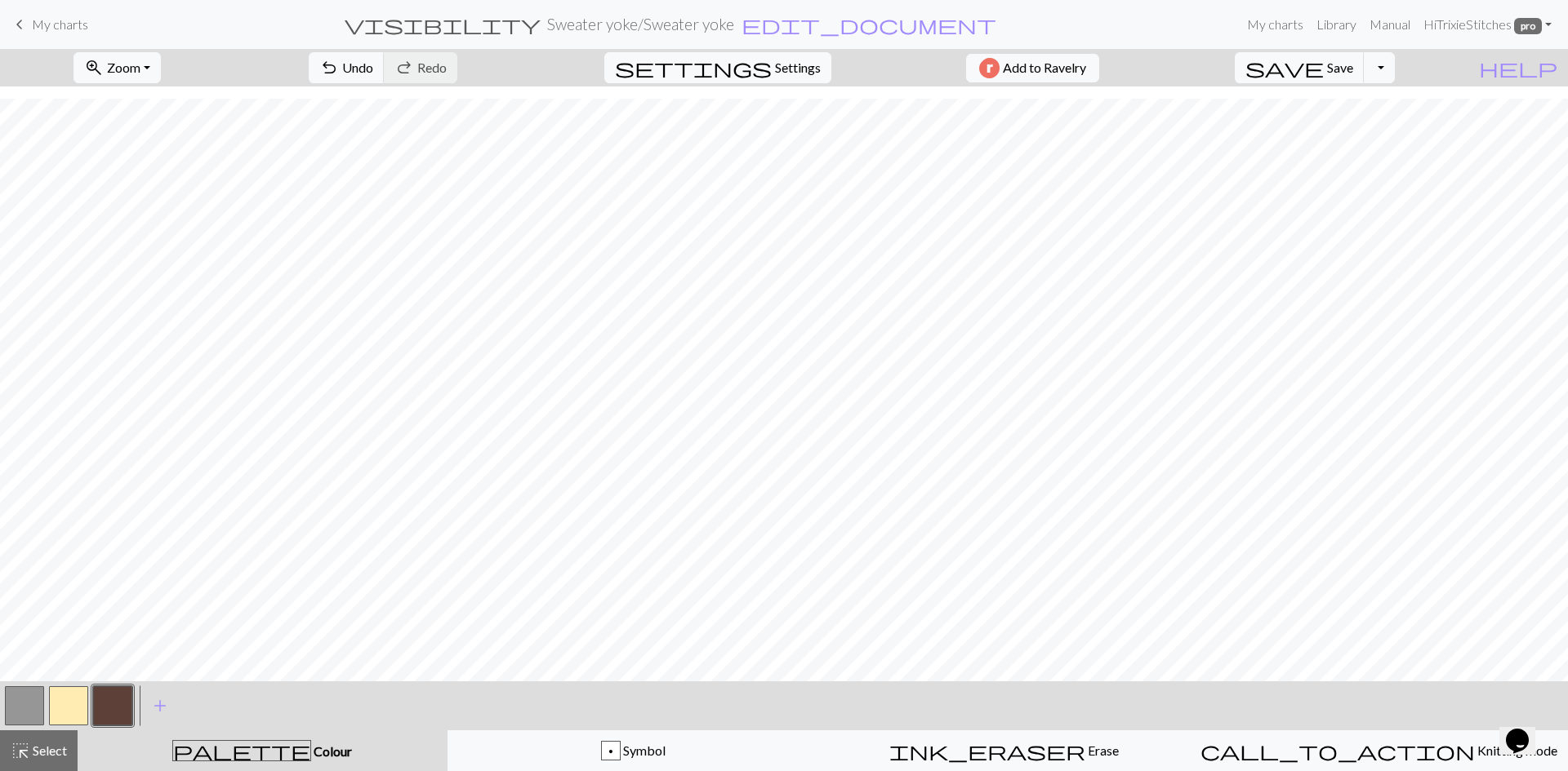
click at [44, 29] on span "My charts" at bounding box center [59, 24] width 56 height 16
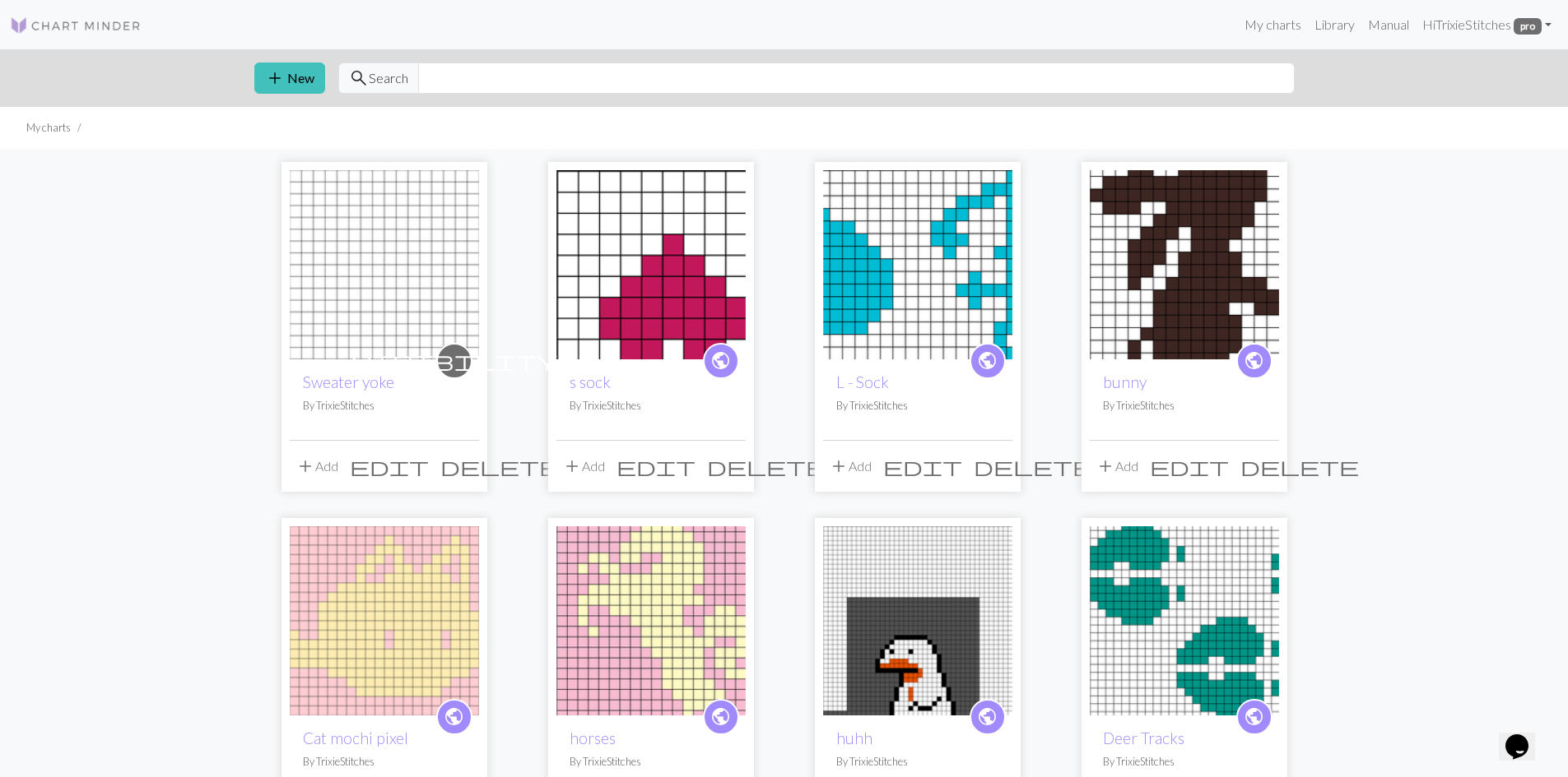
click at [469, 465] on span "delete" at bounding box center [499, 466] width 119 height 23
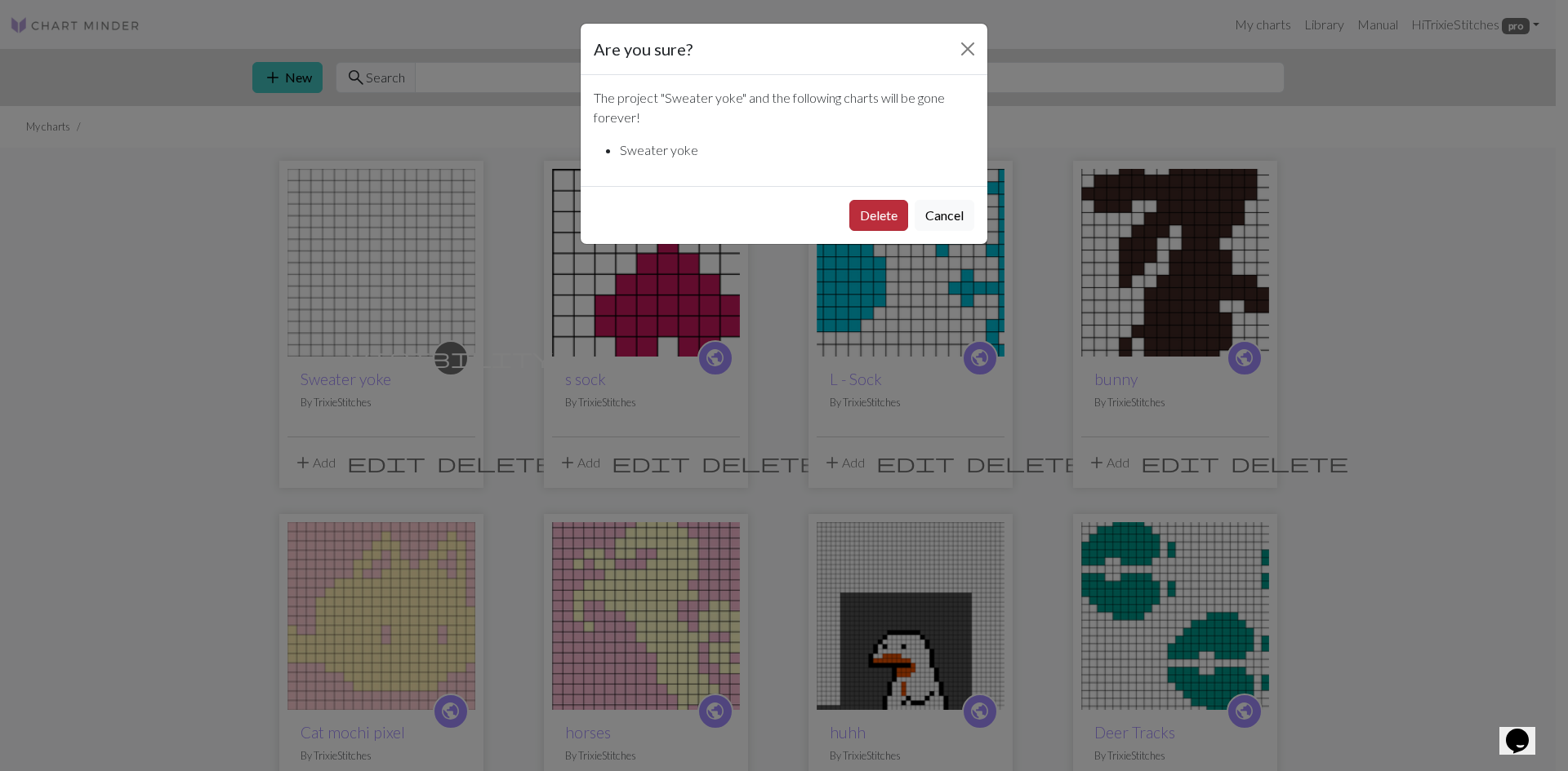
click at [873, 214] on button "Delete" at bounding box center [878, 216] width 58 height 31
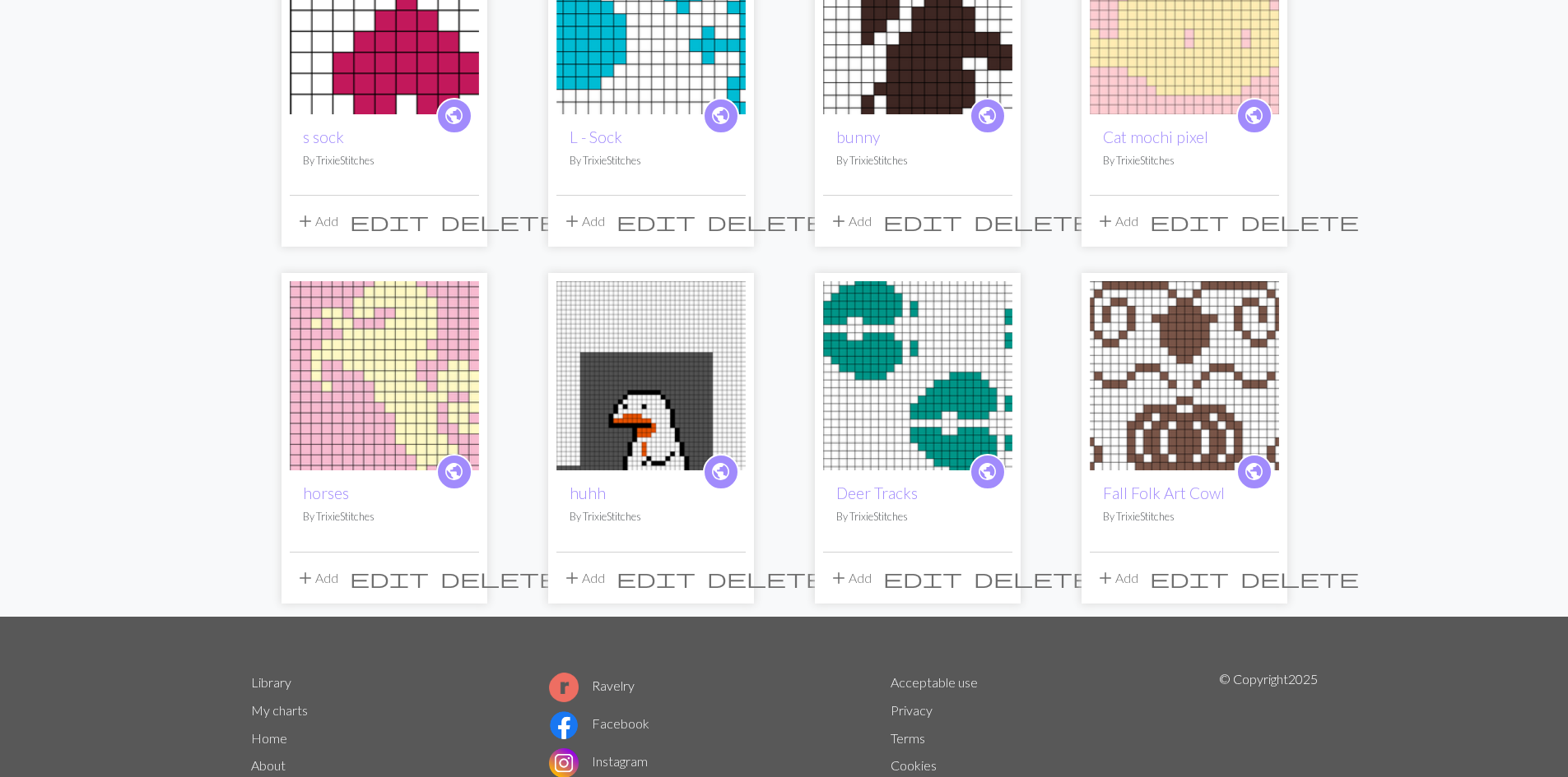
scroll to position [247, 0]
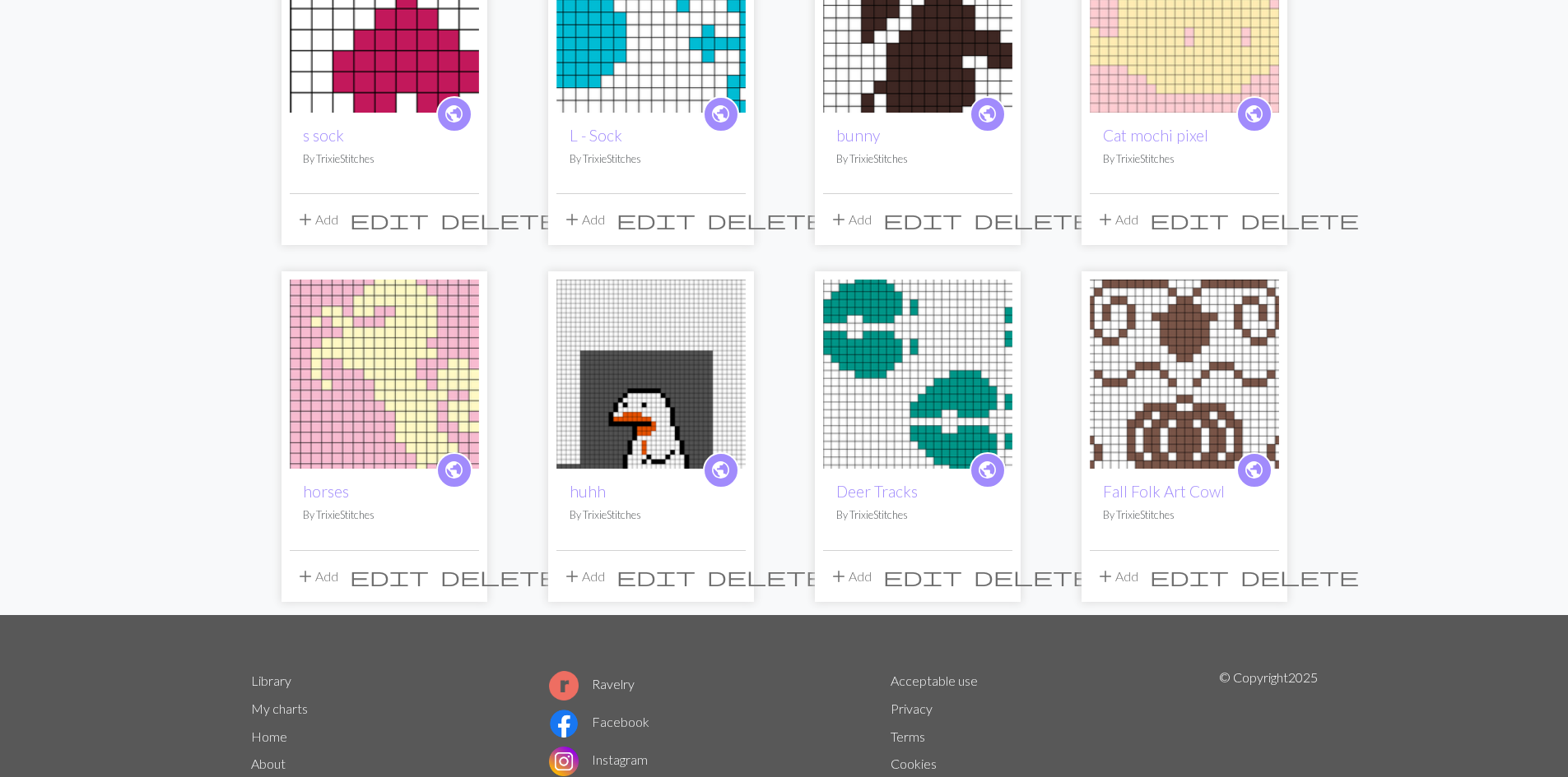
click at [1223, 394] on img at bounding box center [1183, 374] width 189 height 189
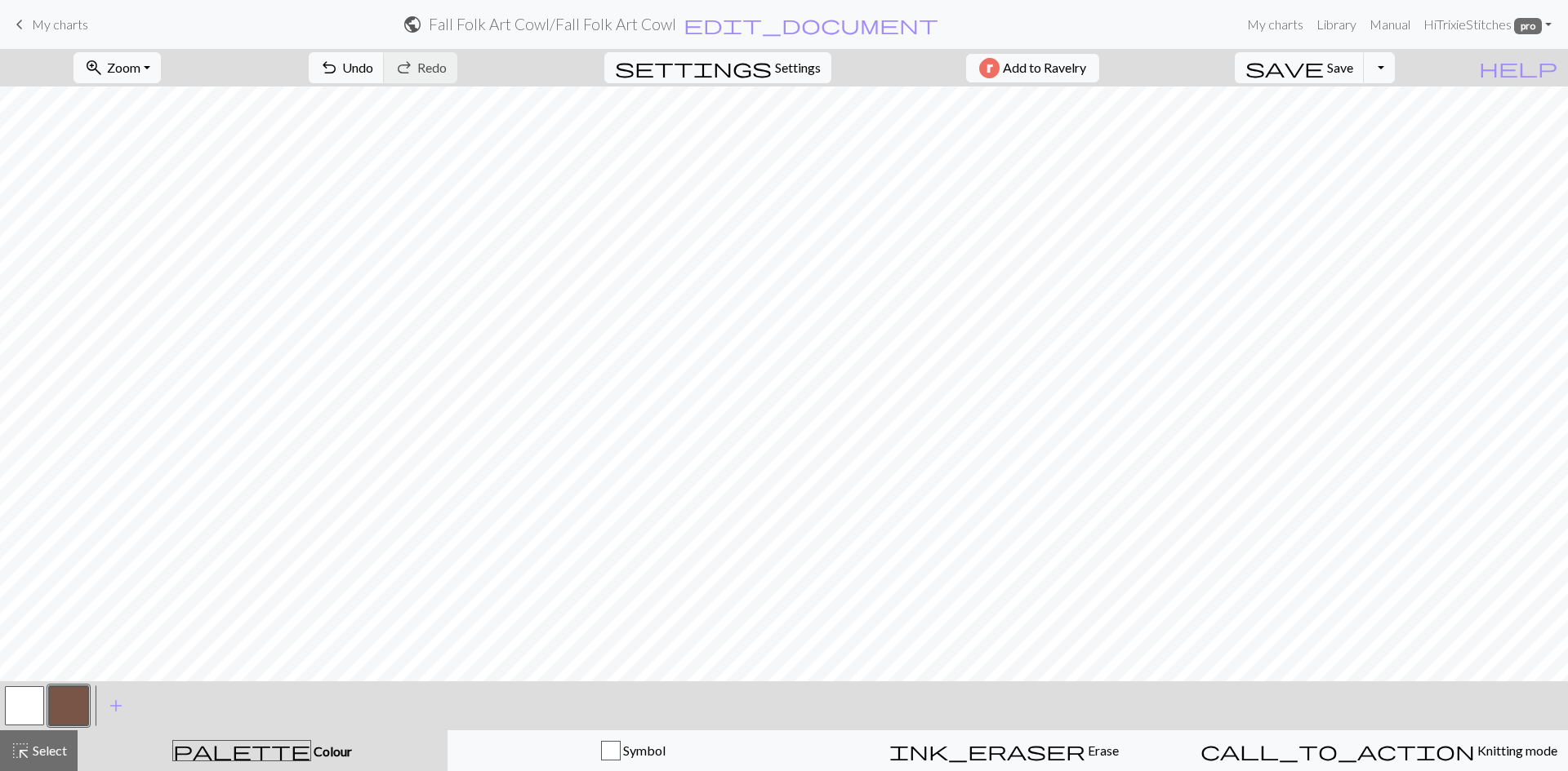
click at [30, 703] on button "button" at bounding box center [24, 706] width 39 height 39
click at [31, 713] on button "button" at bounding box center [24, 706] width 39 height 39
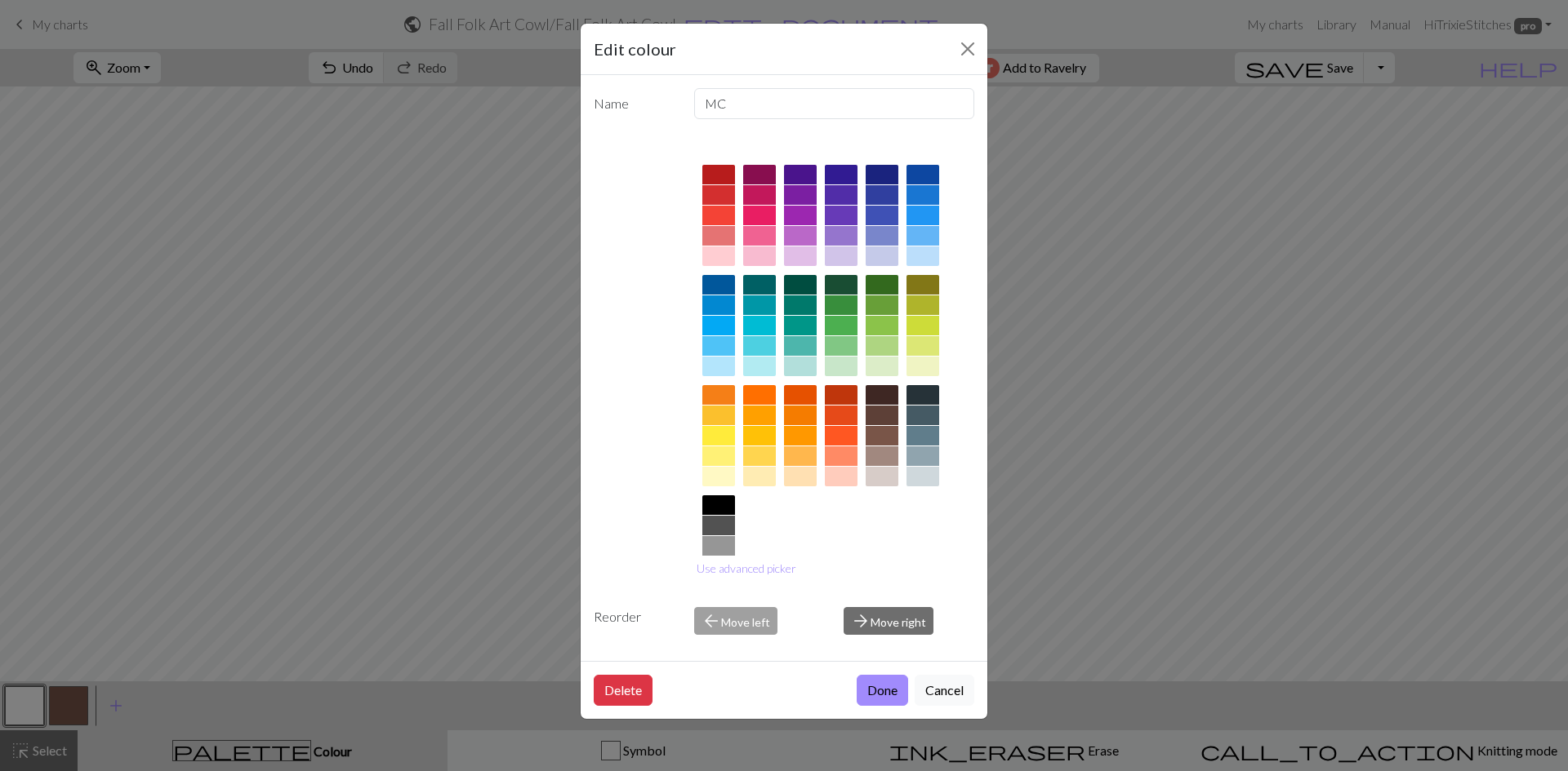
click at [62, 709] on div "Edit colour Name MC Use advanced picker Reorder arrow_back Move left arrow_forw…" at bounding box center [784, 385] width 1568 height 771
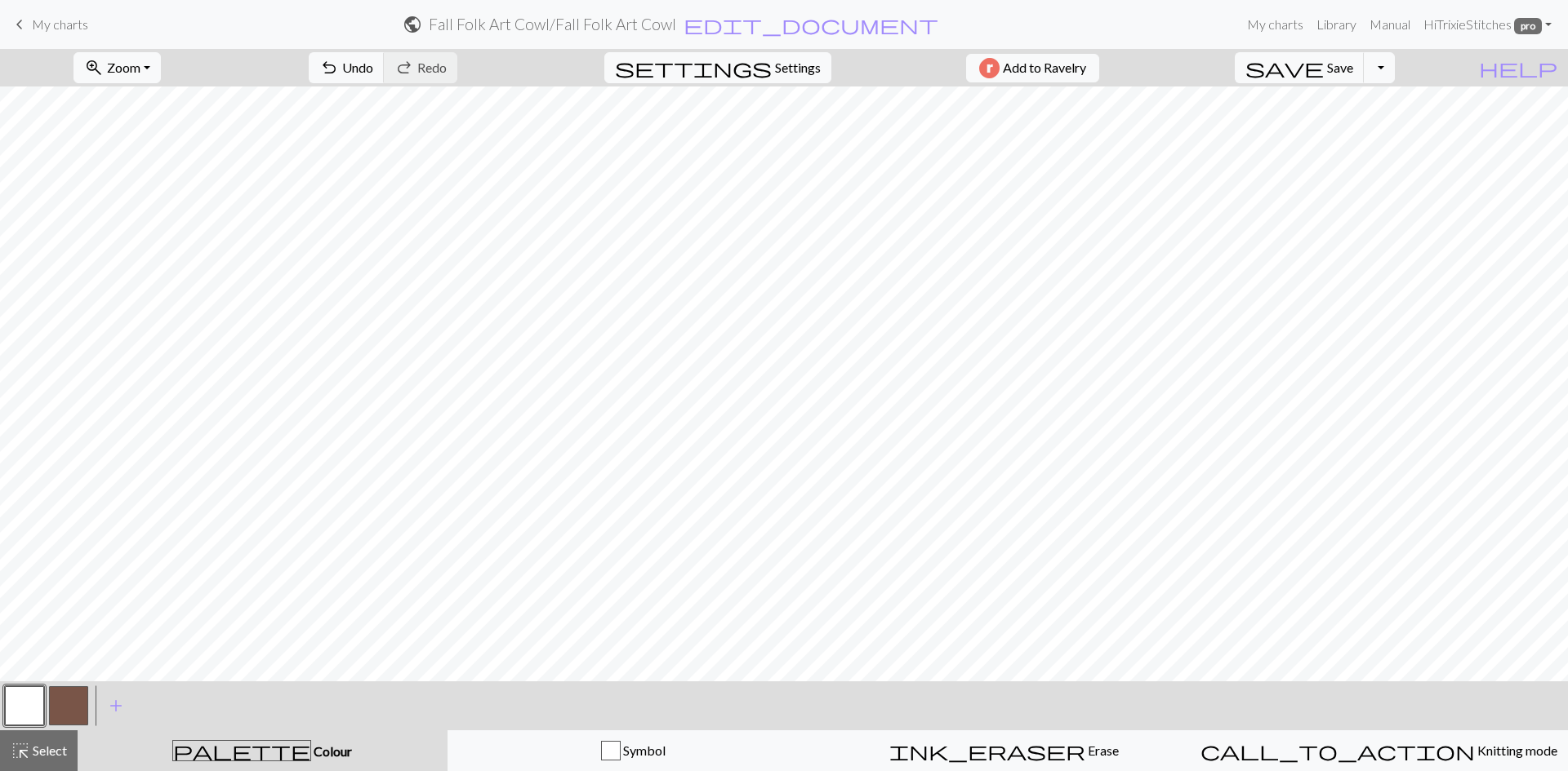
click at [62, 709] on button "button" at bounding box center [69, 706] width 39 height 39
click at [24, 706] on button "button" at bounding box center [24, 706] width 39 height 39
click at [46, 754] on span "Select" at bounding box center [49, 750] width 37 height 16
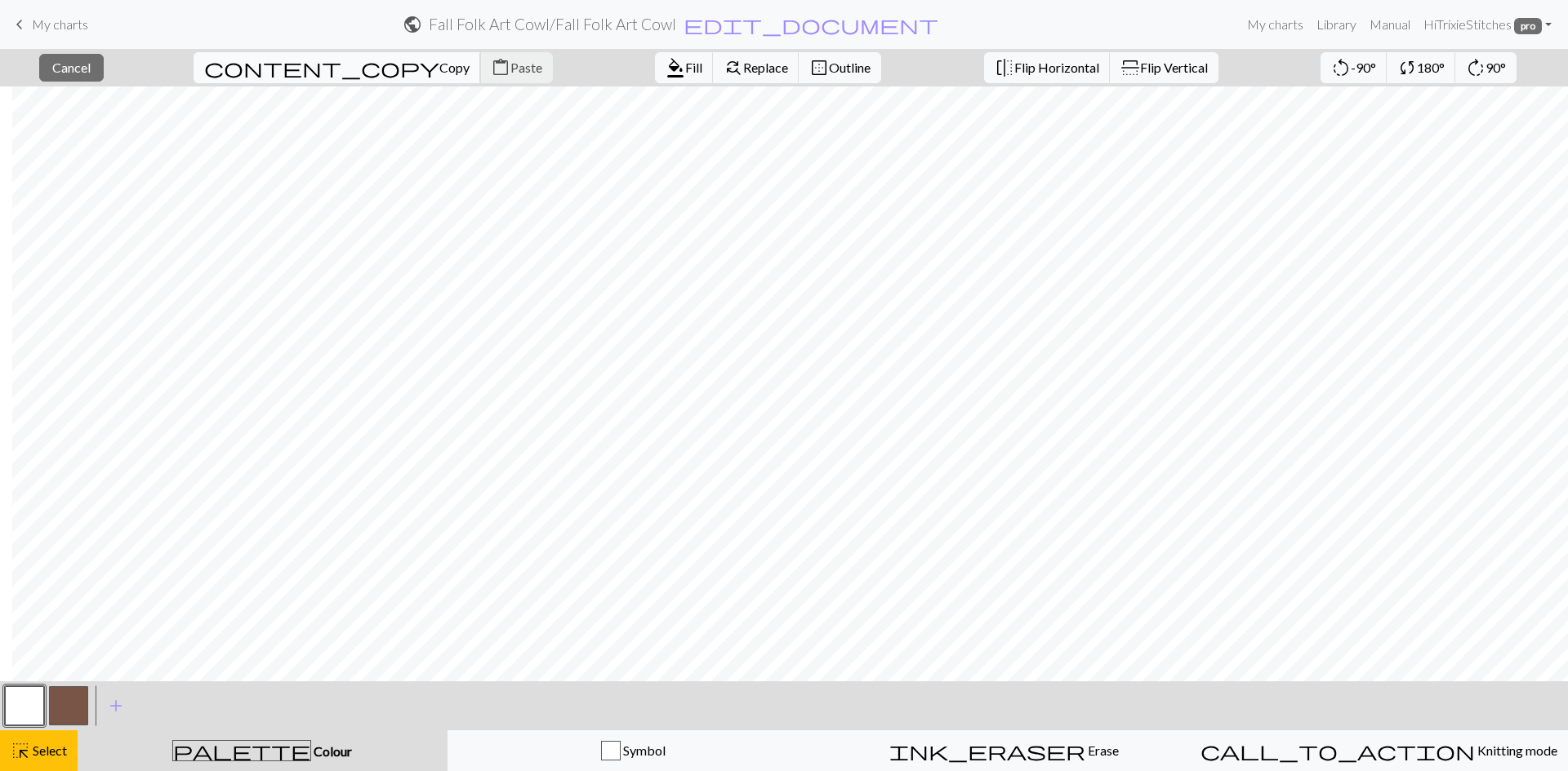
drag, startPoint x: 876, startPoint y: 669, endPoint x: 286, endPoint y: 75, distance: 837.2
click at [286, 75] on button "content_copy Copy" at bounding box center [337, 68] width 287 height 31
click at [439, 63] on span "Copy" at bounding box center [454, 67] width 31 height 16
click at [284, 63] on div "Copied" at bounding box center [784, 32] width 1568 height 65
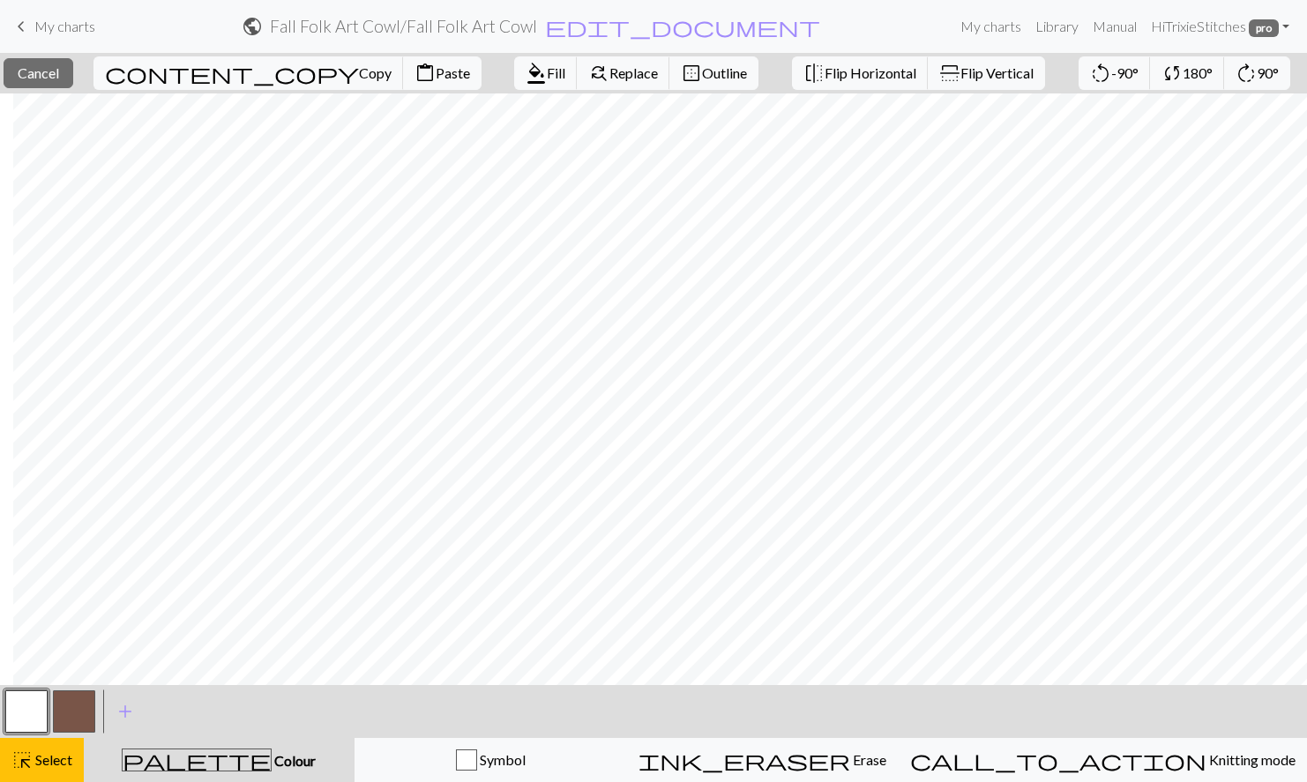
scroll to position [0, 1149]
click at [59, 75] on span "Cancel" at bounding box center [38, 72] width 41 height 17
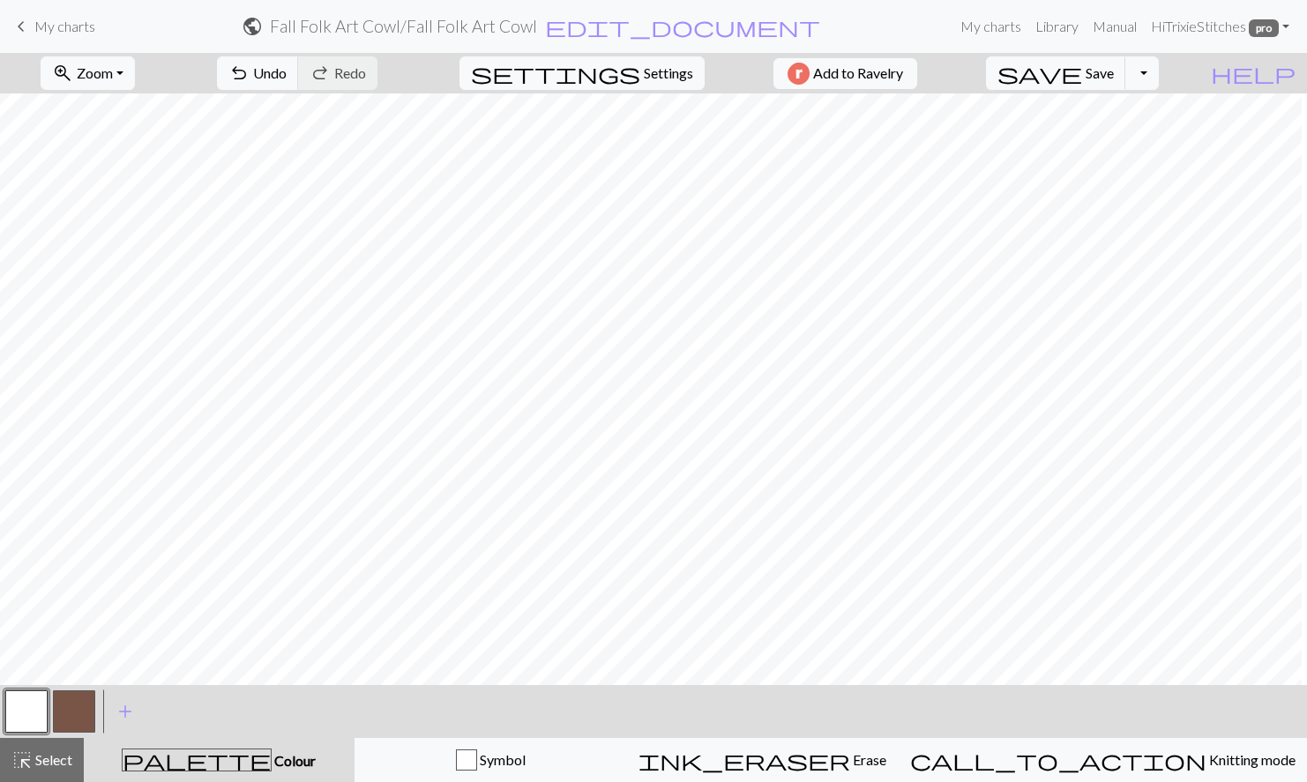
scroll to position [0, 855]
drag, startPoint x: 1114, startPoint y: 70, endPoint x: 1132, endPoint y: 64, distance: 19.3
click at [1082, 70] on span "save" at bounding box center [1039, 73] width 85 height 25
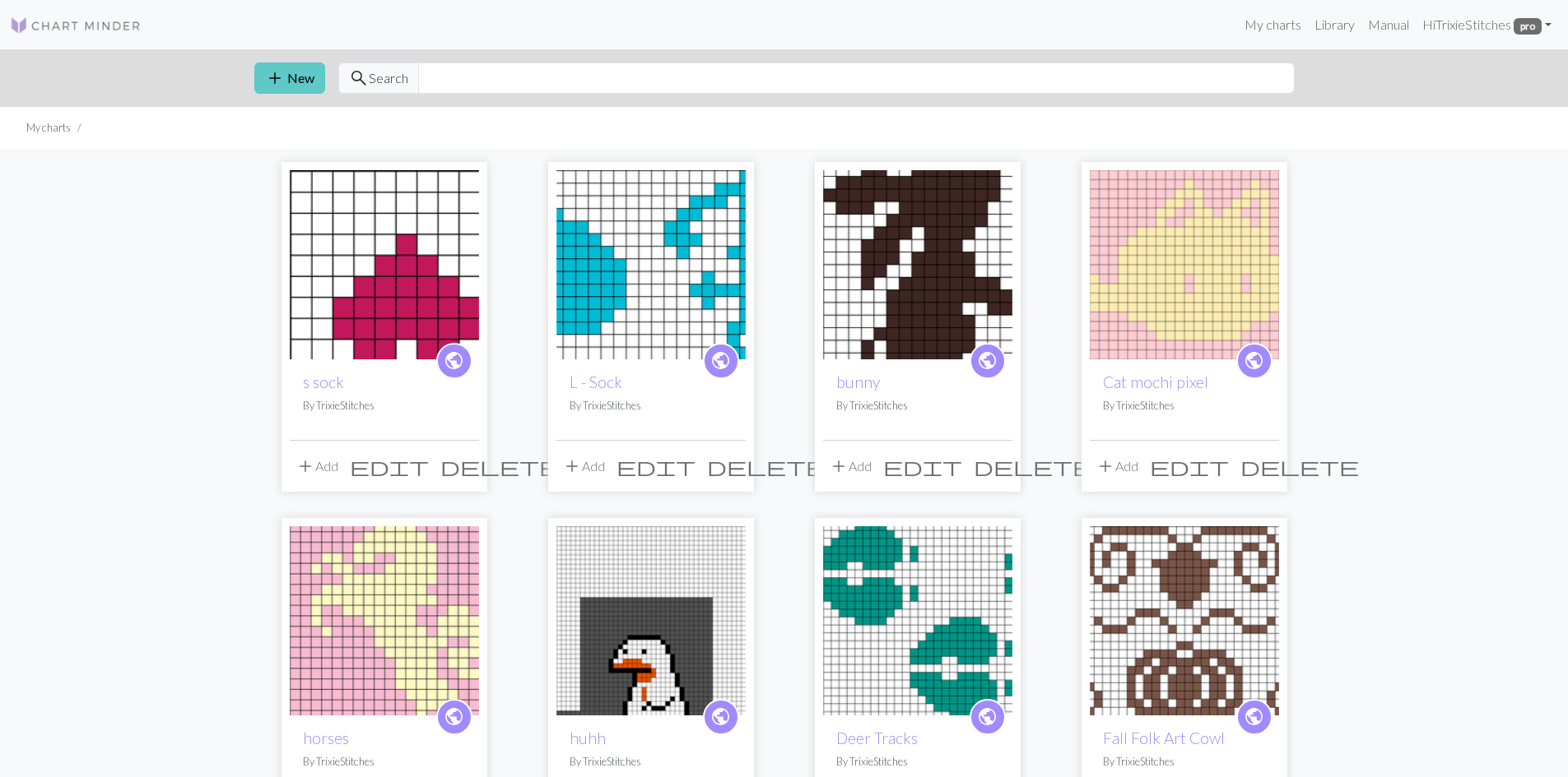
click at [298, 72] on button "add New" at bounding box center [289, 78] width 71 height 32
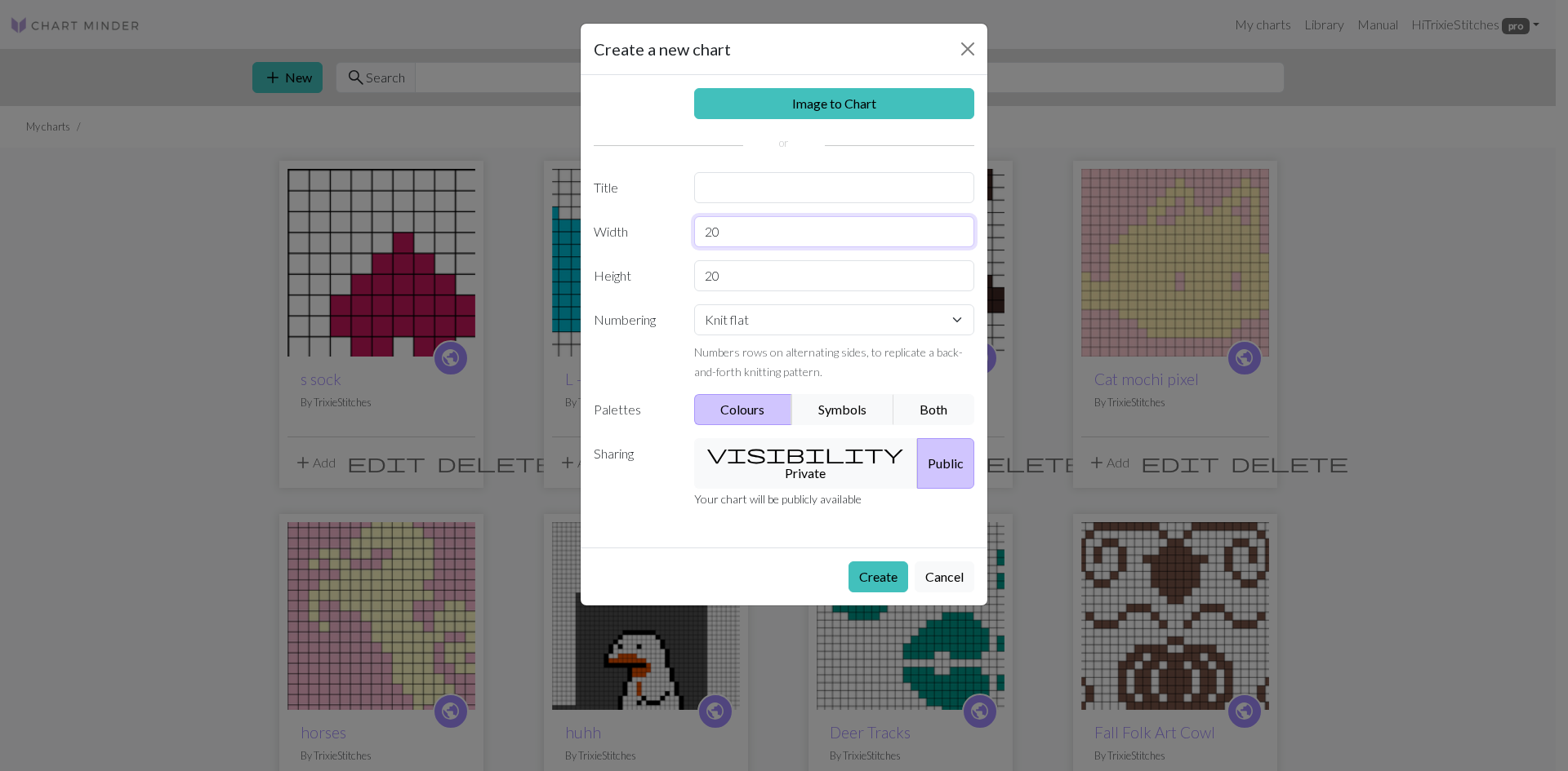
drag, startPoint x: 727, startPoint y: 233, endPoint x: 685, endPoint y: 231, distance: 42.0
click at [685, 231] on div "20" at bounding box center [834, 232] width 300 height 31
type input "60"
drag, startPoint x: 712, startPoint y: 280, endPoint x: 684, endPoint y: 280, distance: 28.0
click at [684, 280] on div "20" at bounding box center [834, 276] width 300 height 31
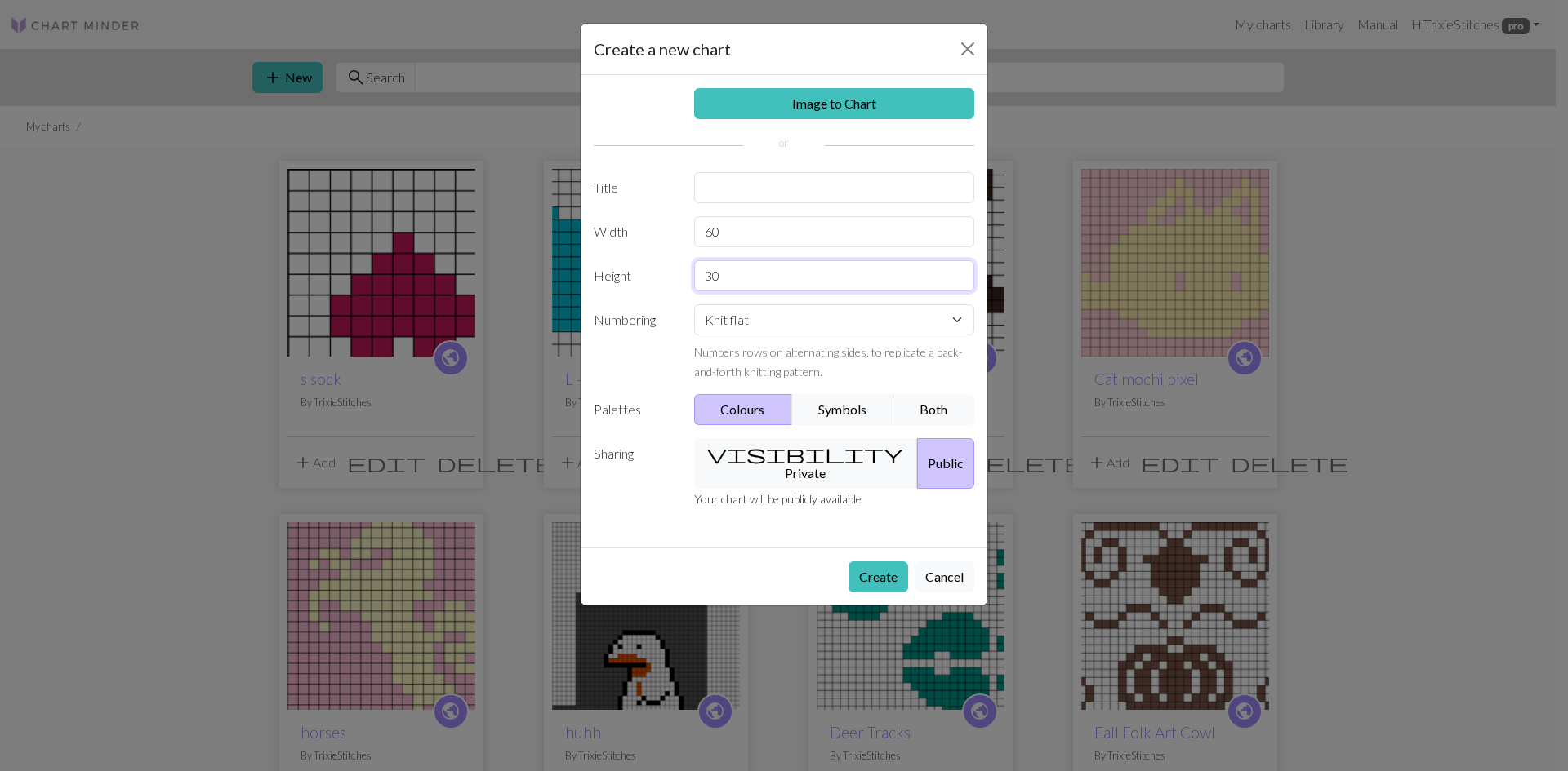
type input "30"
click at [953, 321] on select "Knit flat Knit in the round Lace knitting Cross stitch" at bounding box center [834, 320] width 281 height 31
select select "round"
click at [694, 305] on select "Knit flat Knit in the round Lace knitting Cross stitch" at bounding box center [834, 320] width 281 height 31
click at [794, 448] on button "visibility Private" at bounding box center [806, 463] width 224 height 51
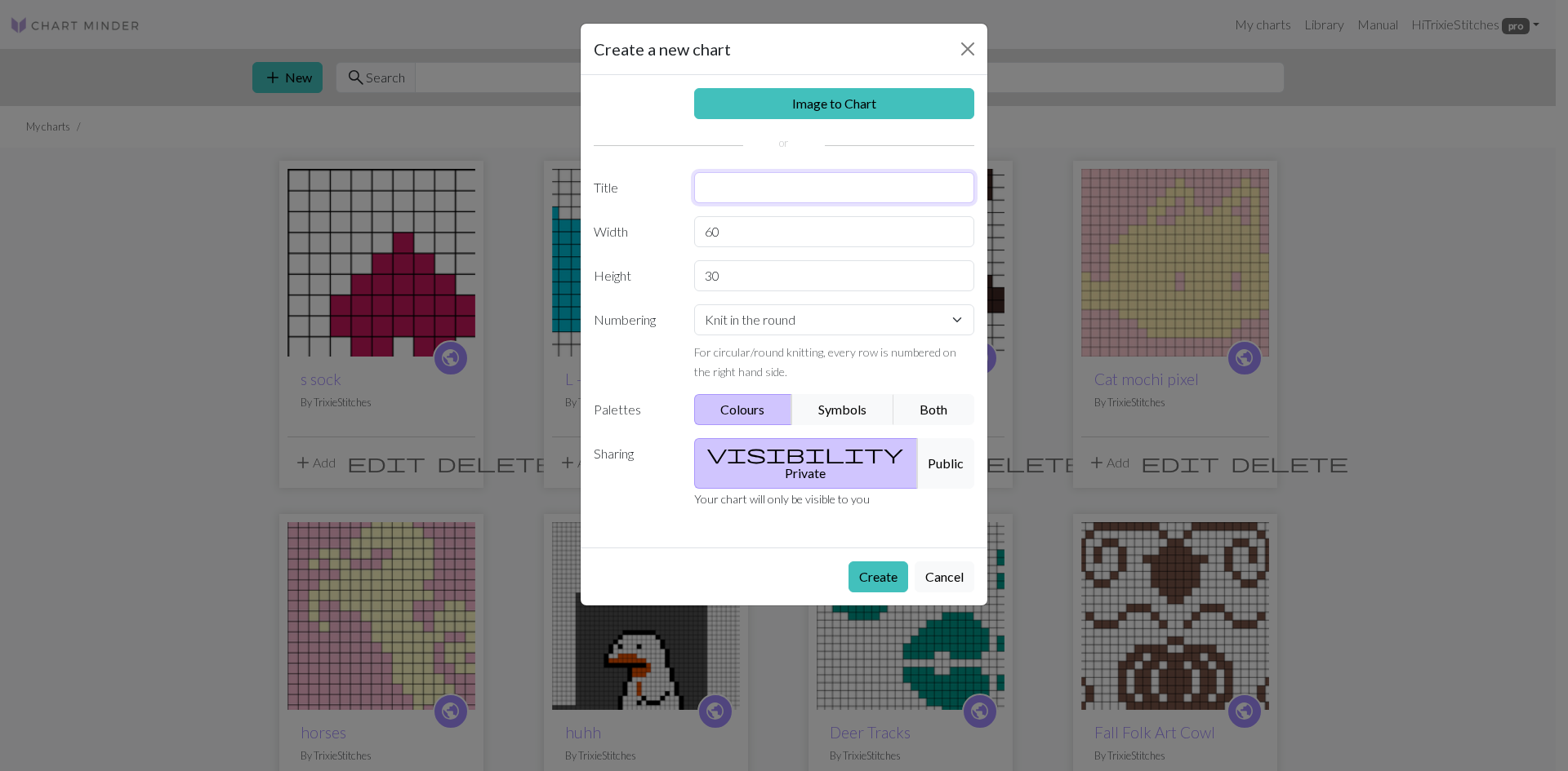
click at [744, 186] on input "text" at bounding box center [834, 188] width 281 height 31
type input "Cozy - Fingering/Sport"
click at [870, 562] on button "Create" at bounding box center [878, 578] width 59 height 31
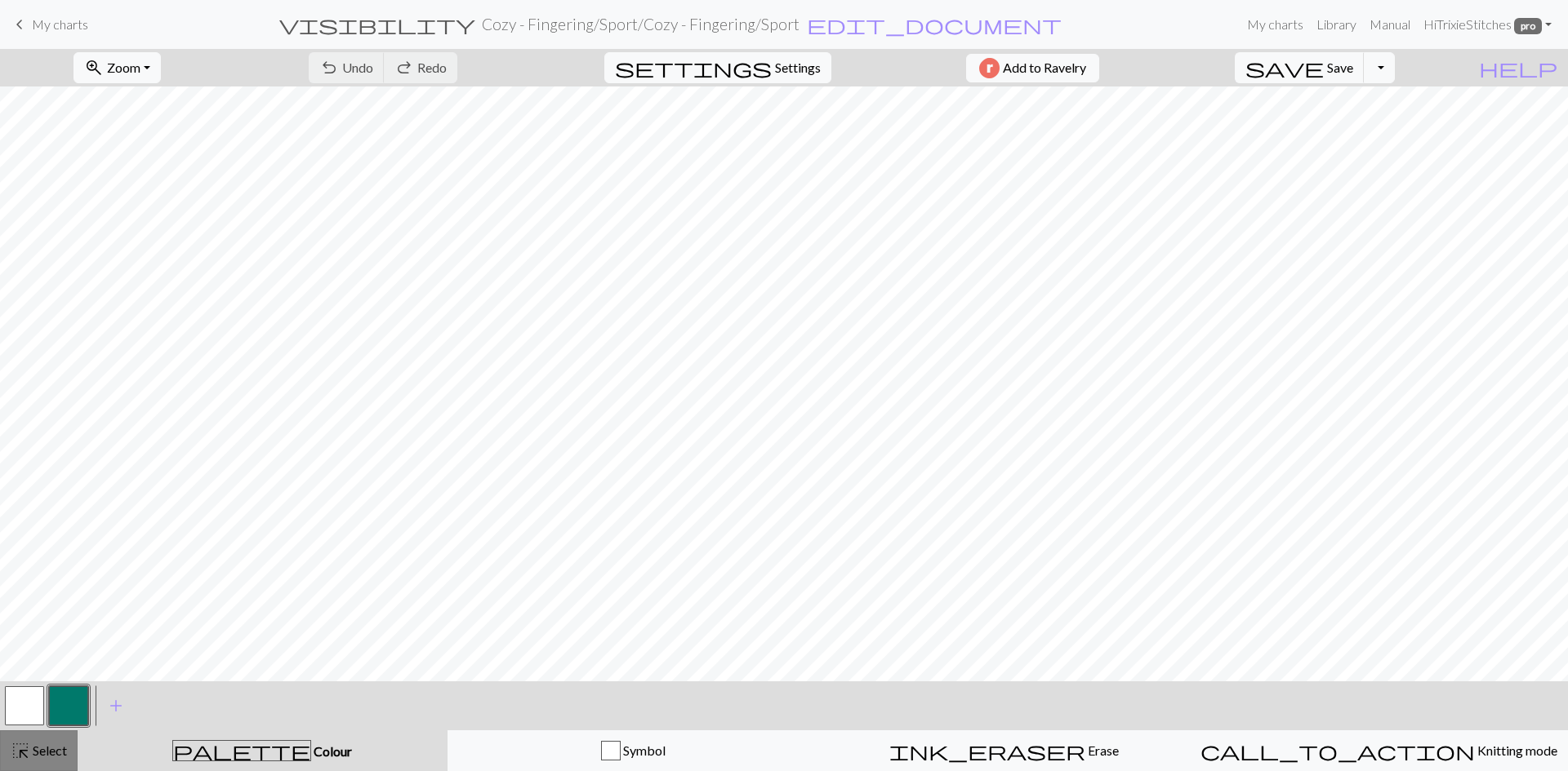
drag, startPoint x: 551, startPoint y: 76, endPoint x: 51, endPoint y: 758, distance: 845.7
click at [51, 758] on div "highlight_alt Select Select" at bounding box center [38, 751] width 56 height 19
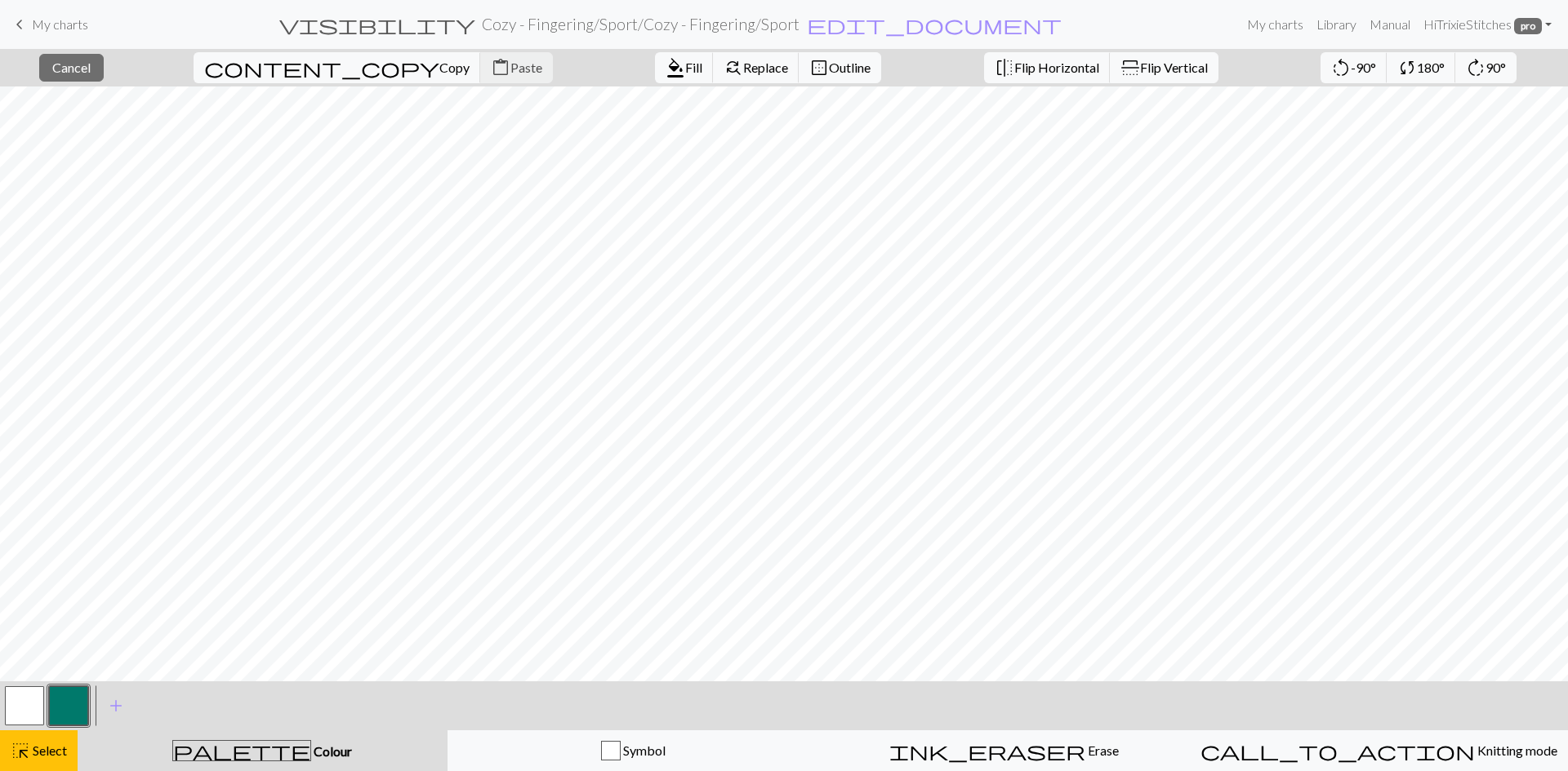
click at [368, 65] on div "content_copy Copy content_paste Paste" at bounding box center [373, 68] width 383 height 38
click at [368, 63] on div "content_copy Copy content_paste Paste" at bounding box center [373, 68] width 383 height 38
click at [359, 73] on div "content_copy Copy content_paste Paste" at bounding box center [373, 68] width 383 height 38
drag, startPoint x: 977, startPoint y: 697, endPoint x: 847, endPoint y: 687, distance: 130.4
click at [847, 687] on div "< > add Add a colour" at bounding box center [784, 705] width 1568 height 49
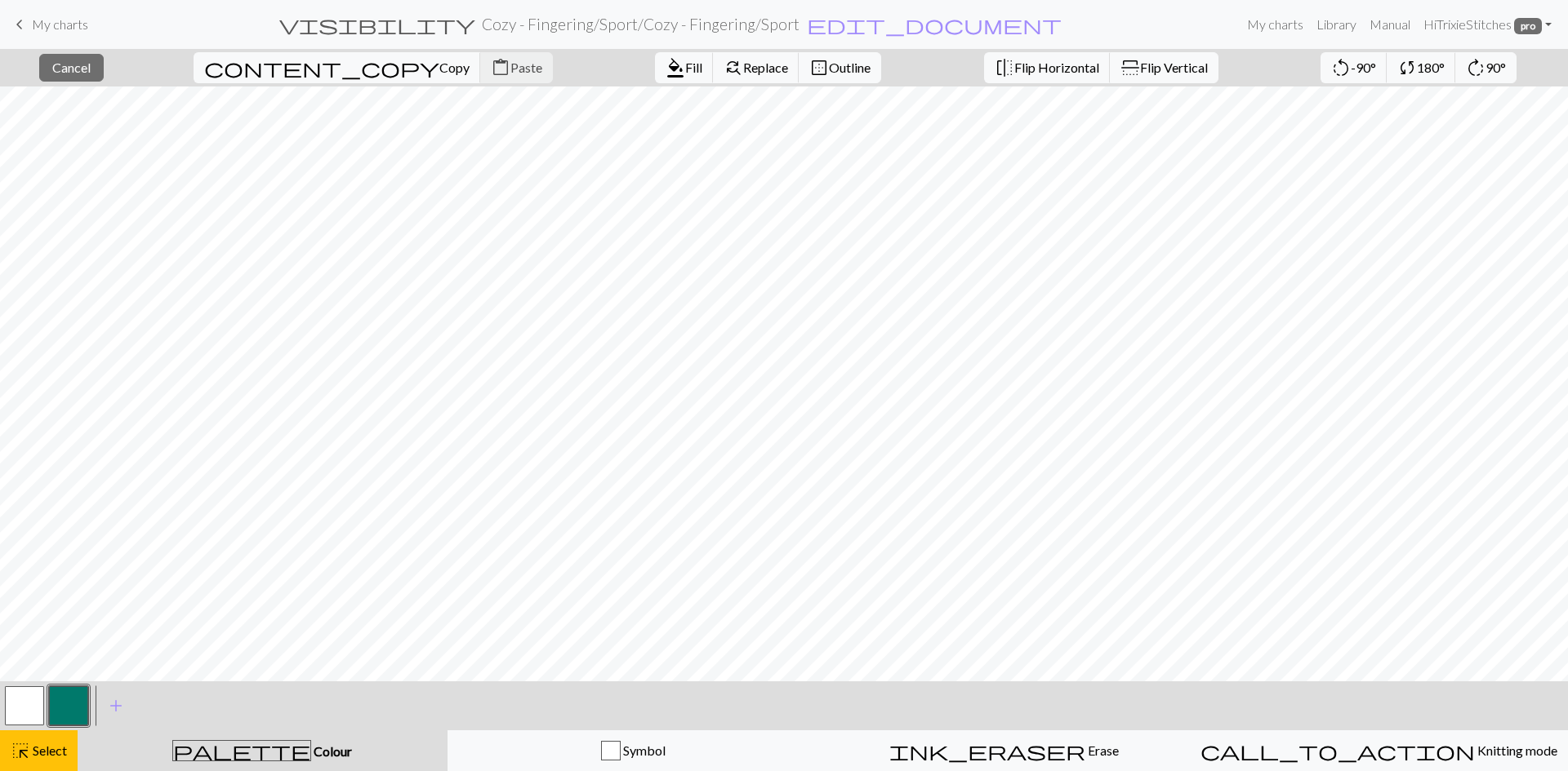
click at [90, 708] on div at bounding box center [69, 706] width 44 height 44
click at [66, 708] on button "button" at bounding box center [69, 706] width 39 height 39
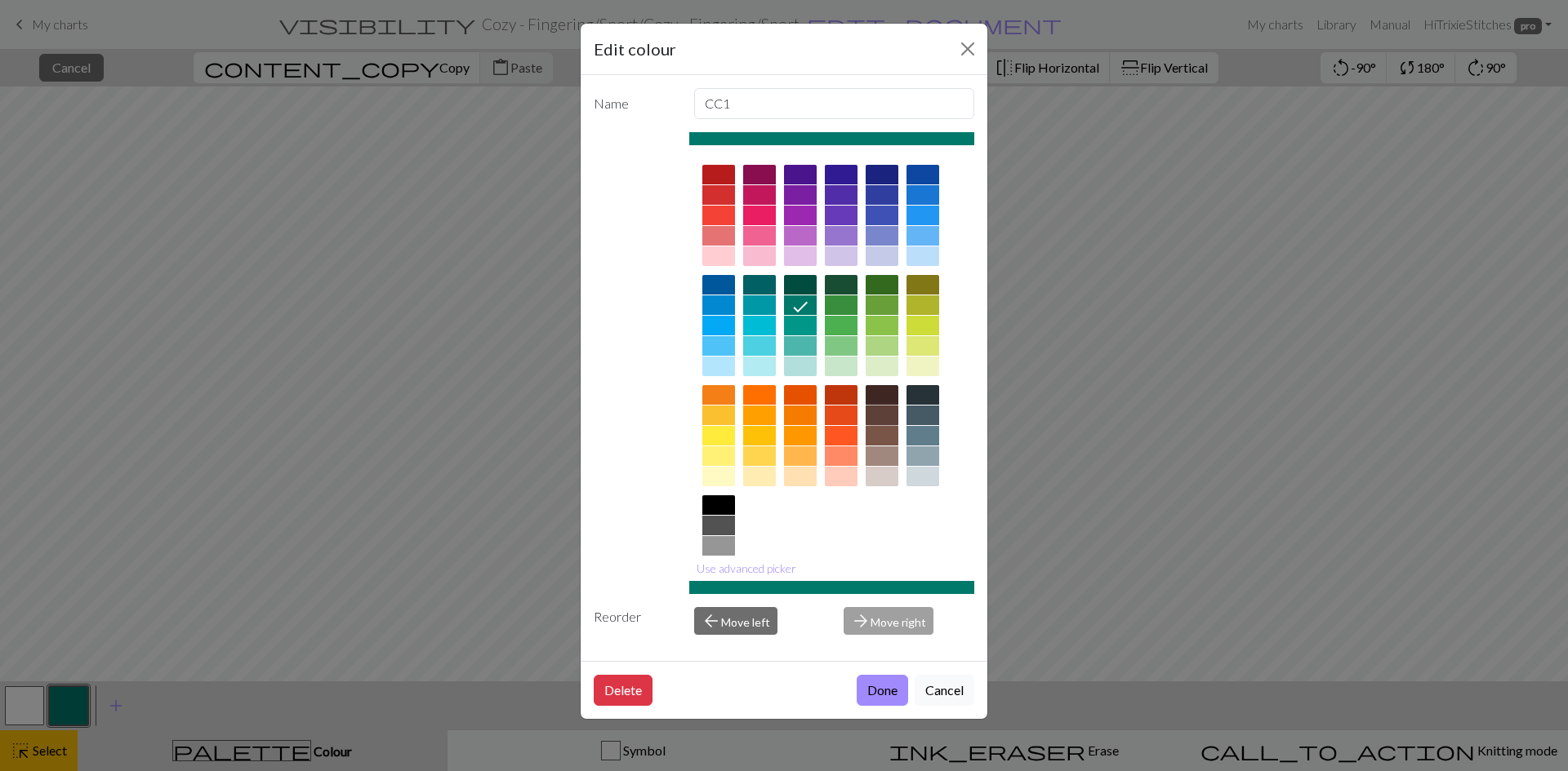
click at [887, 421] on div at bounding box center [882, 415] width 32 height 19
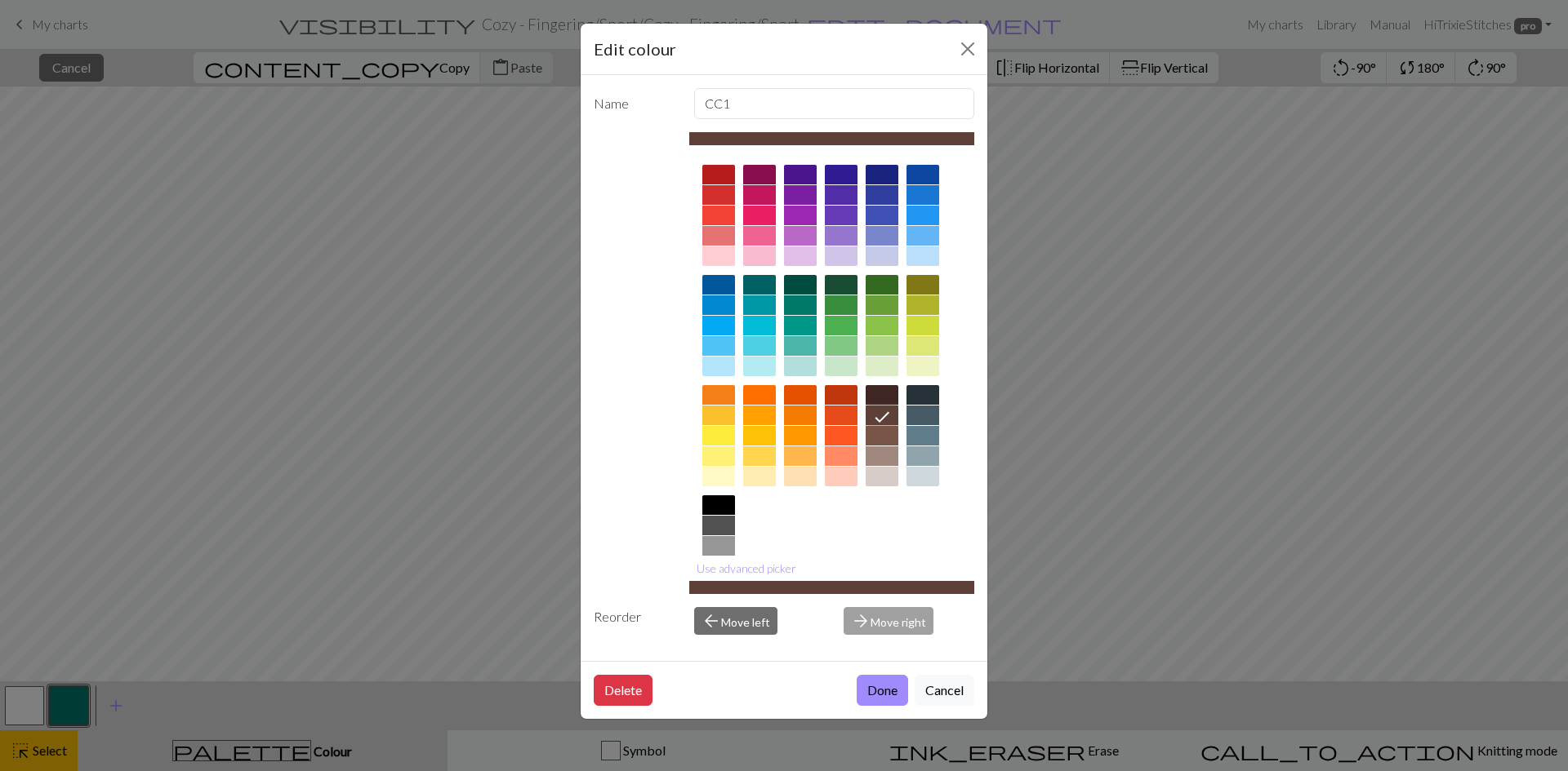
click at [875, 682] on button "Done" at bounding box center [883, 690] width 52 height 31
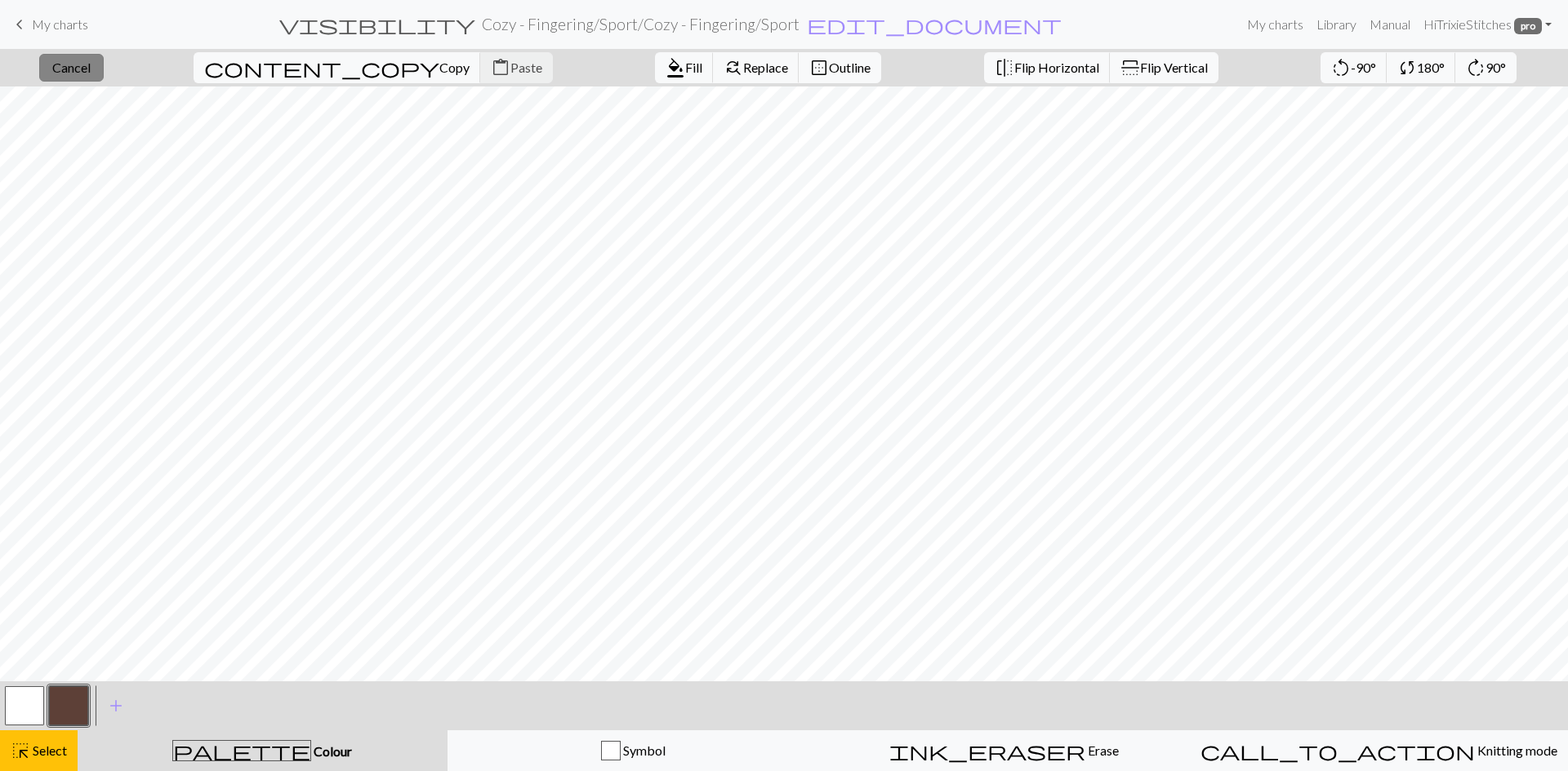
click at [91, 62] on span "Cancel" at bounding box center [70, 67] width 38 height 16
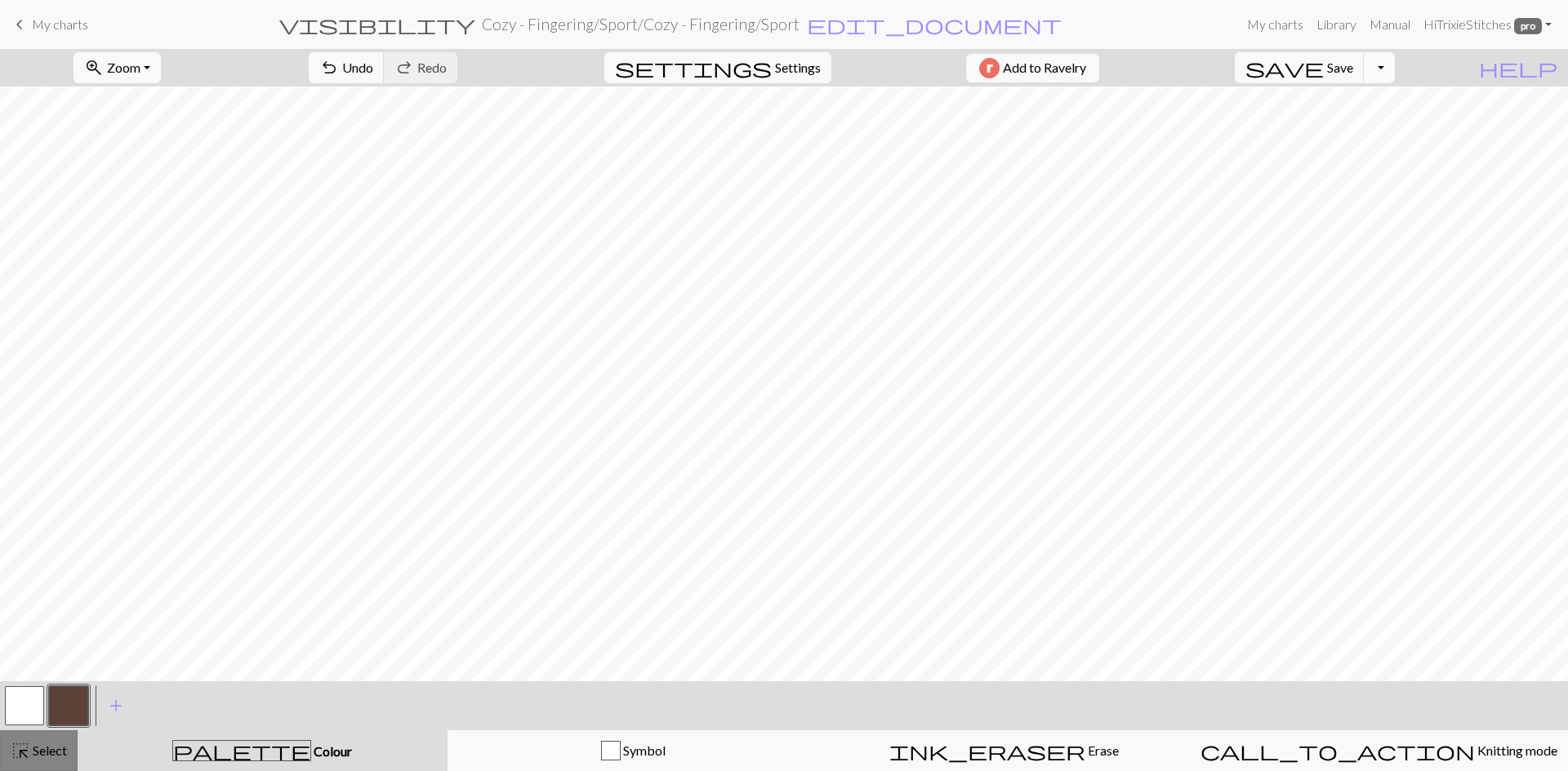
click at [52, 749] on span "Select" at bounding box center [49, 750] width 37 height 16
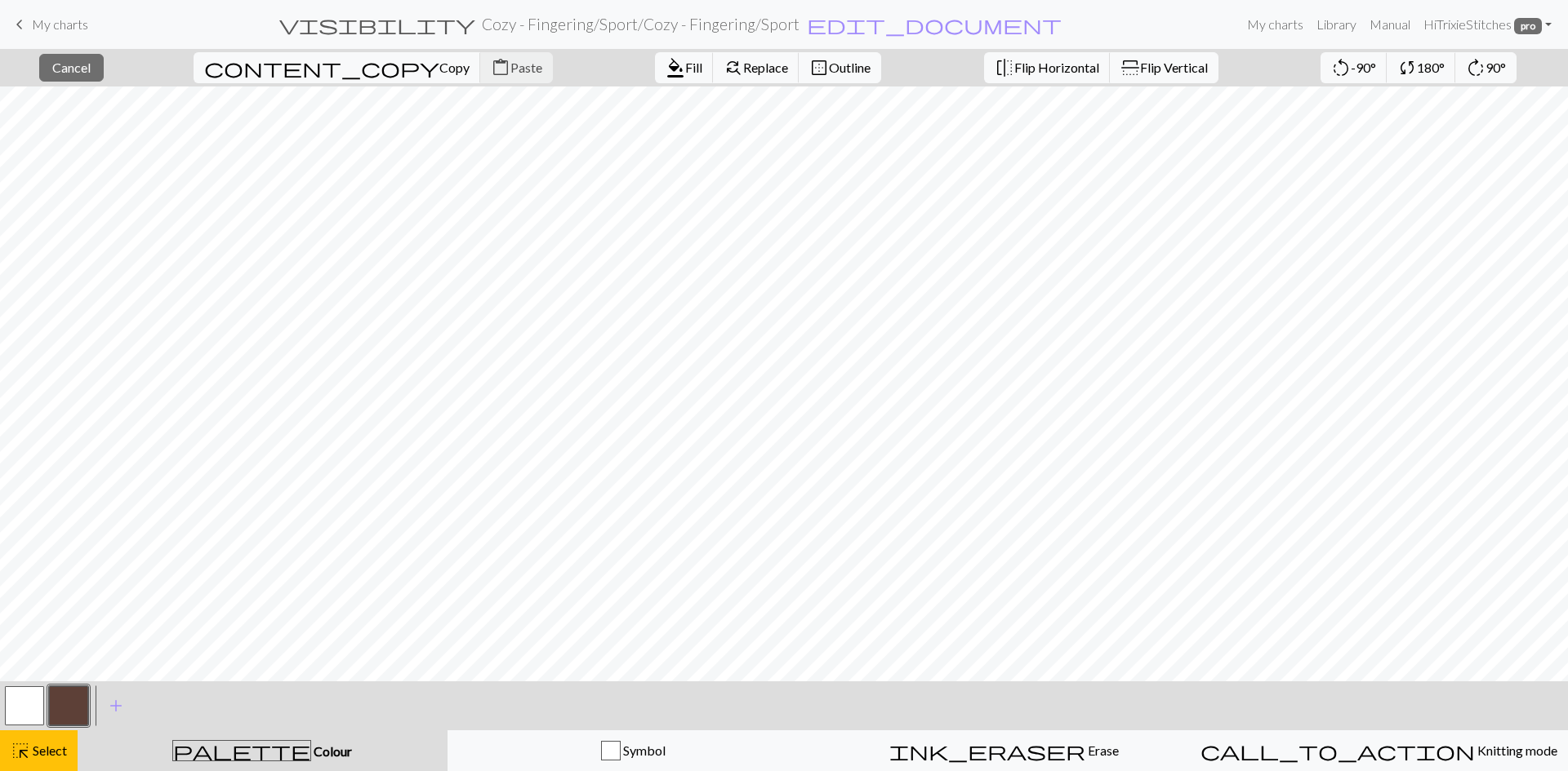
click at [362, 66] on div "content_copy Copy content_paste Paste" at bounding box center [373, 68] width 383 height 38
click at [91, 71] on span "Cancel" at bounding box center [70, 67] width 38 height 16
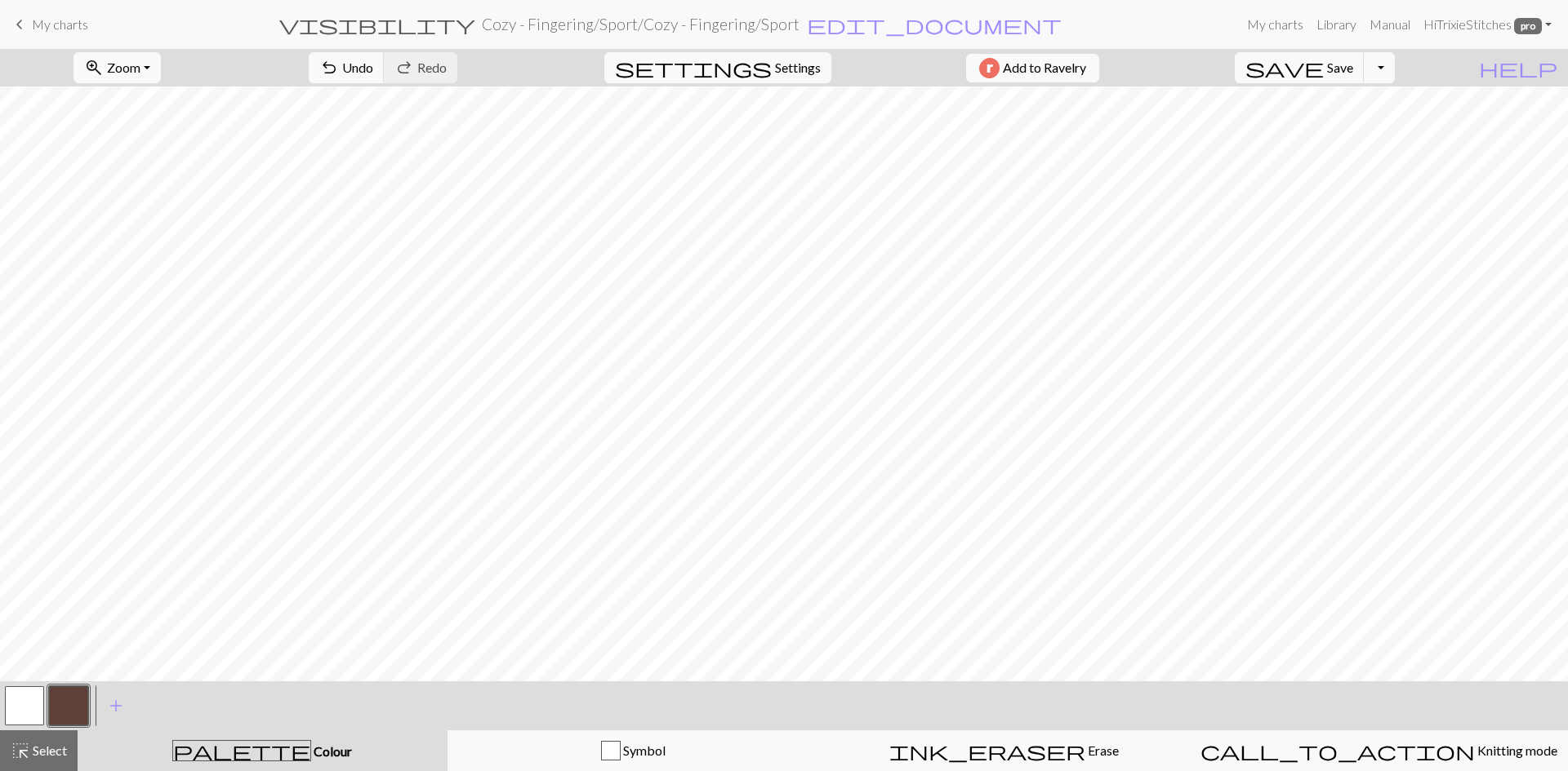
click at [60, 705] on button "button" at bounding box center [69, 706] width 39 height 39
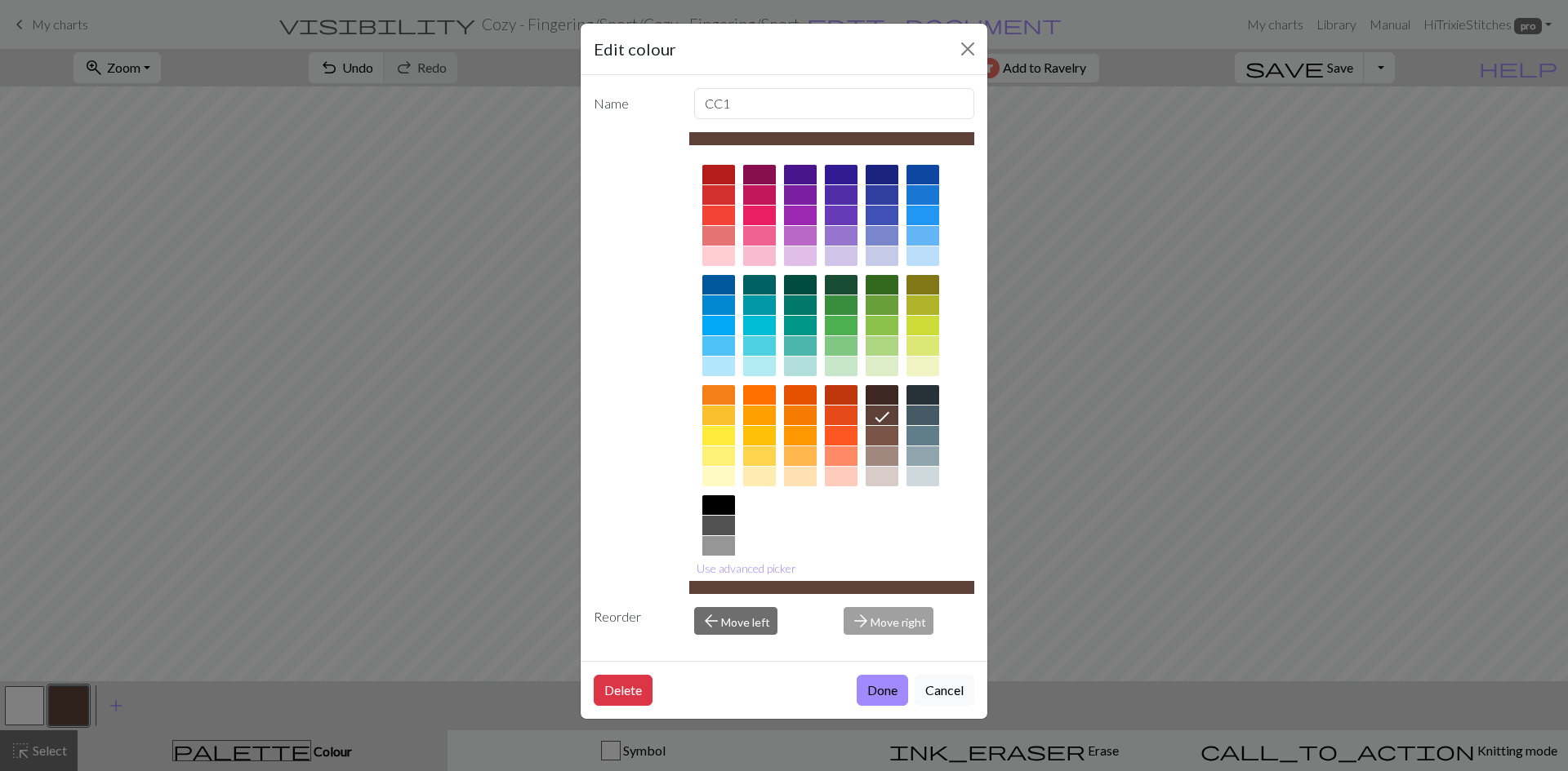
click at [1507, 655] on div "Edit colour Name CC1 Use advanced picker Reorder arrow_back Move left arrow_for…" at bounding box center [784, 385] width 1568 height 771
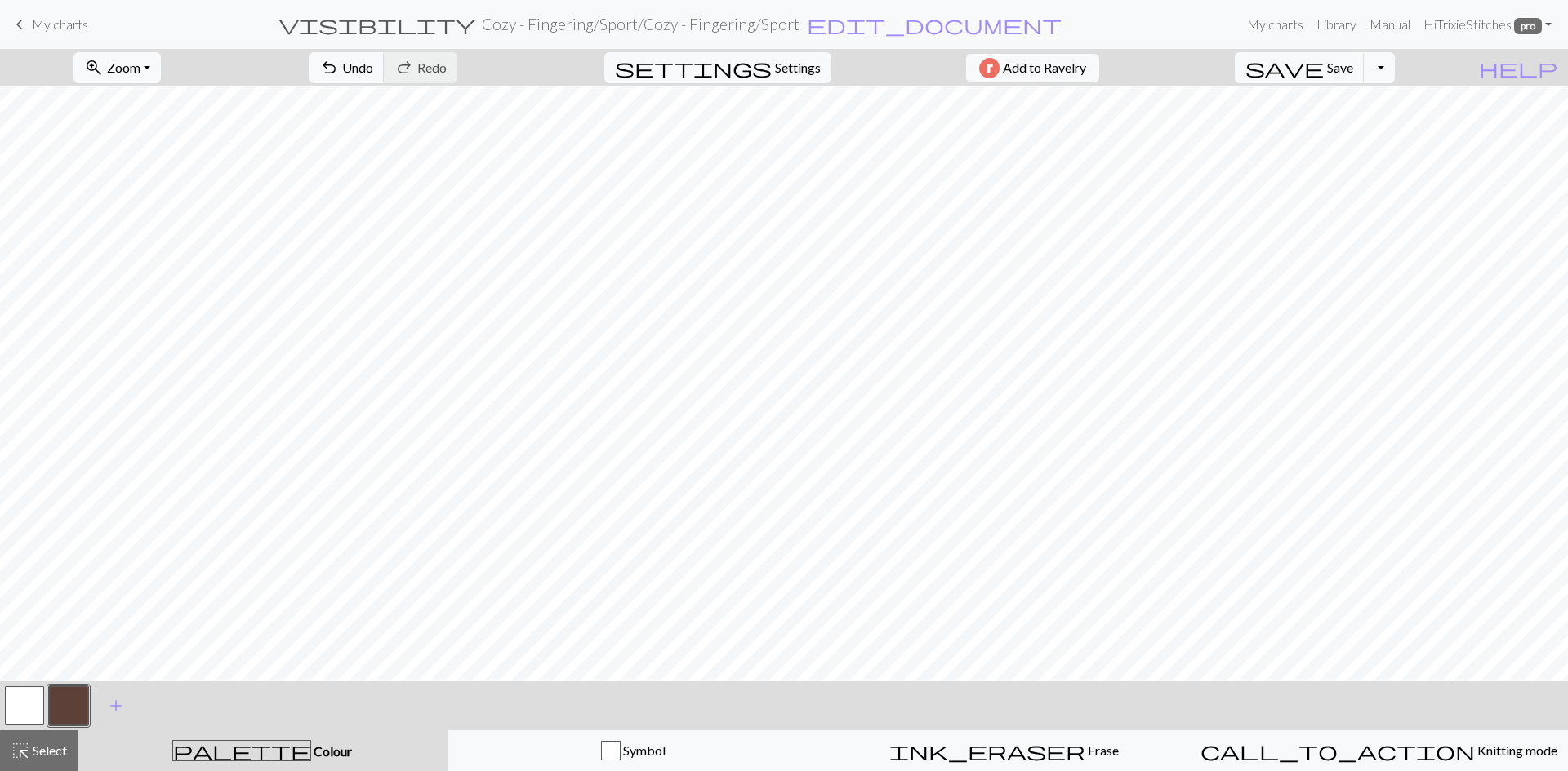
click at [18, 703] on button "button" at bounding box center [24, 706] width 39 height 39
click at [61, 705] on button "button" at bounding box center [69, 706] width 39 height 39
click at [29, 699] on button "button" at bounding box center [24, 706] width 39 height 39
click at [53, 701] on button "button" at bounding box center [69, 706] width 39 height 39
click at [47, 753] on span "Select" at bounding box center [49, 750] width 37 height 16
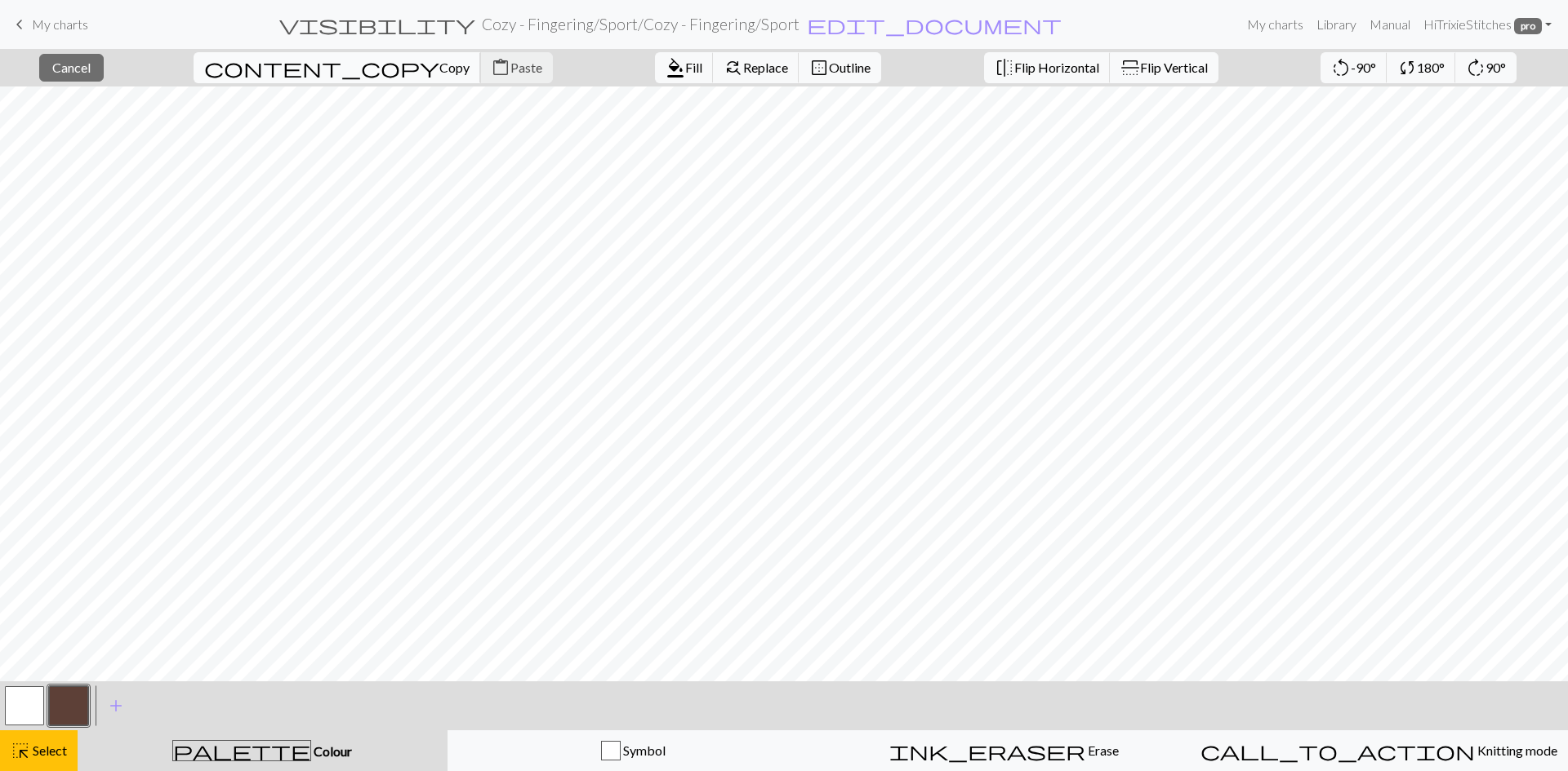
click at [439, 68] on span "Copy" at bounding box center [454, 67] width 31 height 16
click at [491, 66] on span "content_paste" at bounding box center [500, 68] width 19 height 23
click at [1014, 66] on span "Flip Horizontal" at bounding box center [1057, 67] width 85 height 16
click at [90, 72] on span "Cancel" at bounding box center [70, 67] width 38 height 16
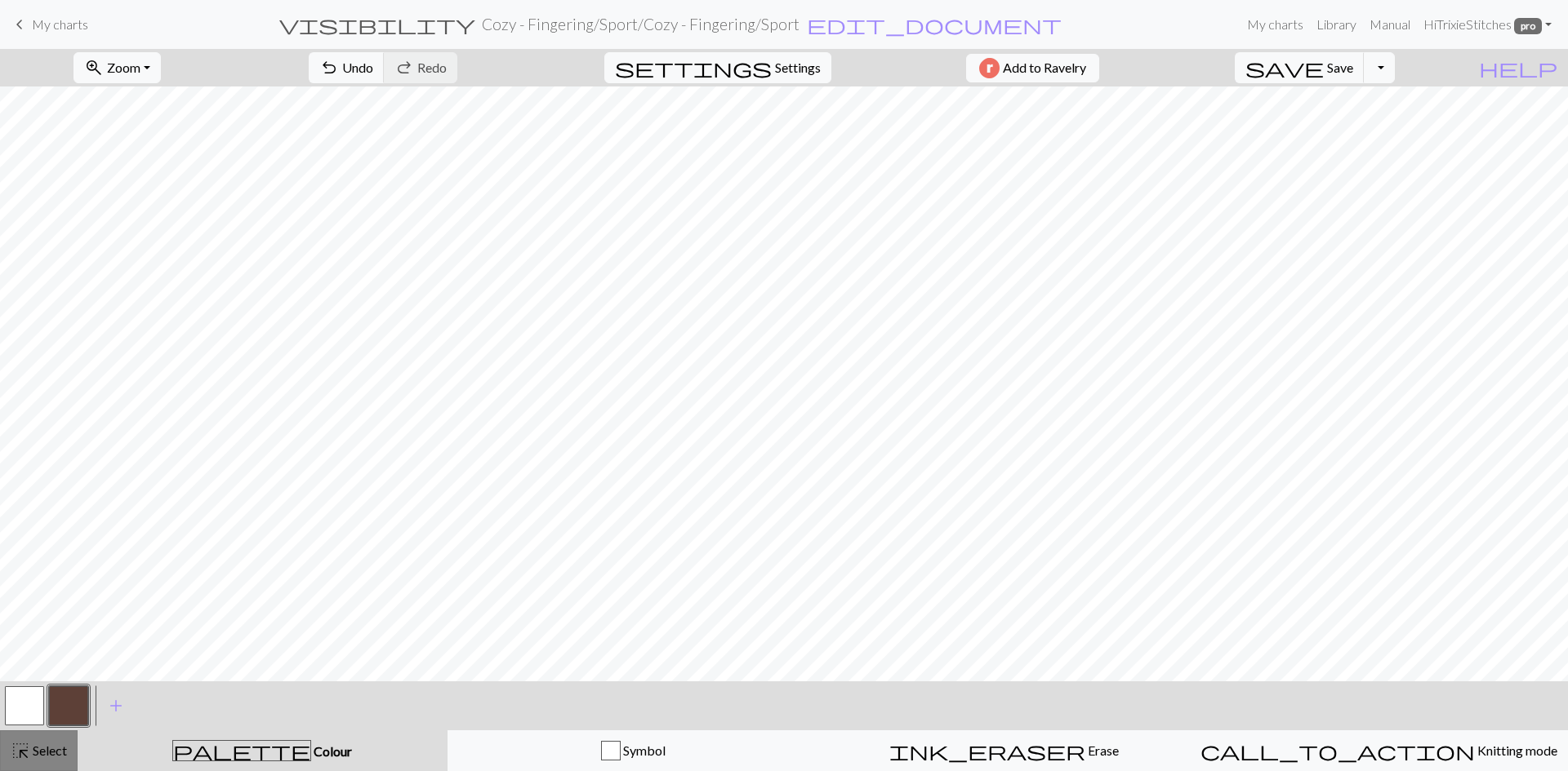
click at [49, 747] on span "Select" at bounding box center [49, 750] width 37 height 16
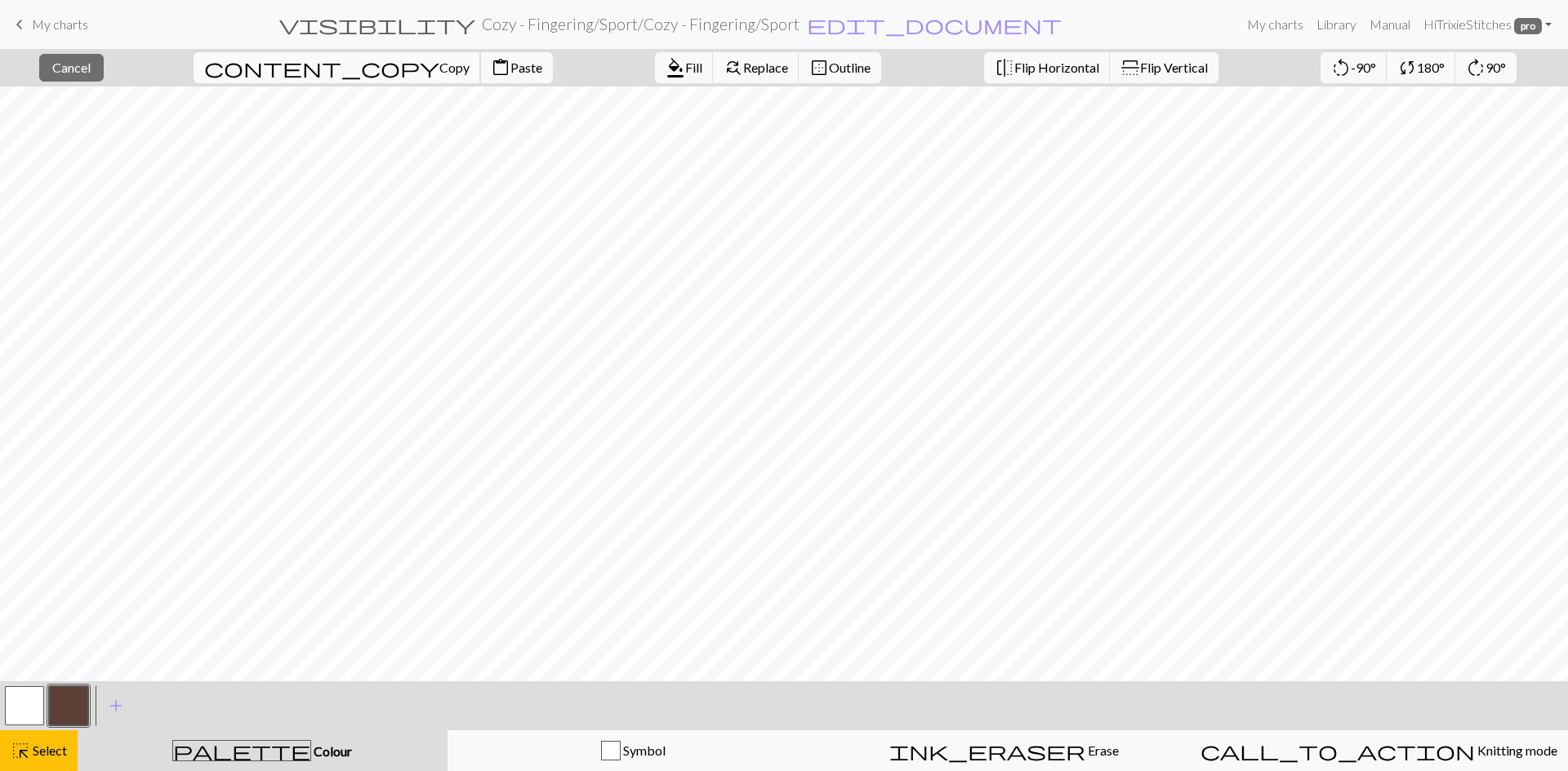
click at [439, 66] on span "Copy" at bounding box center [454, 67] width 31 height 16
click at [510, 66] on span "Paste" at bounding box center [526, 67] width 31 height 16
click at [510, 67] on span "Paste" at bounding box center [526, 67] width 31 height 16
click at [1014, 63] on span "Flip Horizontal" at bounding box center [1057, 67] width 85 height 16
click at [24, 704] on button "button" at bounding box center [24, 706] width 39 height 39
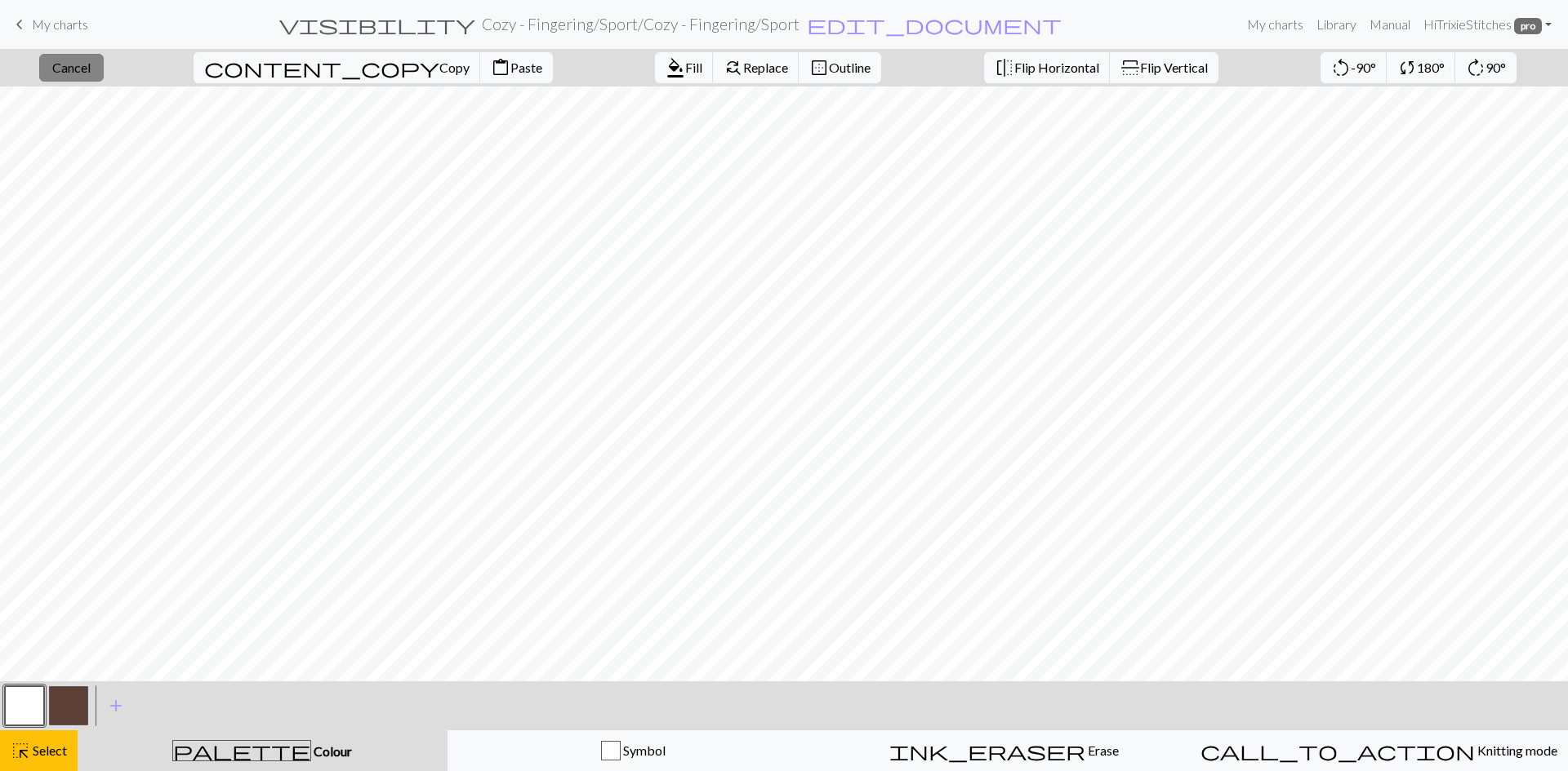
click at [91, 66] on span "Cancel" at bounding box center [70, 67] width 38 height 16
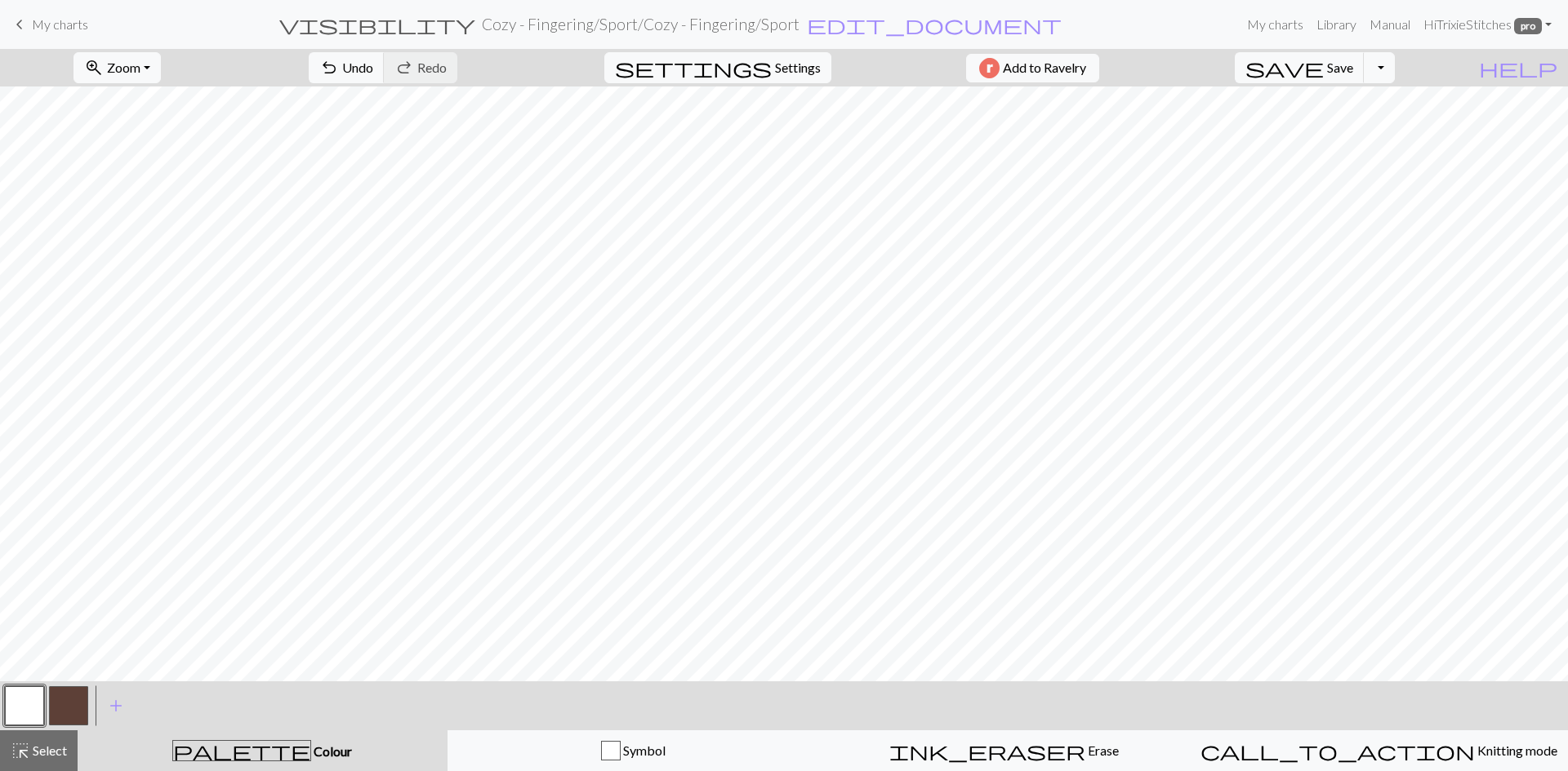
click at [73, 702] on button "button" at bounding box center [69, 706] width 39 height 39
click at [41, 749] on span "Select" at bounding box center [49, 750] width 37 height 16
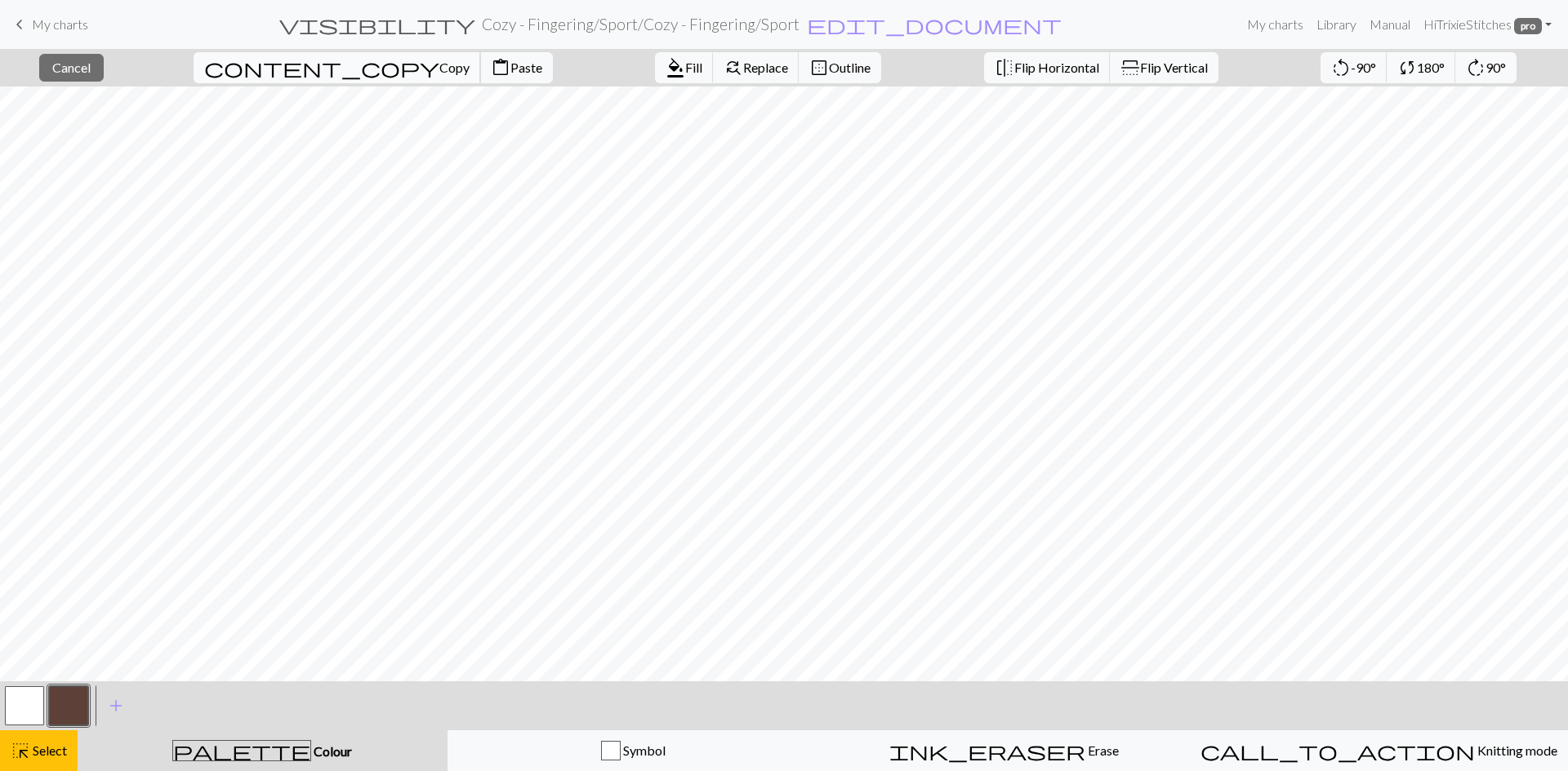
click at [439, 66] on span "Copy" at bounding box center [454, 67] width 31 height 16
click at [510, 72] on span "Paste" at bounding box center [526, 67] width 31 height 16
click at [510, 71] on span "Paste" at bounding box center [526, 67] width 31 height 16
click at [84, 61] on span "Cancel" at bounding box center [70, 67] width 38 height 16
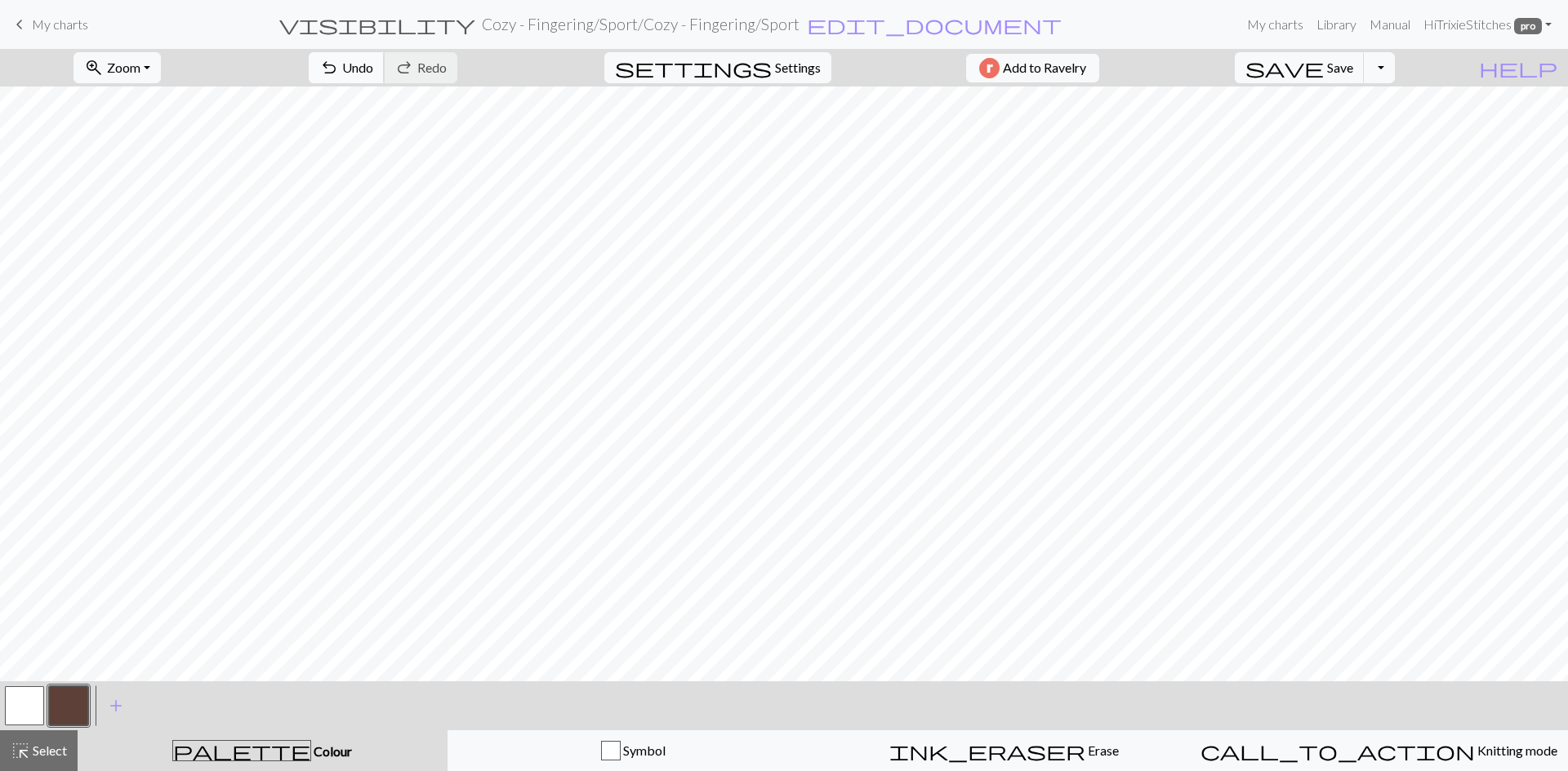
click at [339, 68] on span "undo" at bounding box center [329, 68] width 19 height 23
drag, startPoint x: 24, startPoint y: 696, endPoint x: 92, endPoint y: 684, distance: 69.1
click at [26, 696] on button "button" at bounding box center [24, 706] width 39 height 39
click at [51, 746] on span "Select" at bounding box center [49, 750] width 37 height 16
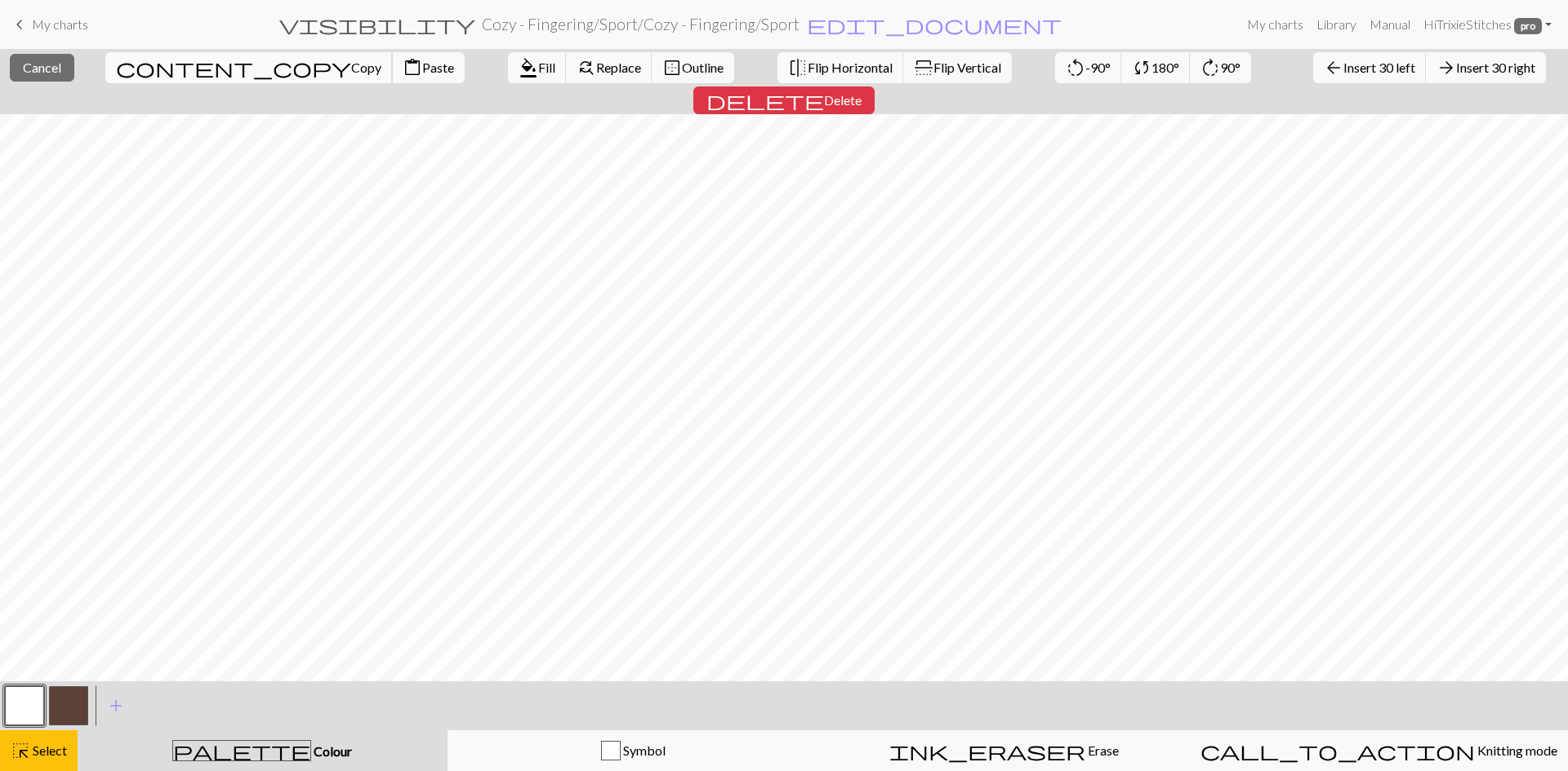
drag, startPoint x: 539, startPoint y: 685, endPoint x: 167, endPoint y: 70, distance: 718.8
click at [351, 70] on span "Copy" at bounding box center [366, 67] width 31 height 16
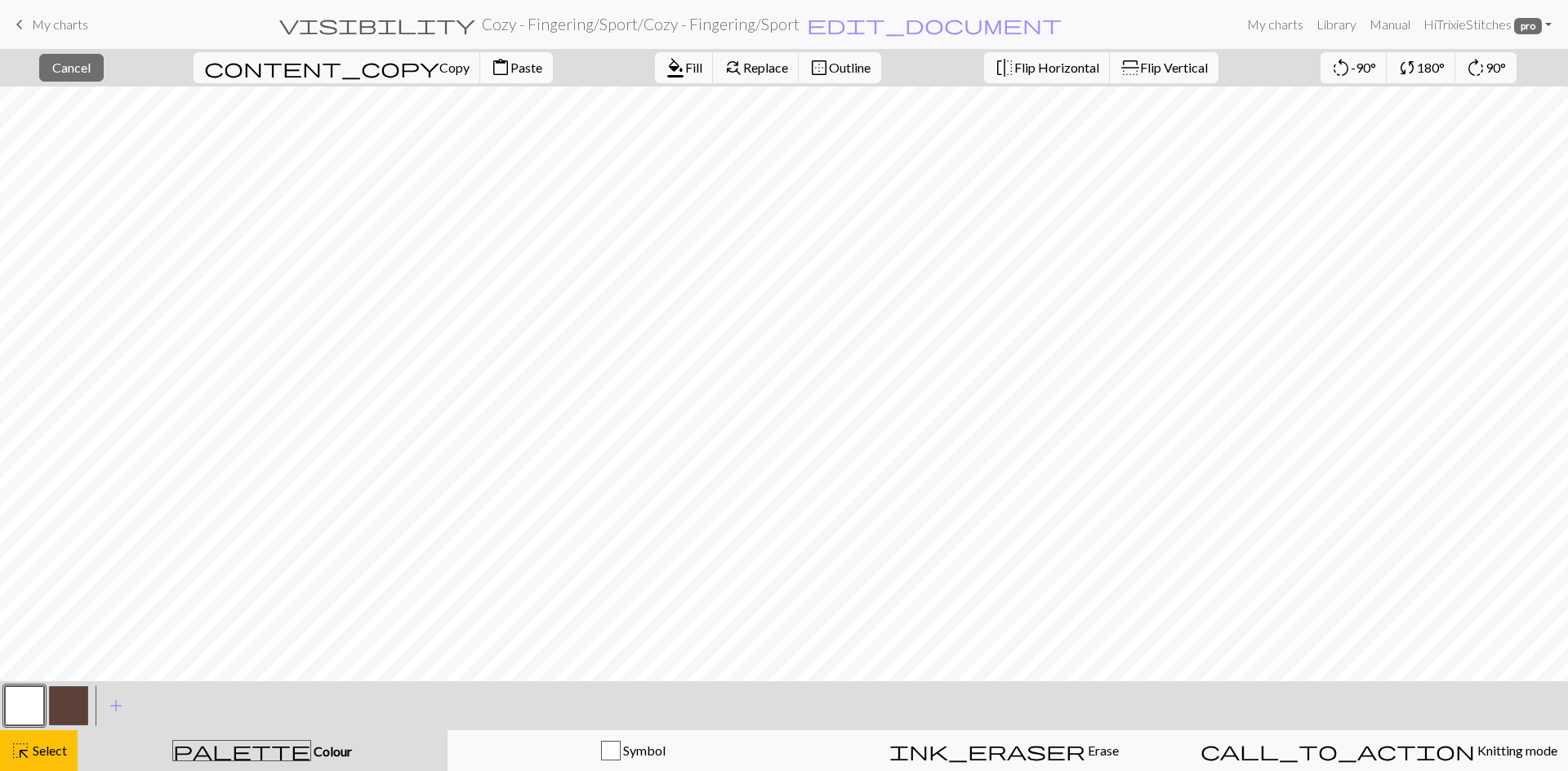
click at [510, 71] on span "Paste" at bounding box center [526, 67] width 31 height 16
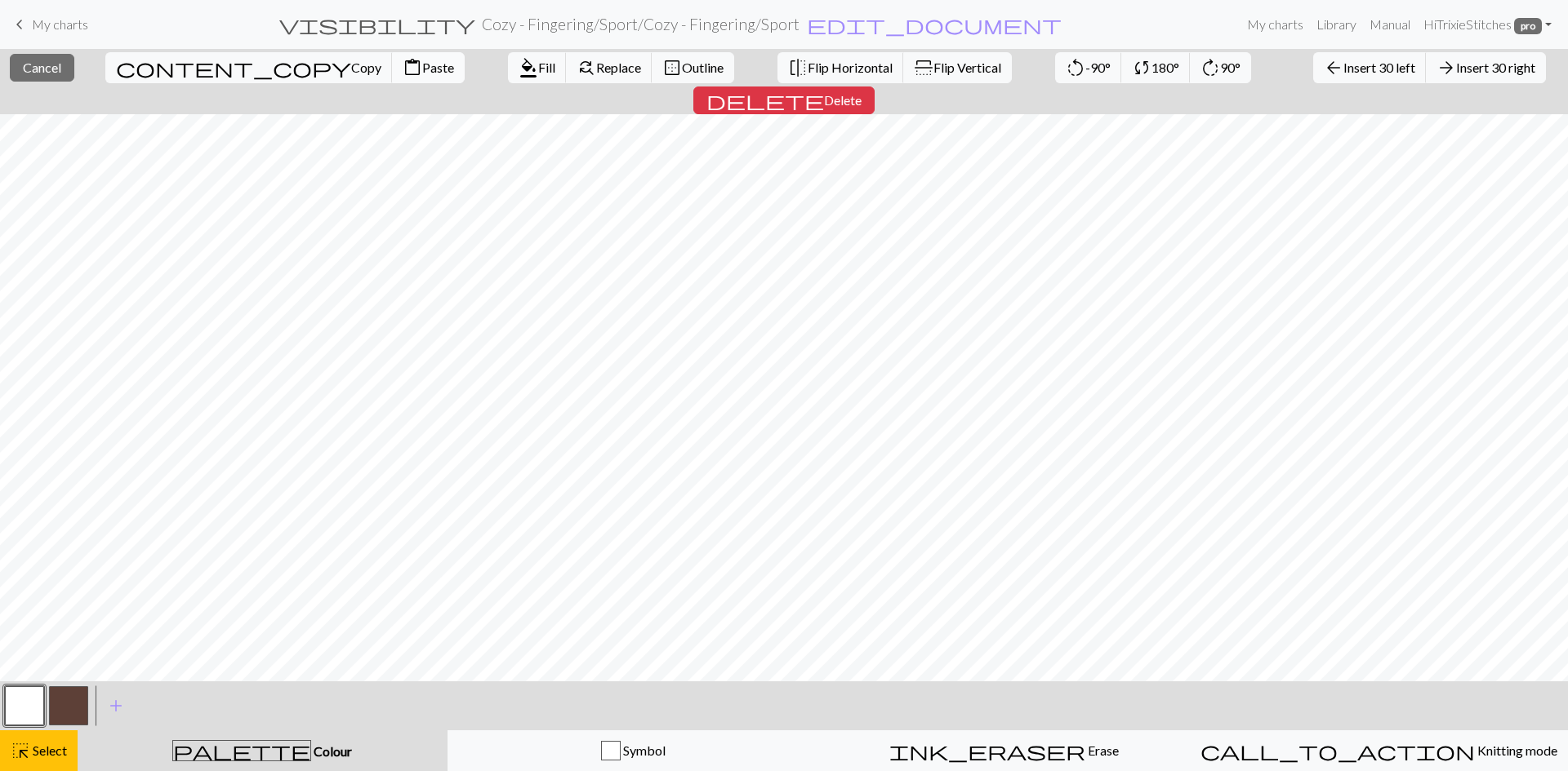
click at [422, 71] on span "Paste" at bounding box center [438, 67] width 31 height 16
click at [48, 68] on span "Cancel" at bounding box center [42, 67] width 38 height 16
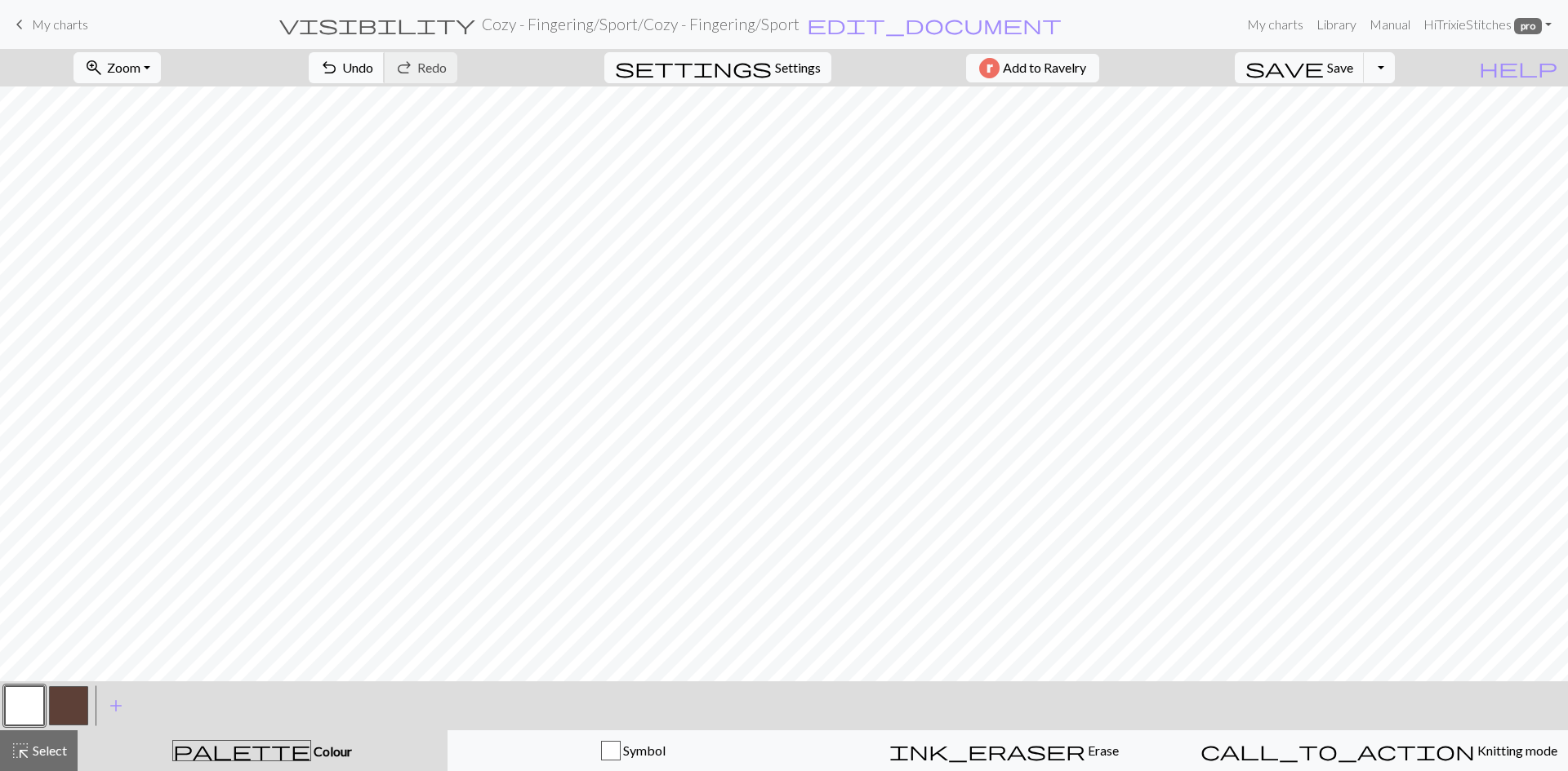
click at [339, 66] on span "undo" at bounding box center [329, 68] width 19 height 23
click at [50, 748] on span "Select" at bounding box center [49, 750] width 37 height 16
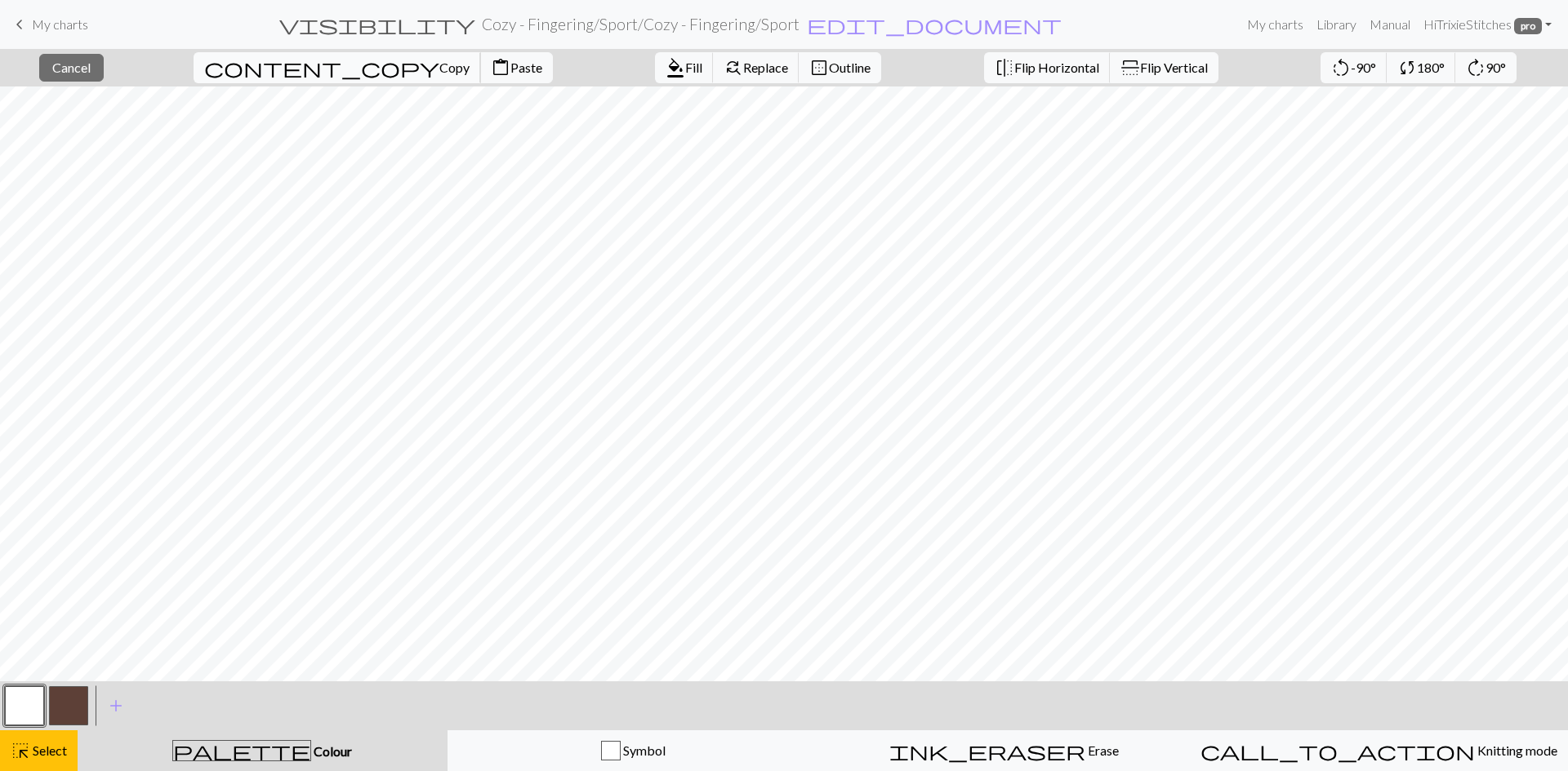
click at [439, 64] on span "Copy" at bounding box center [454, 67] width 31 height 16
click at [510, 66] on span "Paste" at bounding box center [526, 67] width 31 height 16
click at [491, 66] on span "content_paste" at bounding box center [500, 68] width 19 height 23
click at [1014, 67] on span "Flip Horizontal" at bounding box center [1057, 67] width 85 height 16
click at [91, 70] on span "Cancel" at bounding box center [70, 67] width 38 height 16
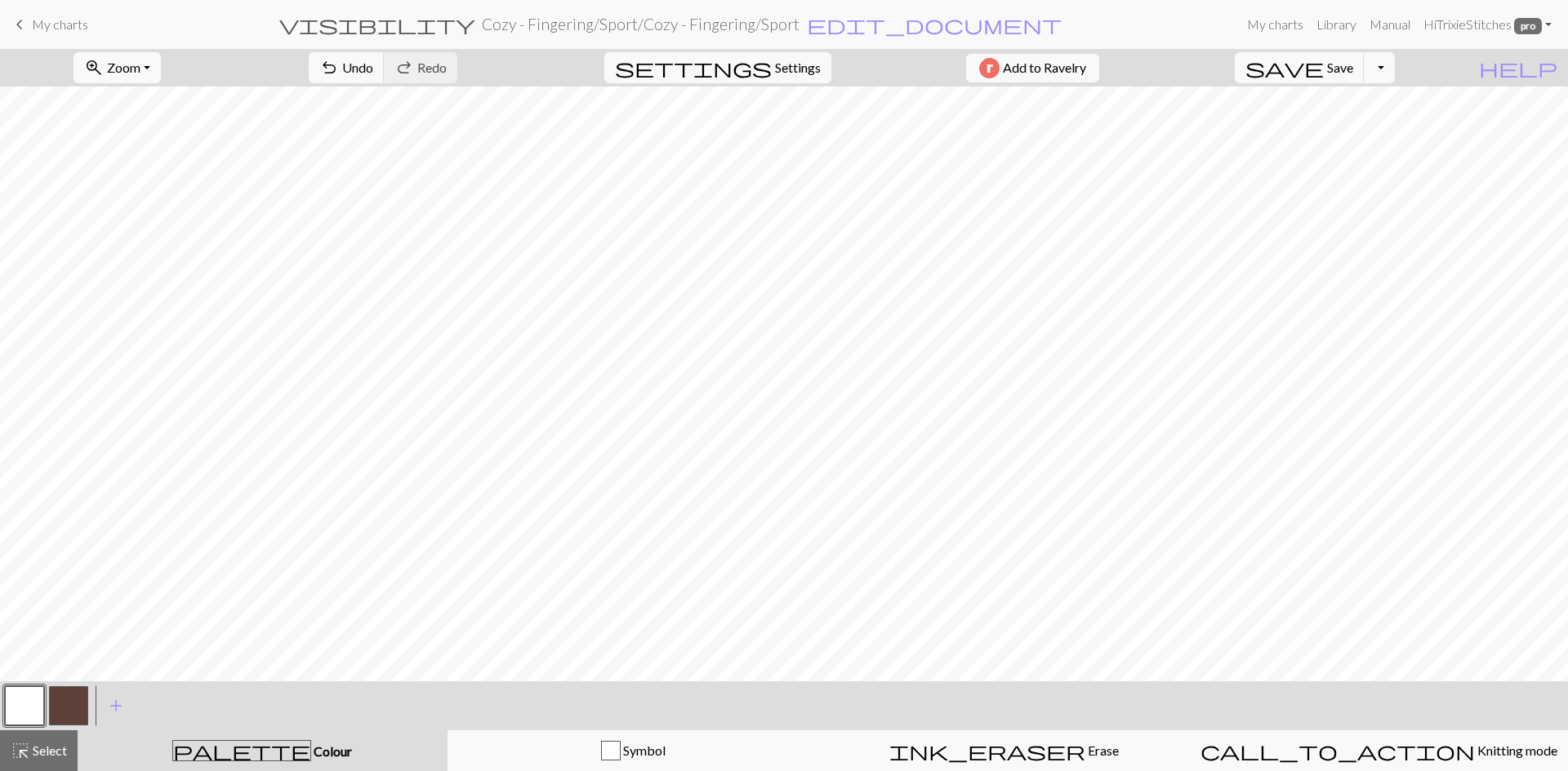
click at [17, 704] on button "button" at bounding box center [24, 706] width 39 height 39
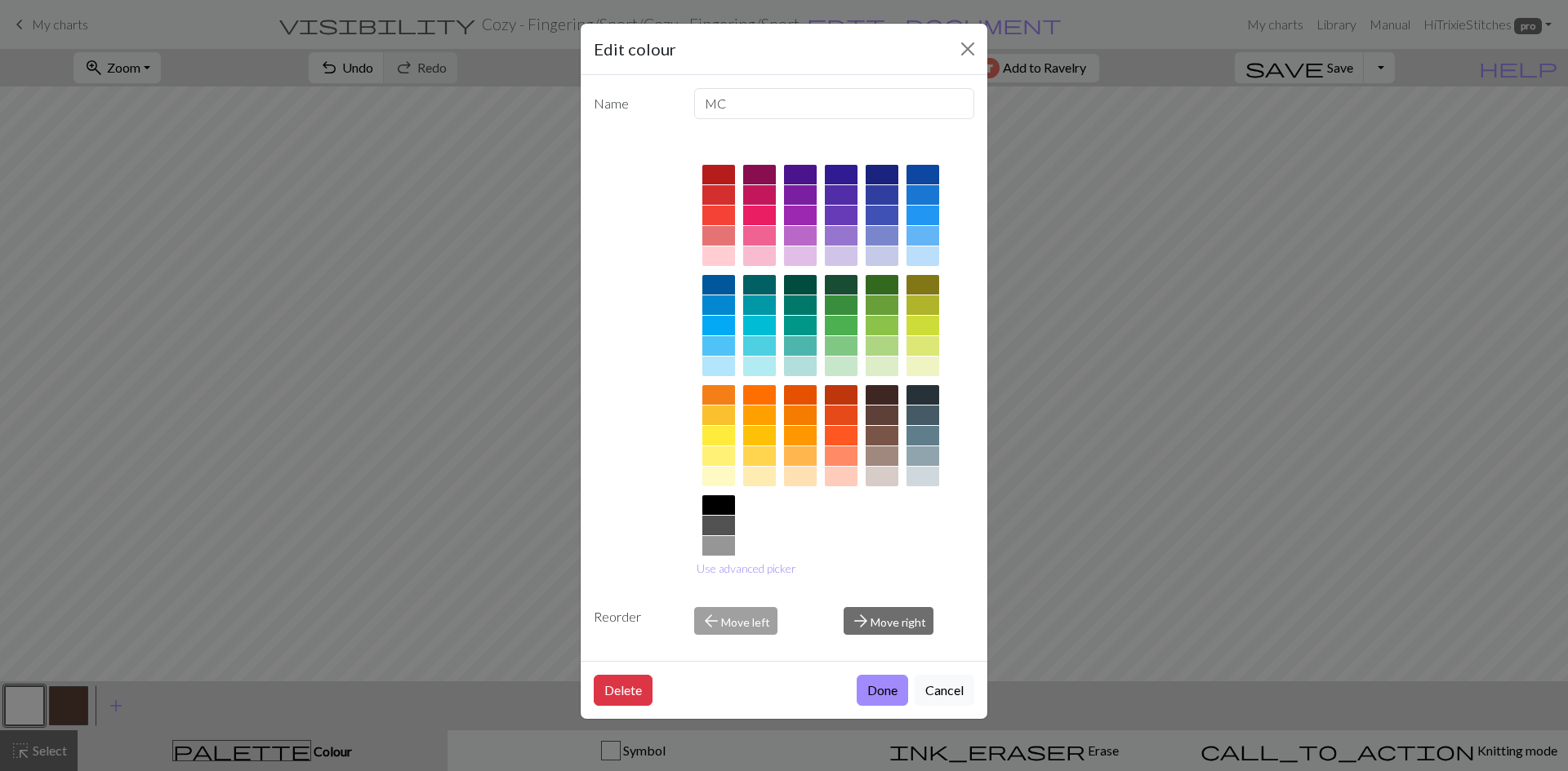
click at [162, 552] on div "Edit colour Name MC Use advanced picker Reorder arrow_back Move left arrow_forw…" at bounding box center [784, 385] width 1568 height 771
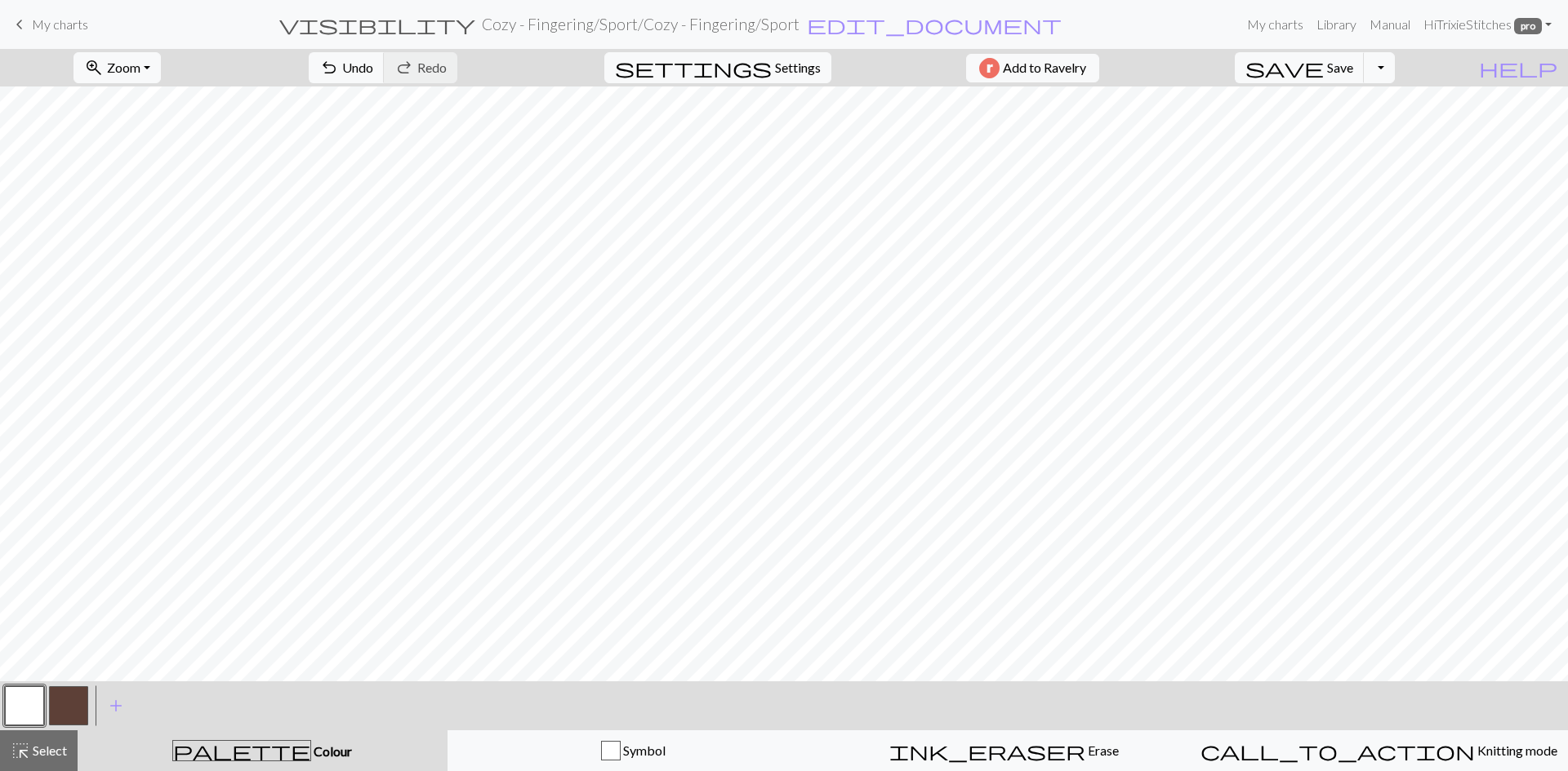
click at [20, 698] on button "button" at bounding box center [24, 706] width 39 height 39
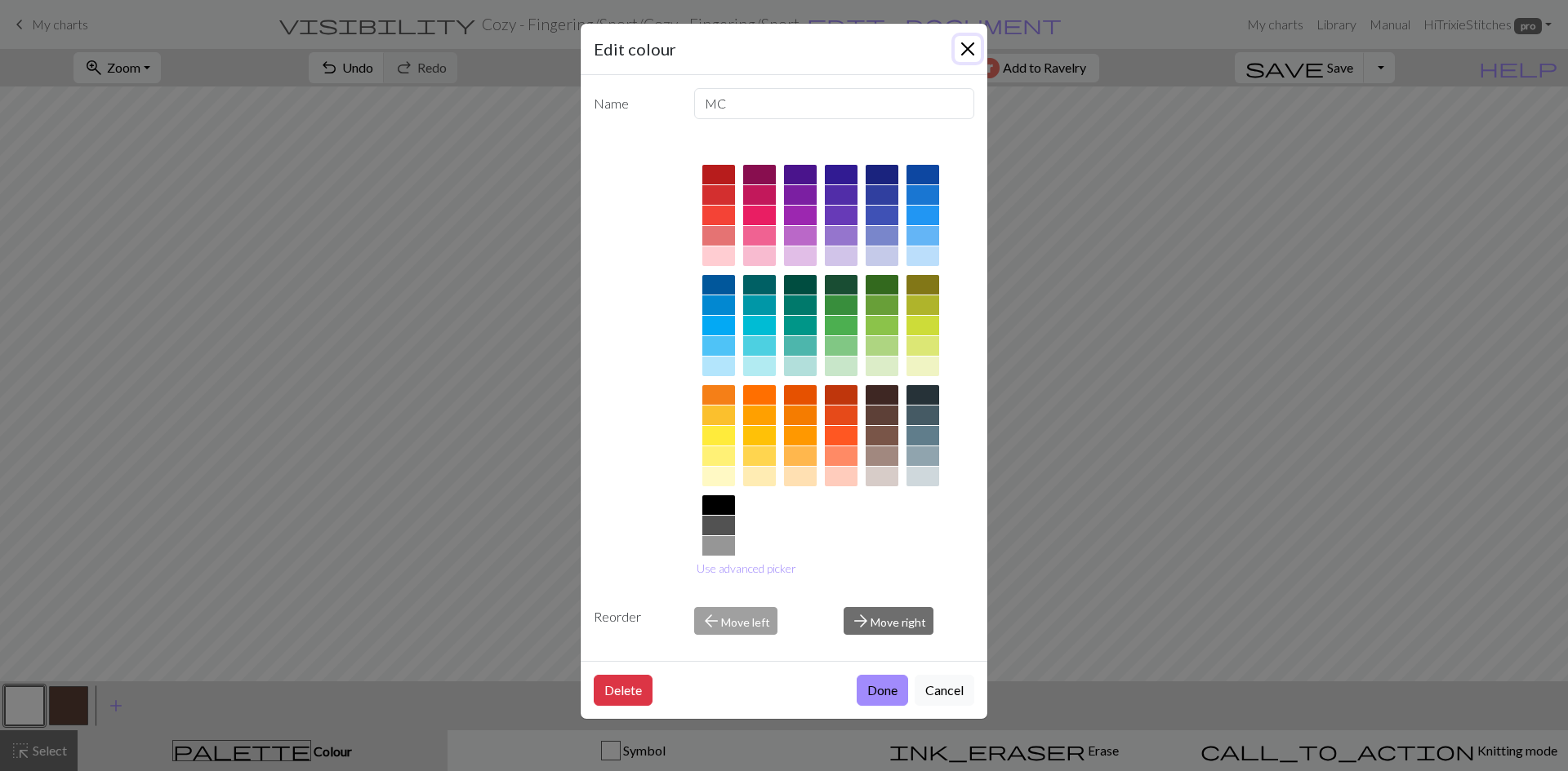
click at [972, 47] on button "Close" at bounding box center [968, 49] width 26 height 26
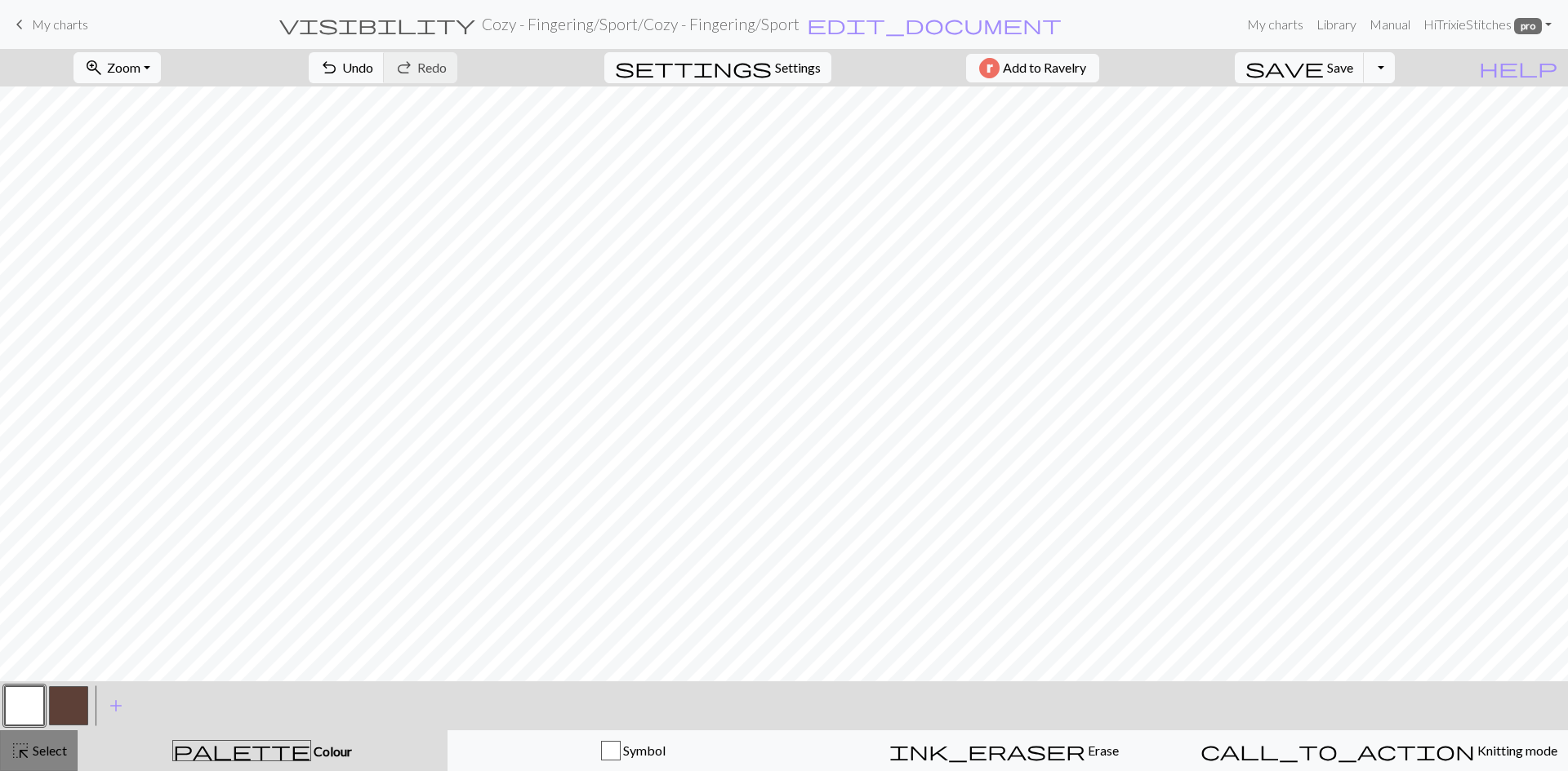
click at [52, 746] on span "Select" at bounding box center [49, 750] width 37 height 16
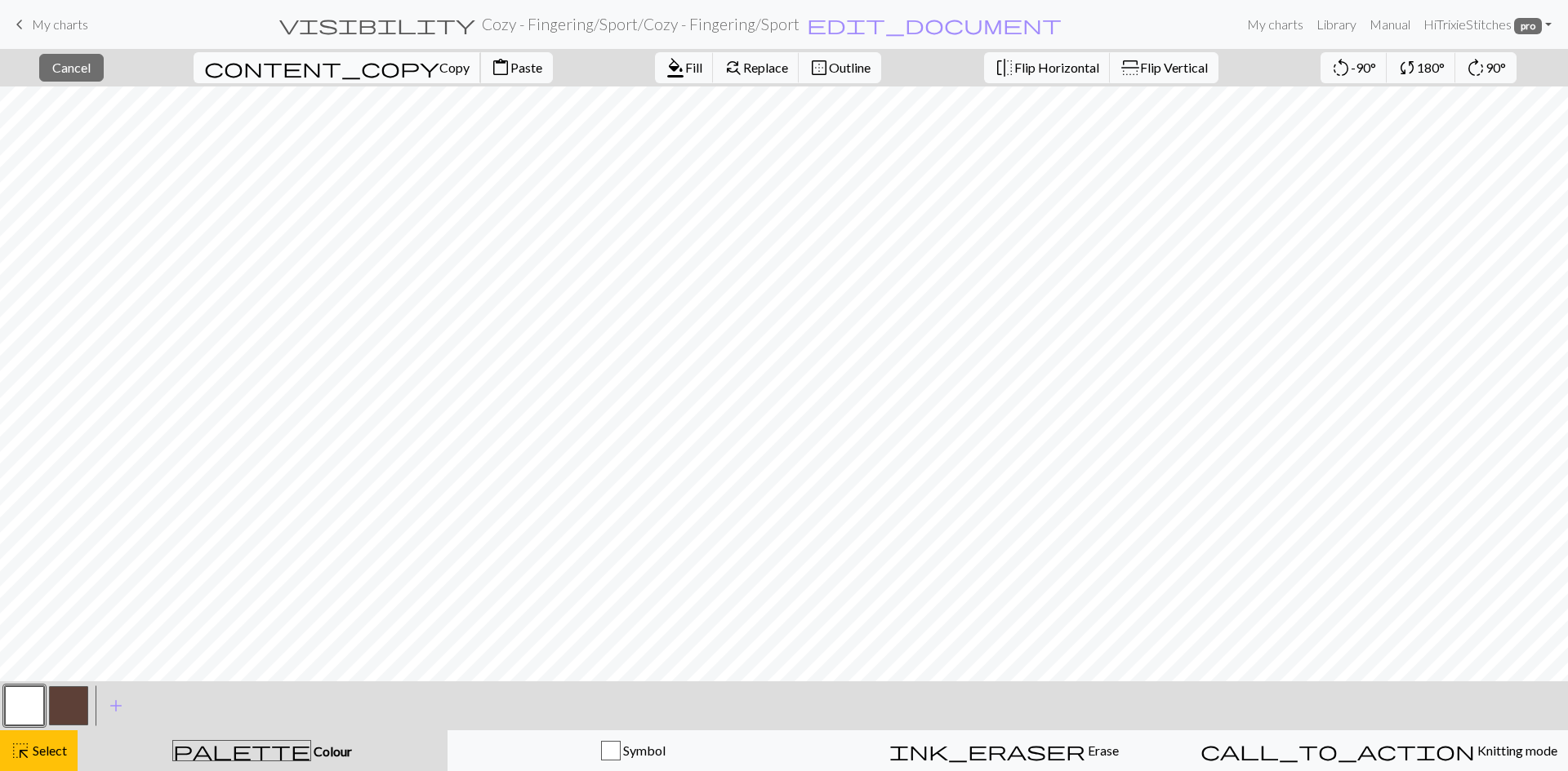
click at [439, 66] on span "Copy" at bounding box center [454, 67] width 31 height 16
click at [510, 66] on span "Paste" at bounding box center [526, 67] width 31 height 16
click at [75, 709] on button "button" at bounding box center [69, 706] width 39 height 39
click at [86, 72] on span "Cancel" at bounding box center [70, 67] width 38 height 16
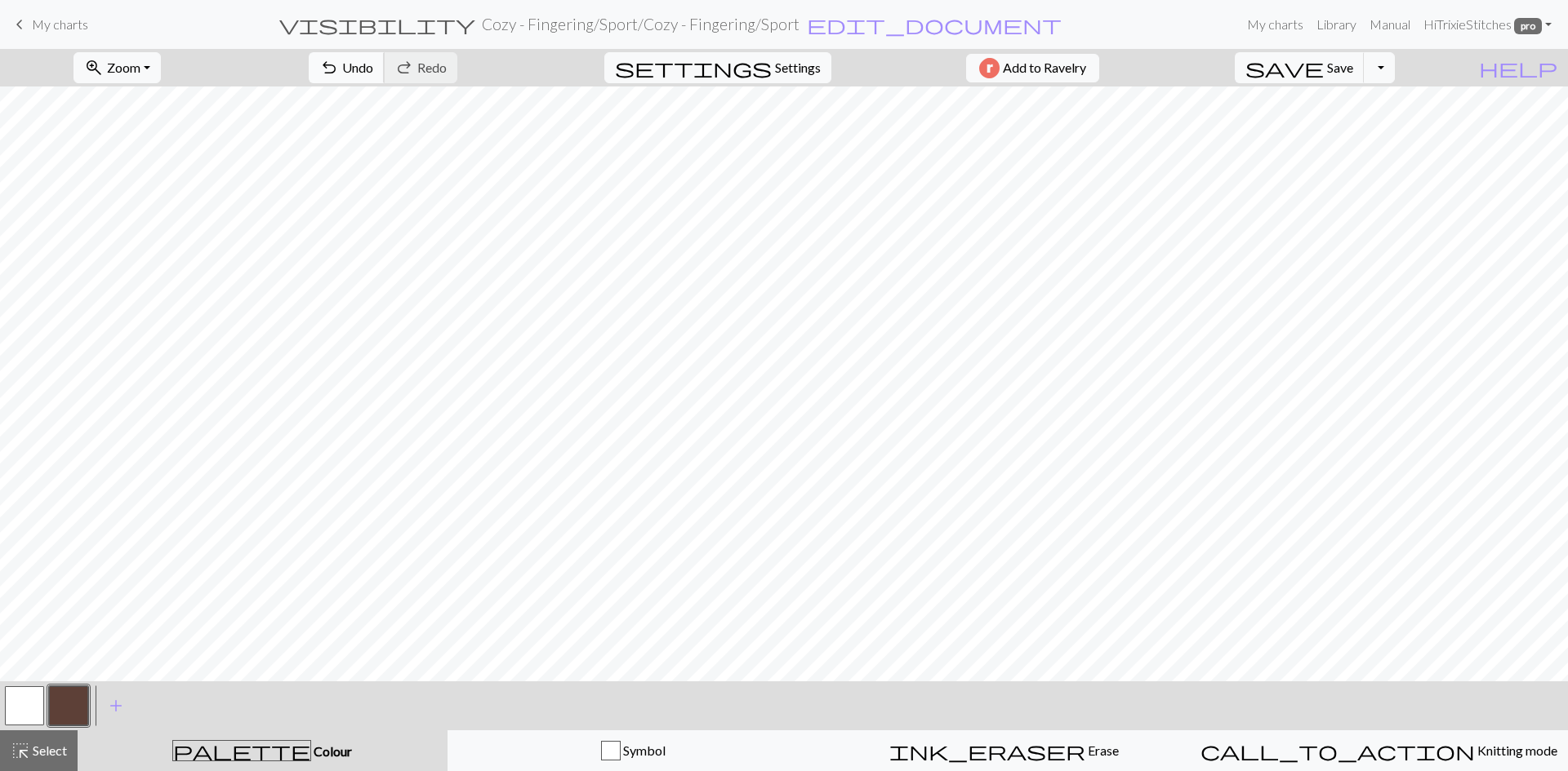
click at [373, 66] on span "Undo" at bounding box center [358, 67] width 31 height 16
click at [32, 703] on button "button" at bounding box center [24, 706] width 39 height 39
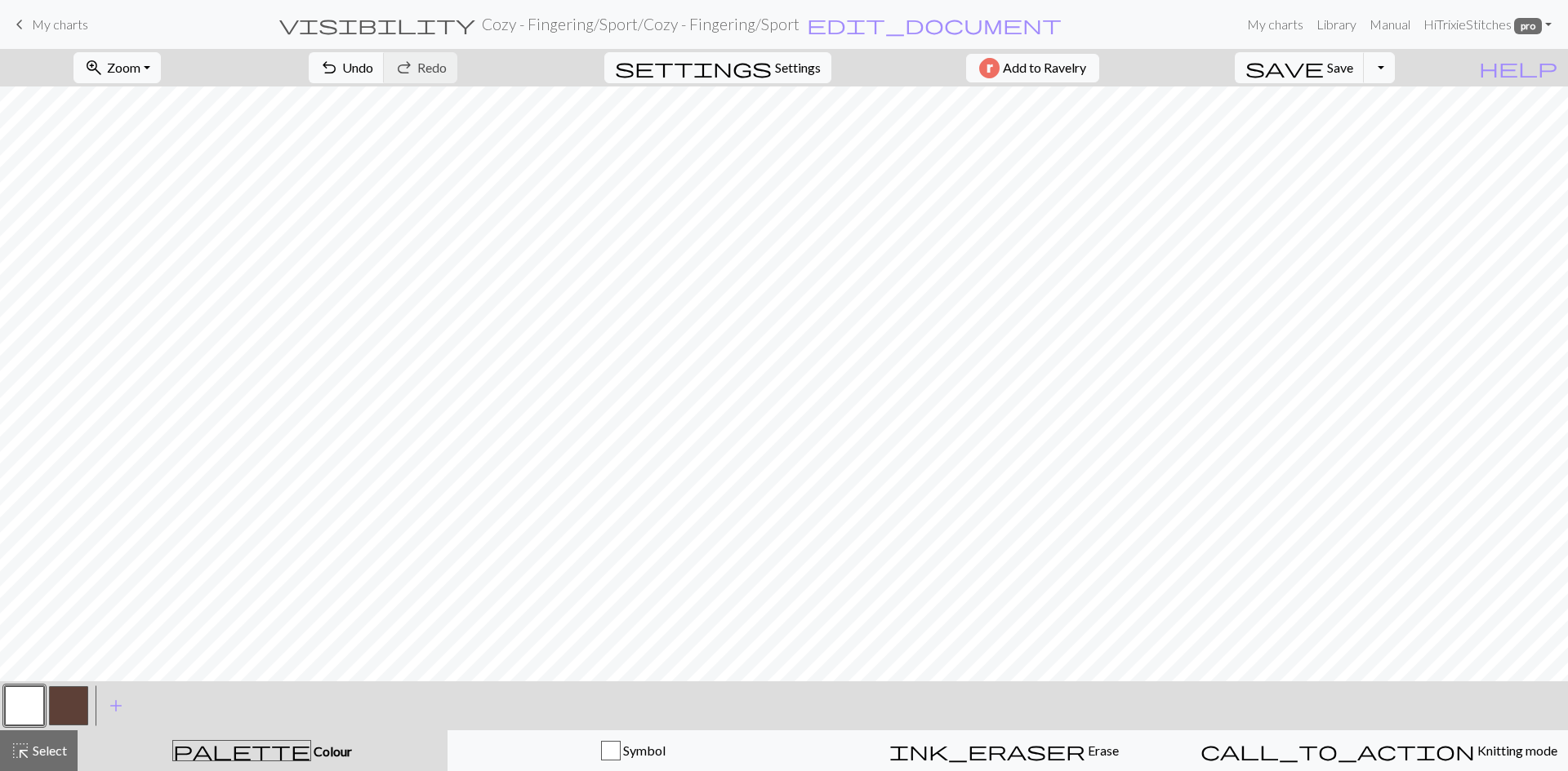
click at [59, 704] on button "button" at bounding box center [69, 706] width 39 height 39
click at [373, 65] on span "Undo" at bounding box center [358, 67] width 31 height 16
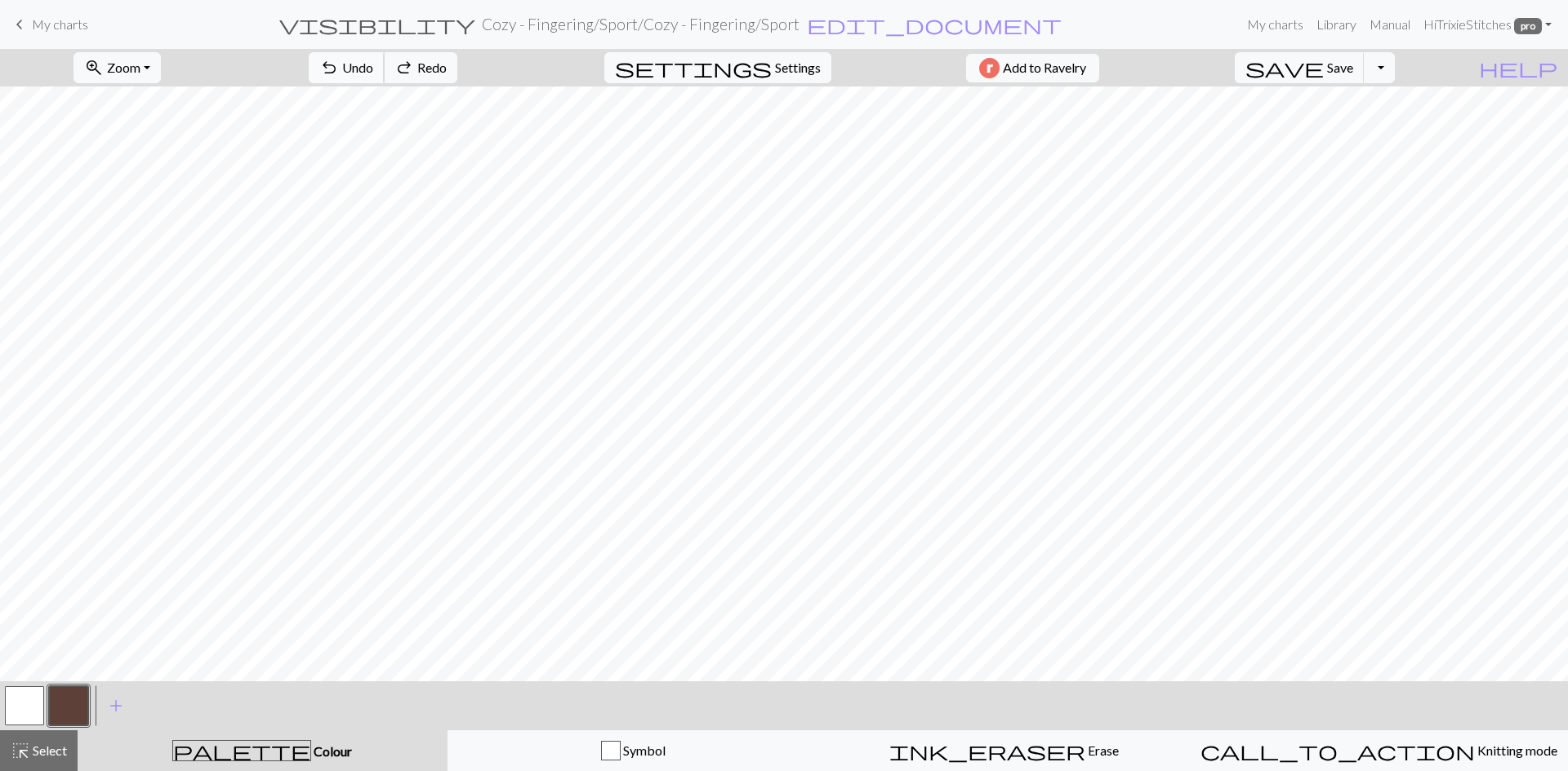
click at [373, 65] on span "Undo" at bounding box center [358, 67] width 31 height 16
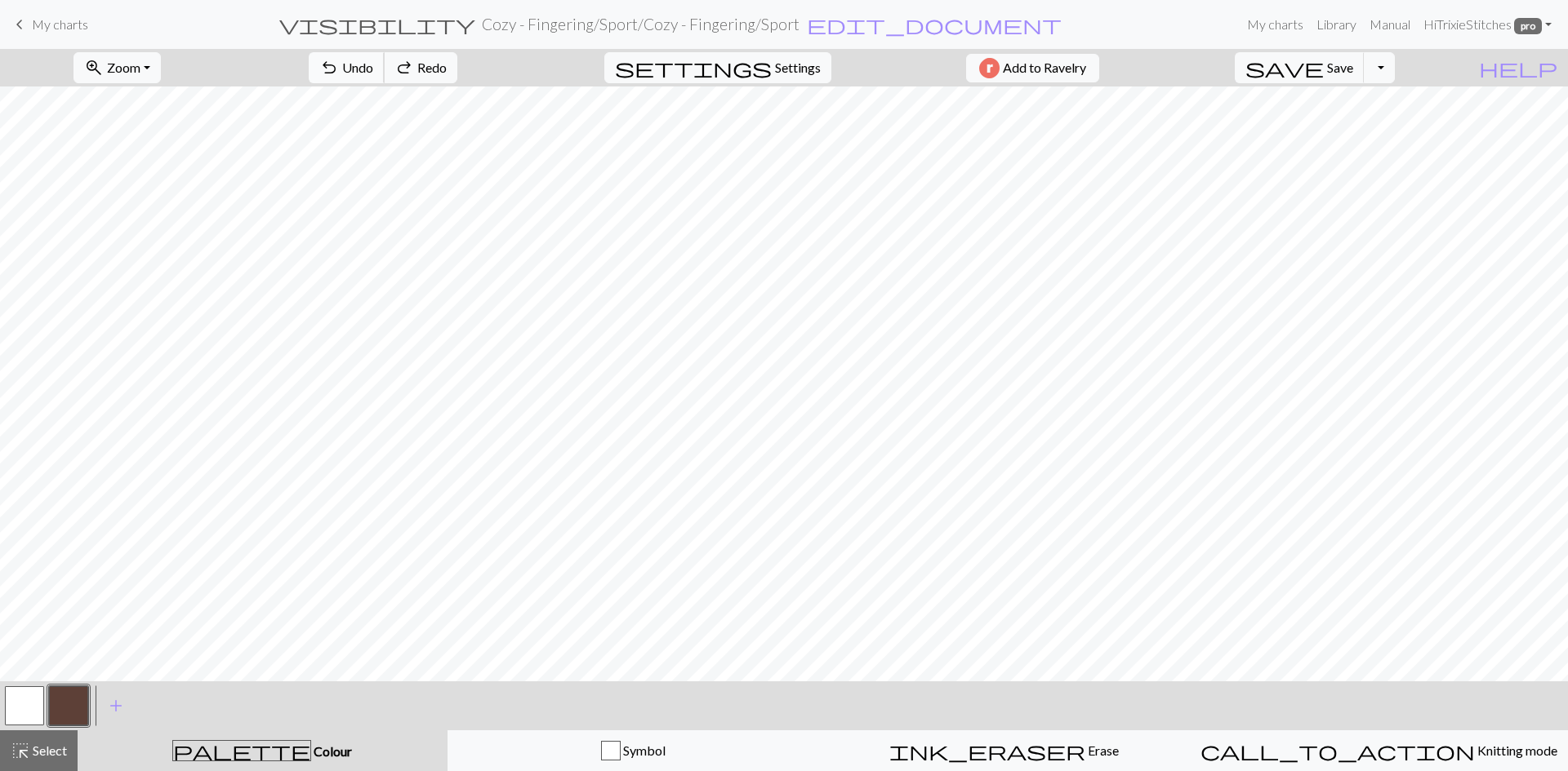
click at [373, 65] on span "Undo" at bounding box center [358, 67] width 31 height 16
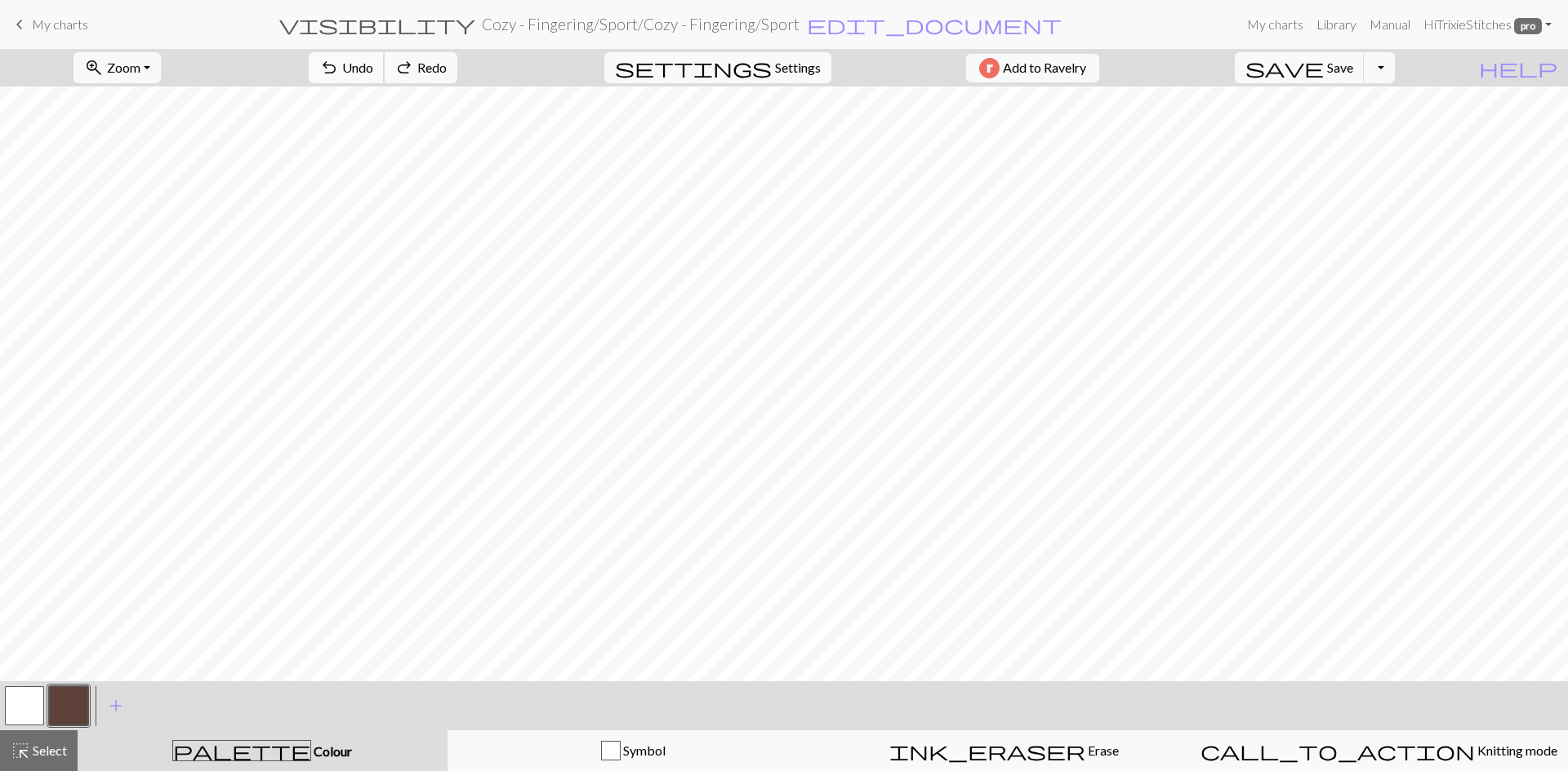
click at [373, 65] on span "Undo" at bounding box center [358, 67] width 31 height 16
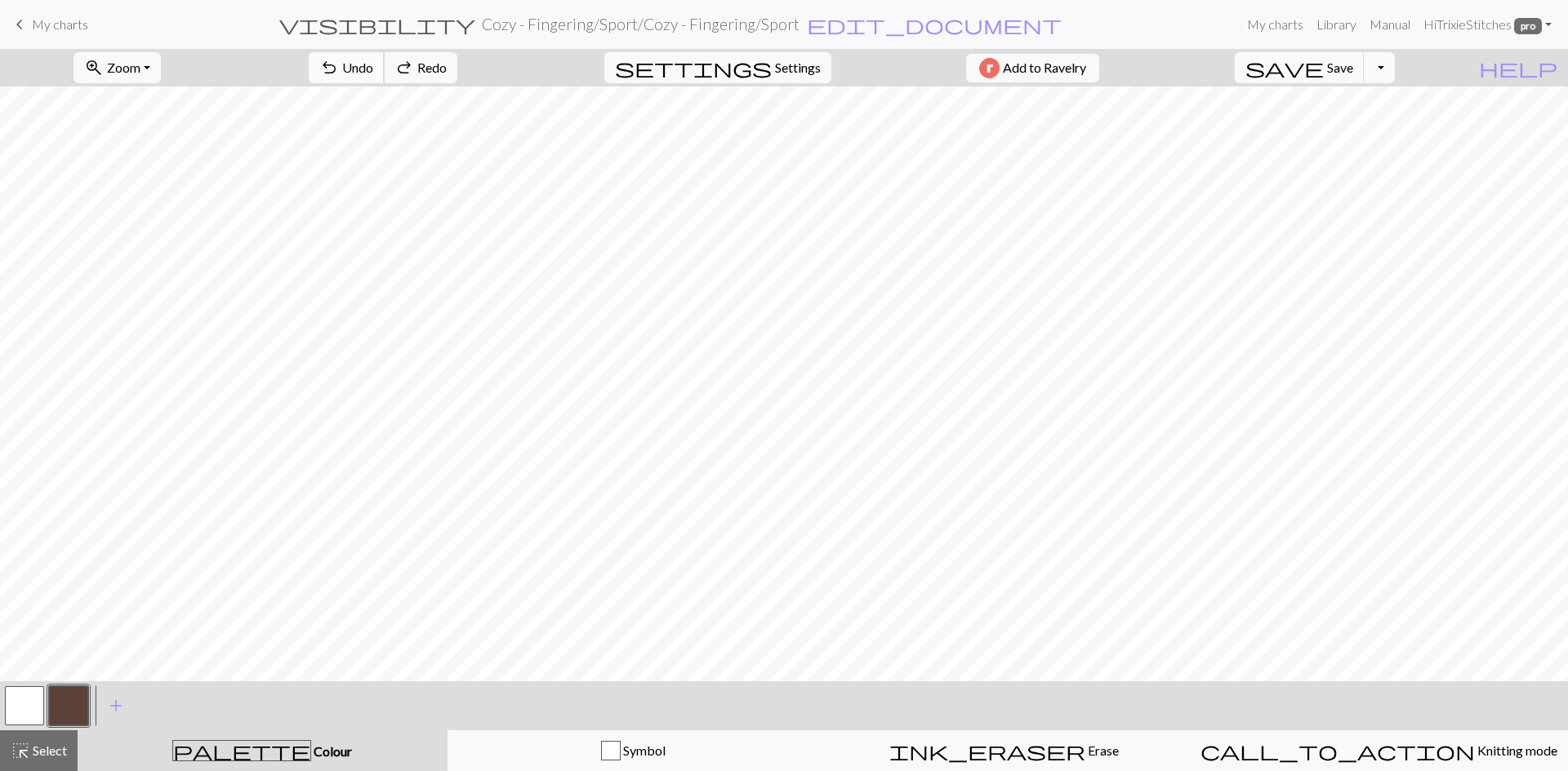
click at [373, 65] on span "Undo" at bounding box center [358, 67] width 31 height 16
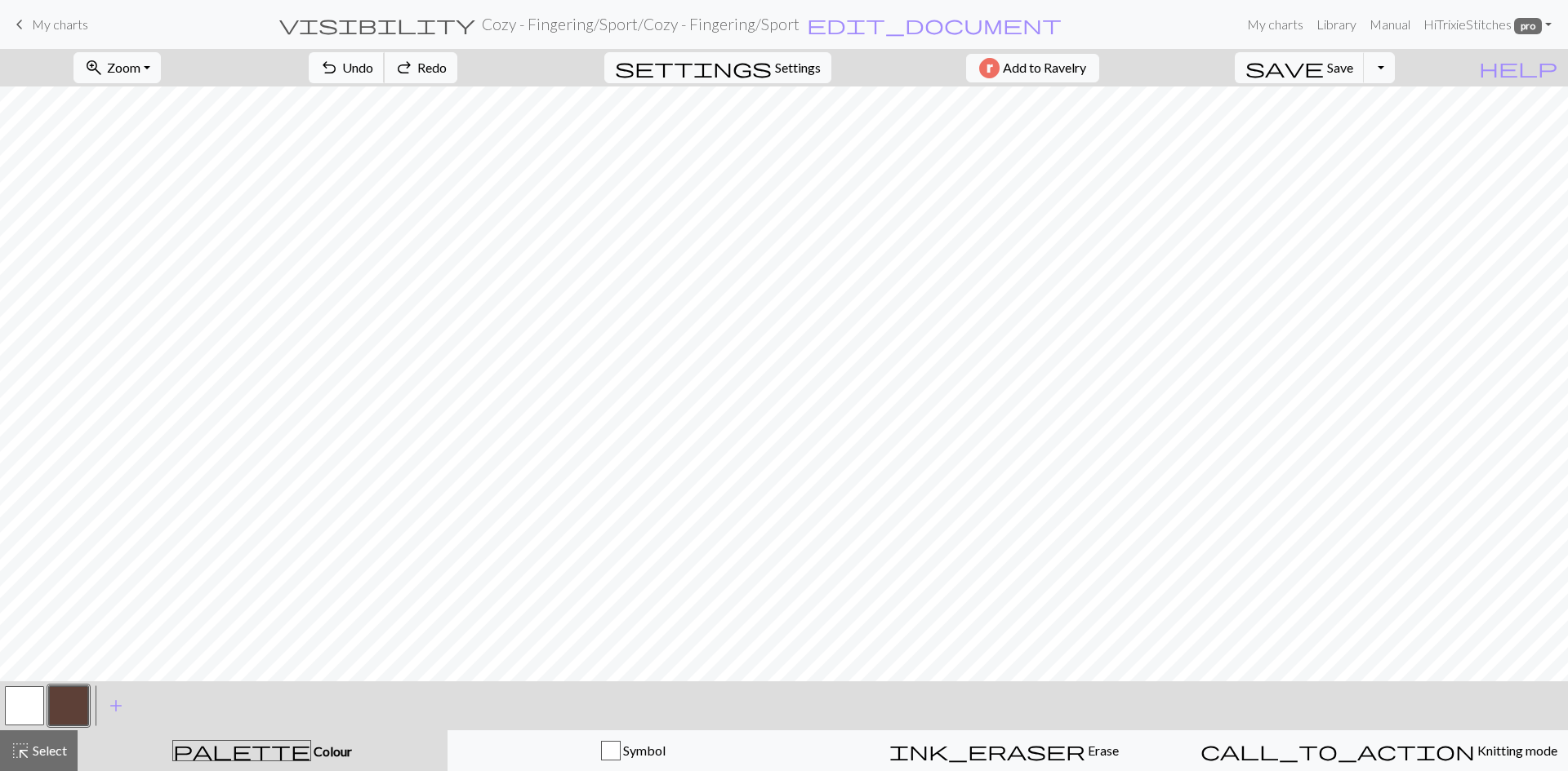
click at [373, 65] on span "Undo" at bounding box center [358, 67] width 31 height 16
click at [20, 702] on button "button" at bounding box center [24, 706] width 39 height 39
click at [1353, 71] on span "Save" at bounding box center [1340, 67] width 26 height 16
